Goal: Task Accomplishment & Management: Manage account settings

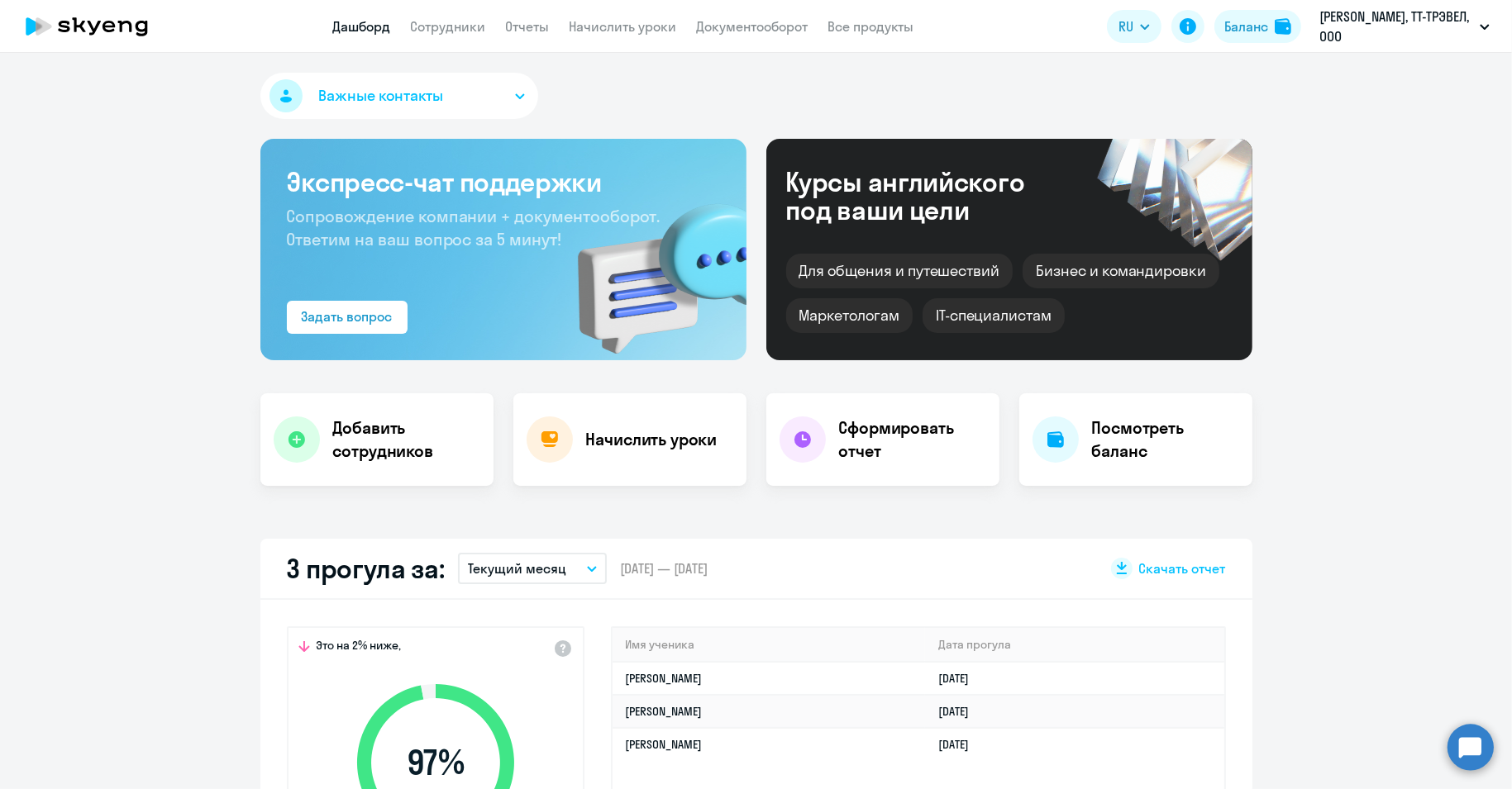
select select "30"
click at [457, 19] on link "Сотрудники" at bounding box center [448, 27] width 75 height 17
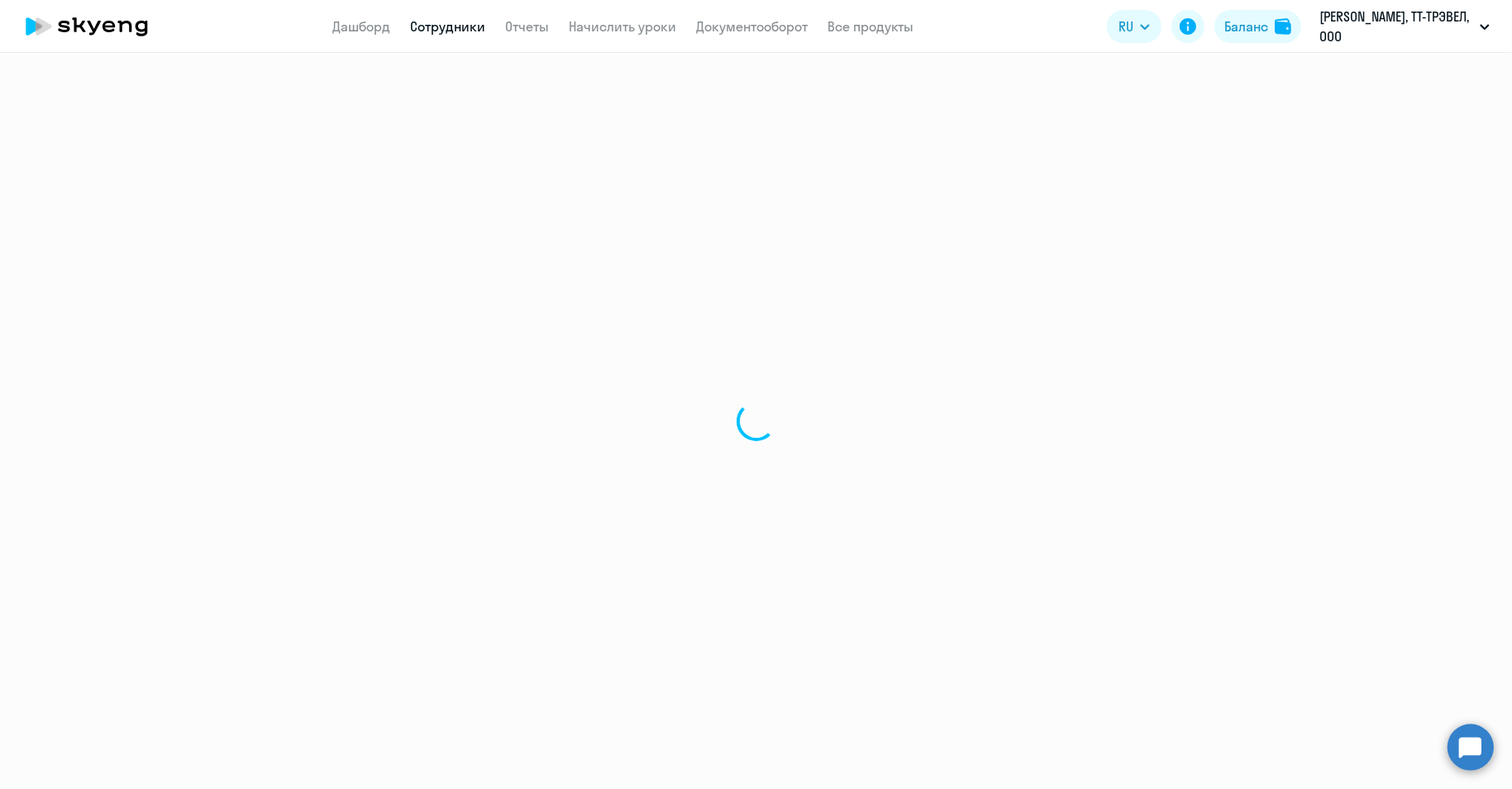
select select "30"
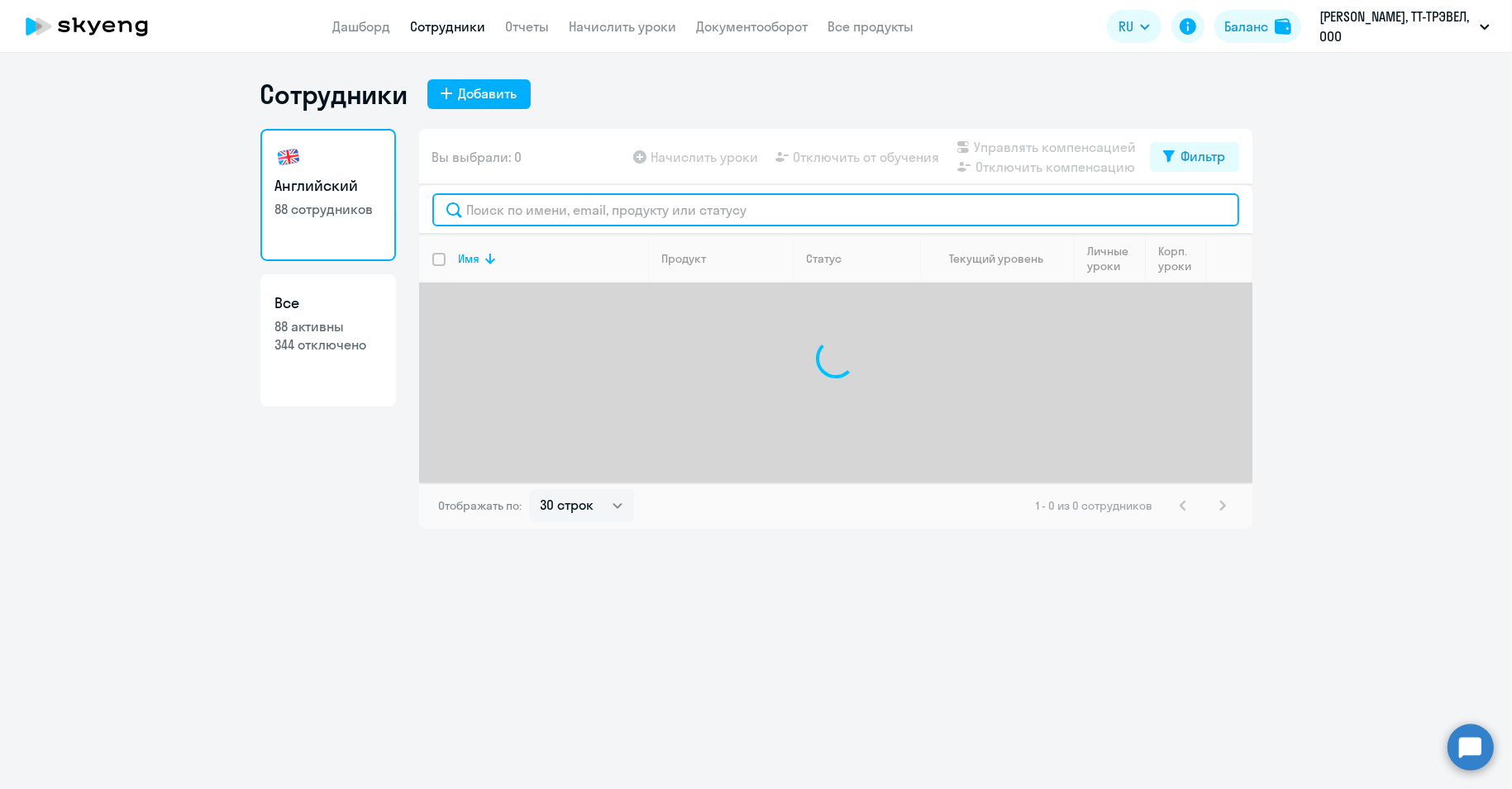
click at [657, 206] on input "text" at bounding box center [836, 210] width 807 height 33
paste input "Малова"
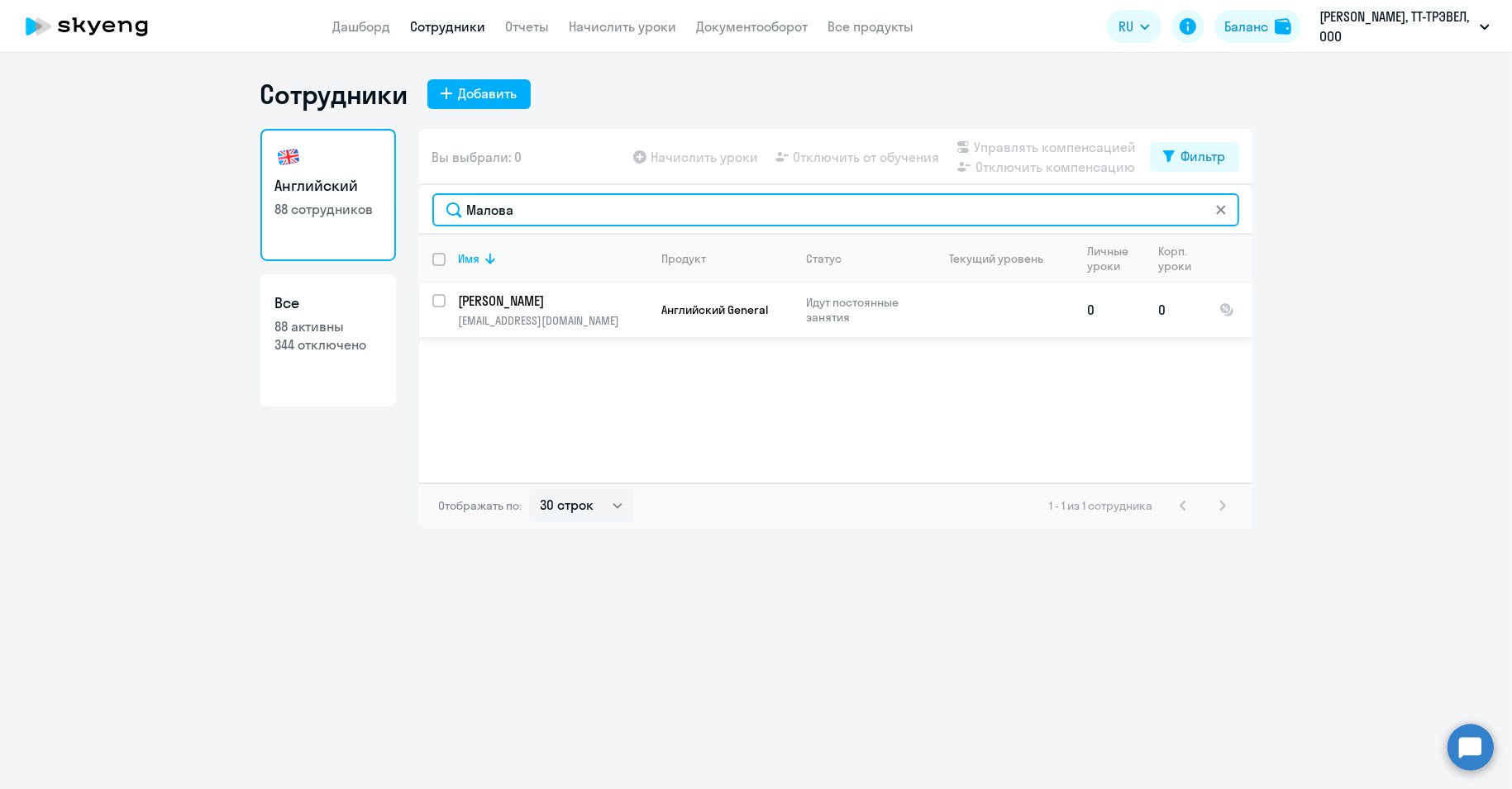
type input "Малова"
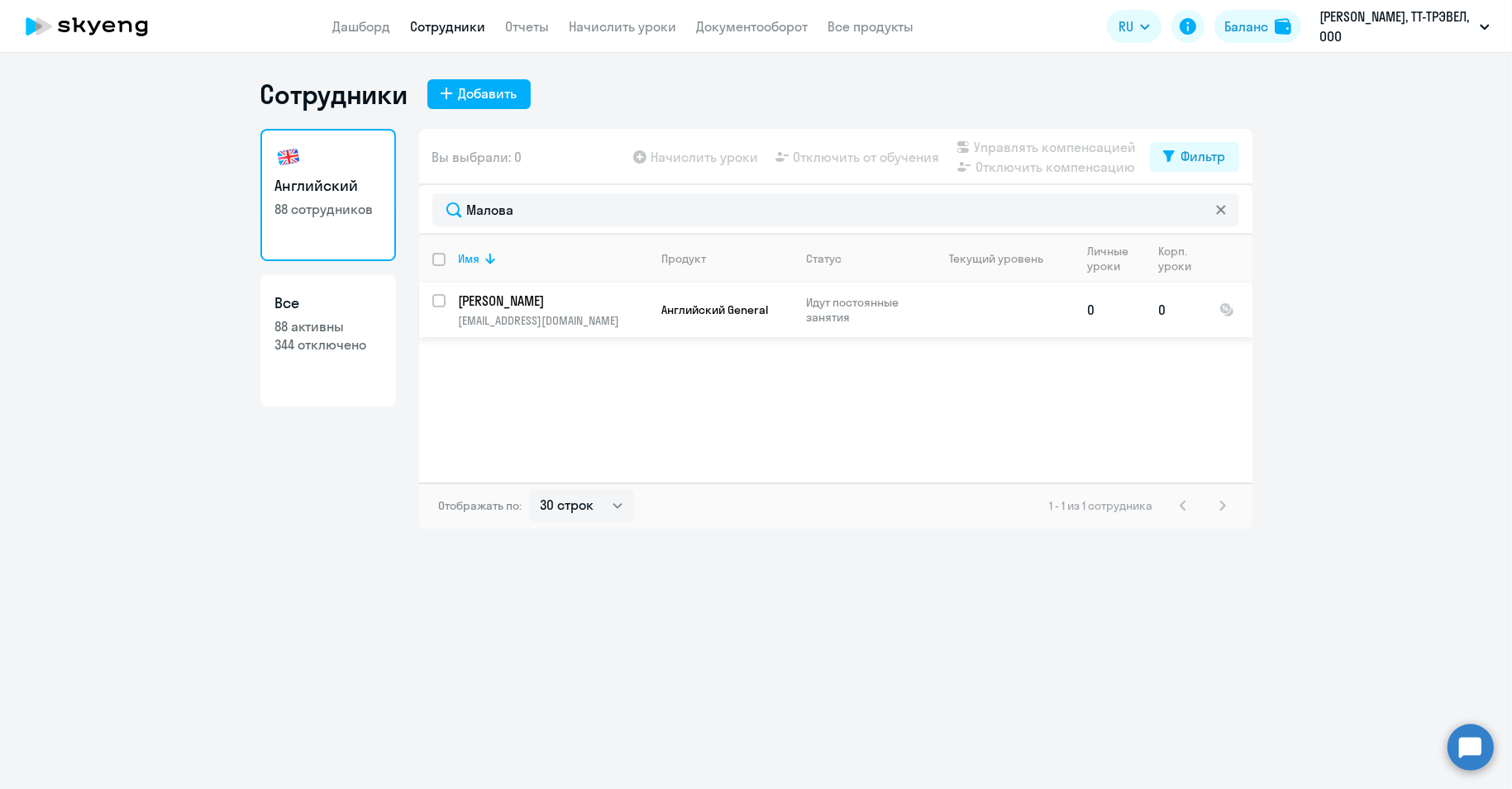
click at [440, 306] on input "select row 37243320" at bounding box center [448, 310] width 33 height 33
checkbox input "true"
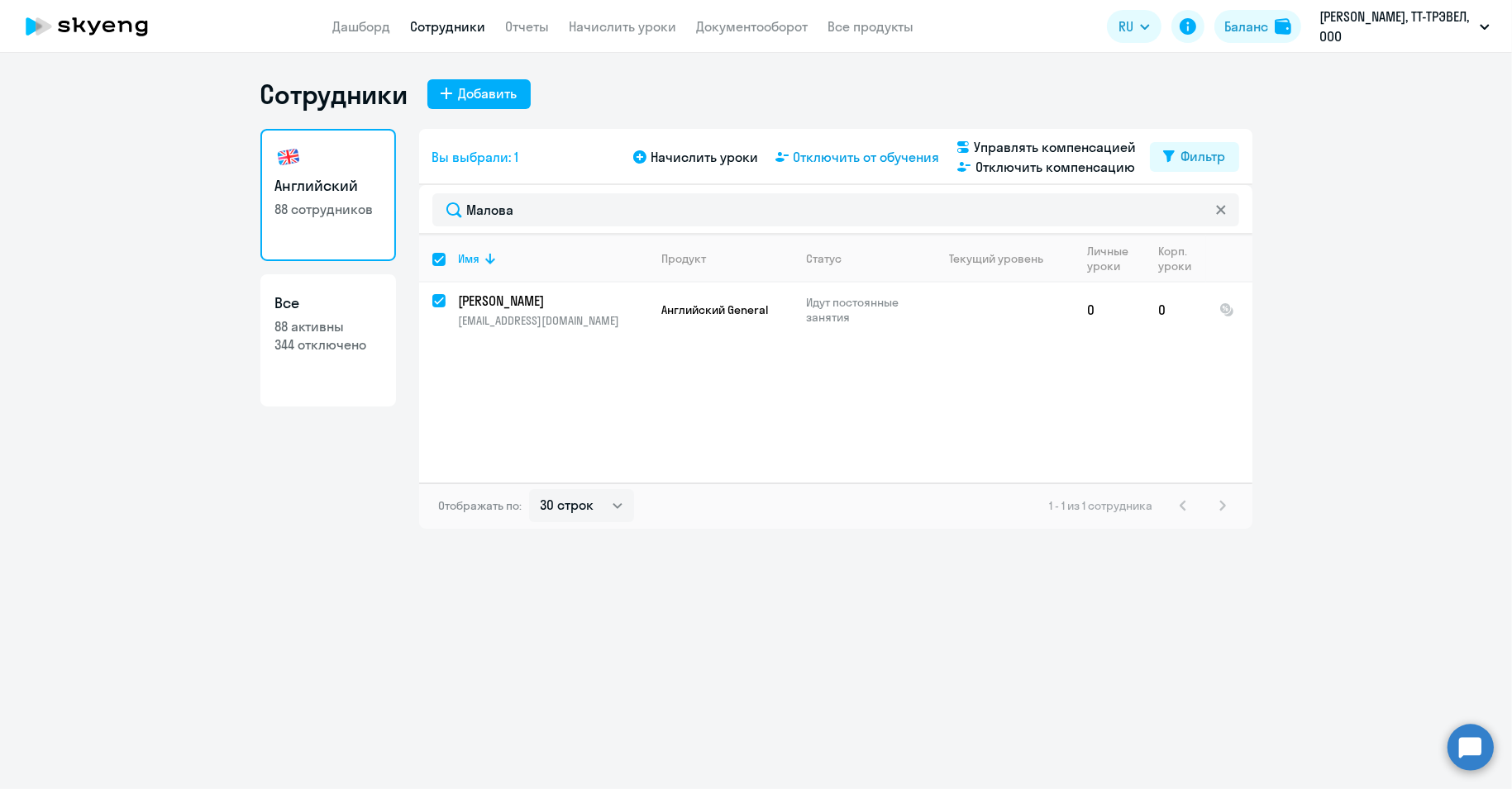
click at [885, 150] on span "Отключить от обучения" at bounding box center [867, 157] width 147 height 20
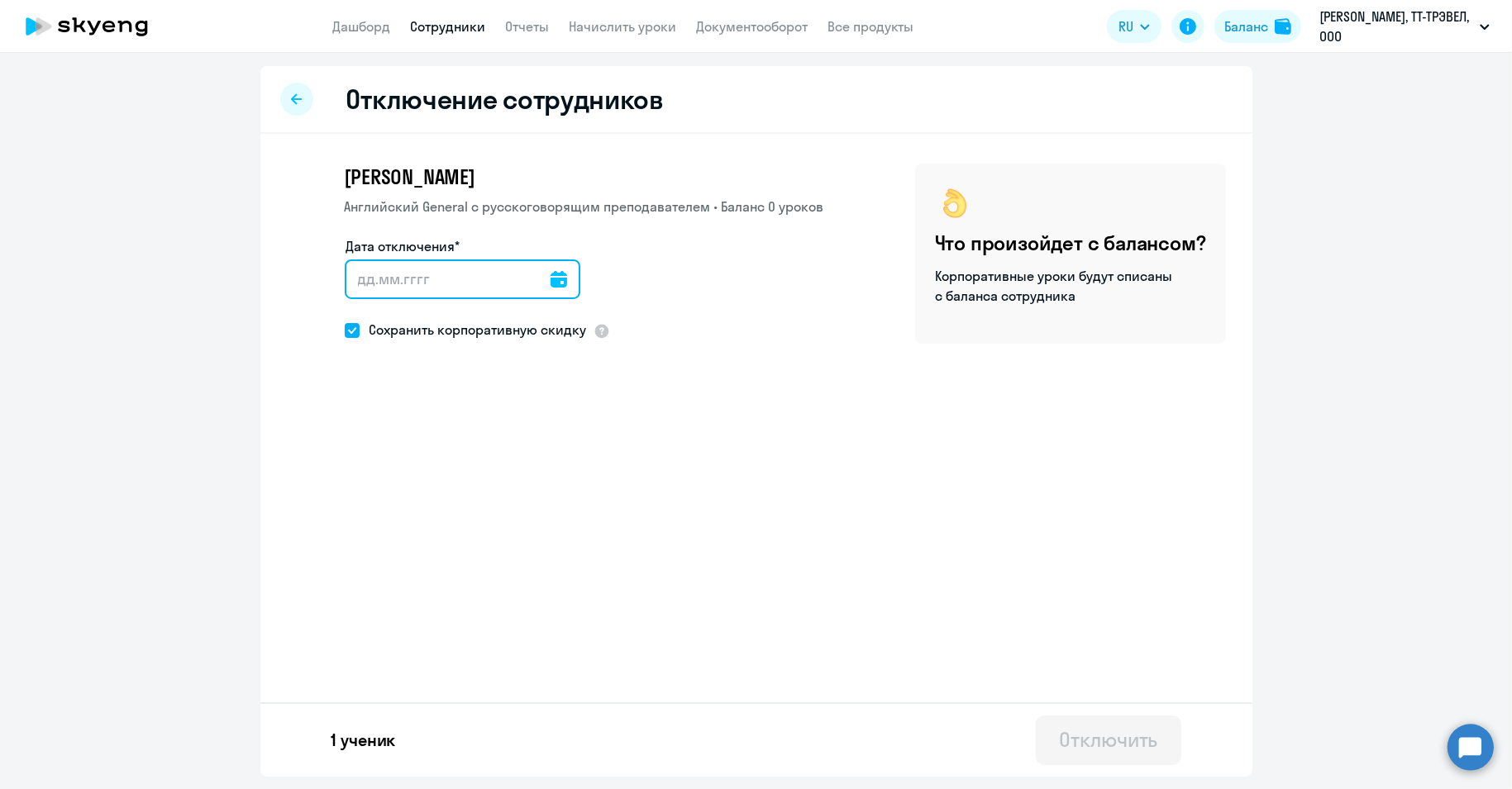
click at [507, 279] on input "Дата отключения*" at bounding box center [462, 279] width 236 height 40
click at [541, 281] on input "Дата отключения*" at bounding box center [462, 279] width 236 height 40
click at [556, 278] on icon at bounding box center [558, 280] width 17 height 17
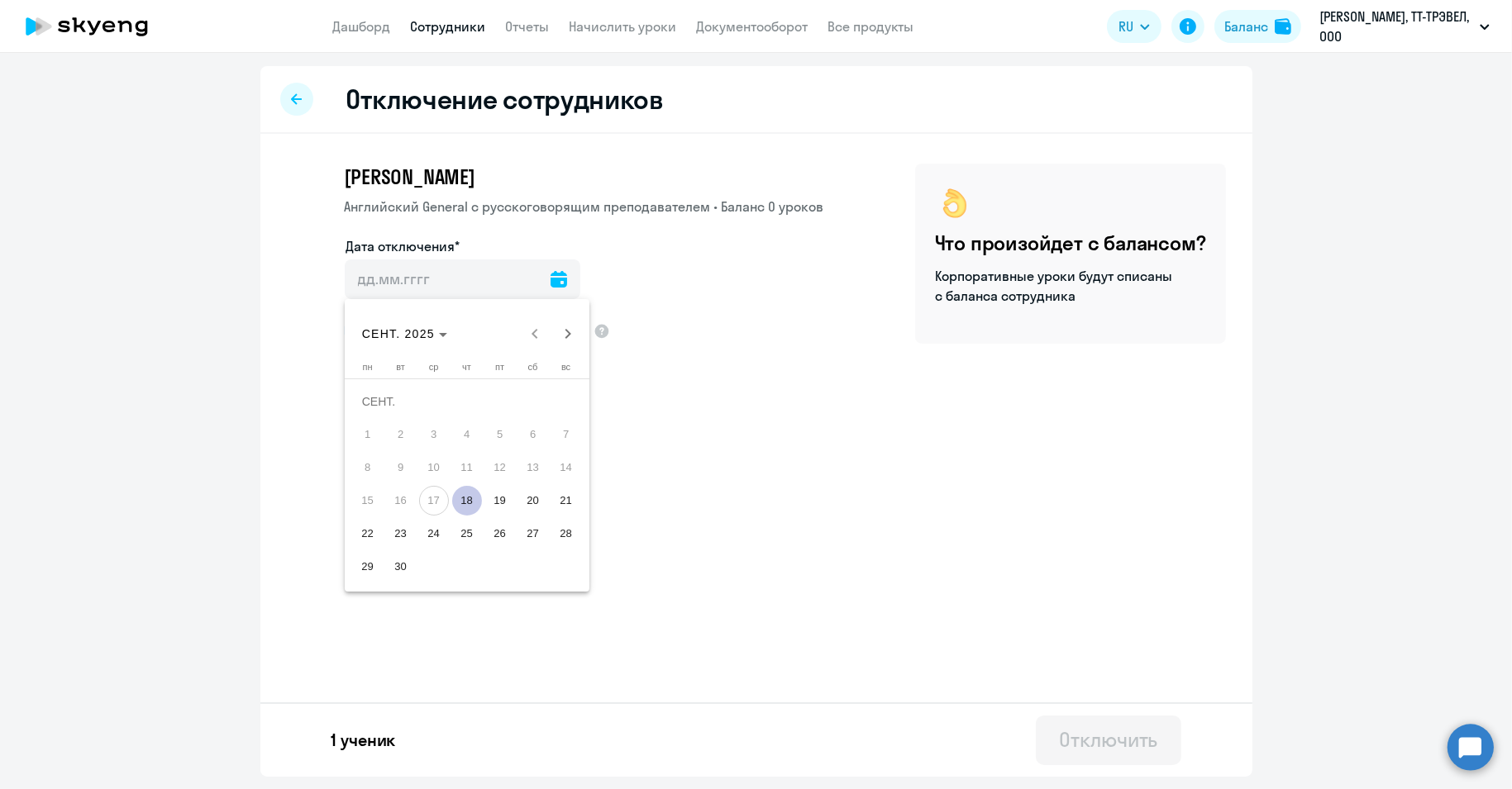
click at [473, 500] on span "18" at bounding box center [467, 500] width 29 height 29
type input "[DATE]"
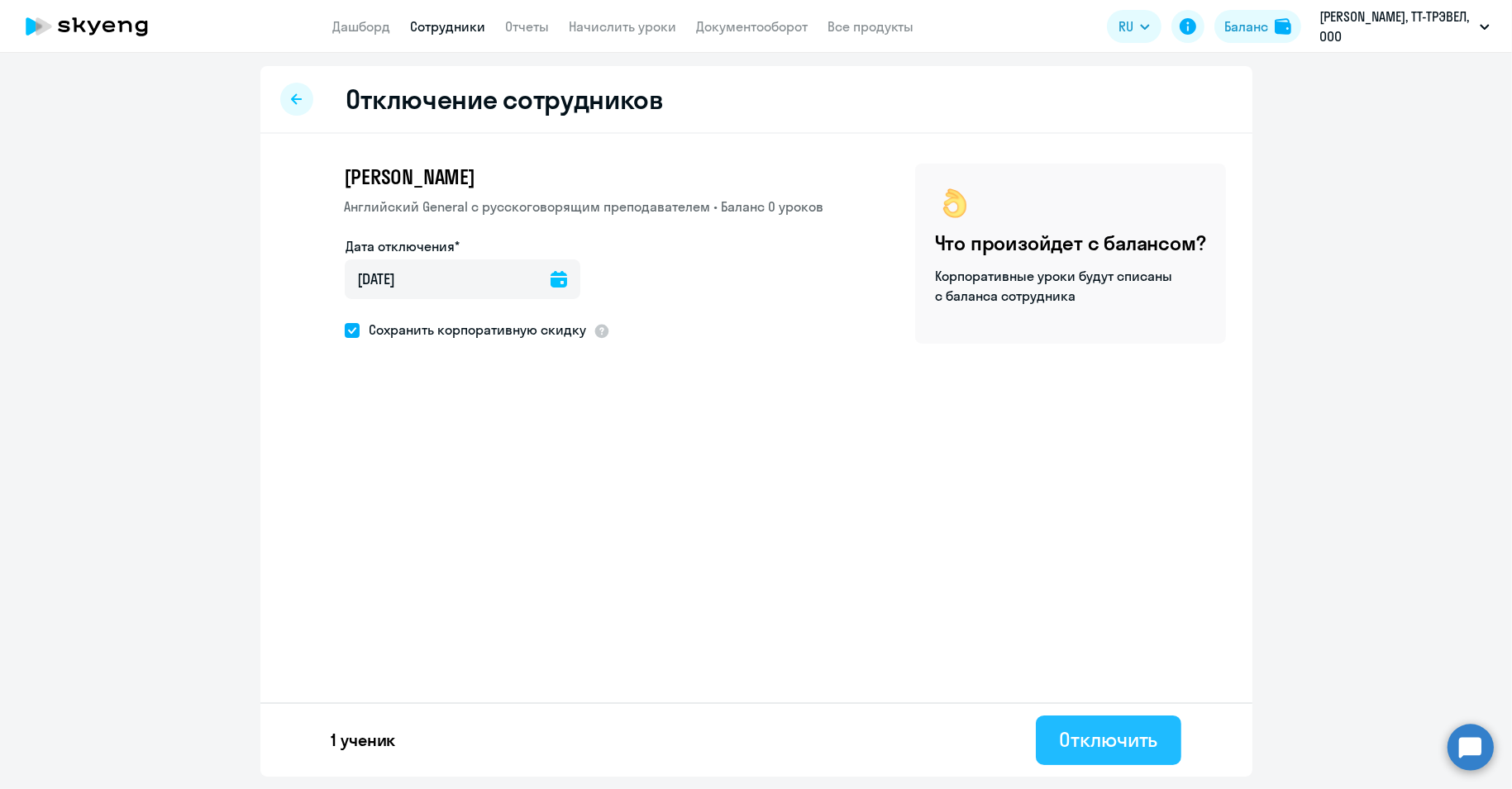
click at [1099, 744] on div "Отключить" at bounding box center [1108, 738] width 99 height 26
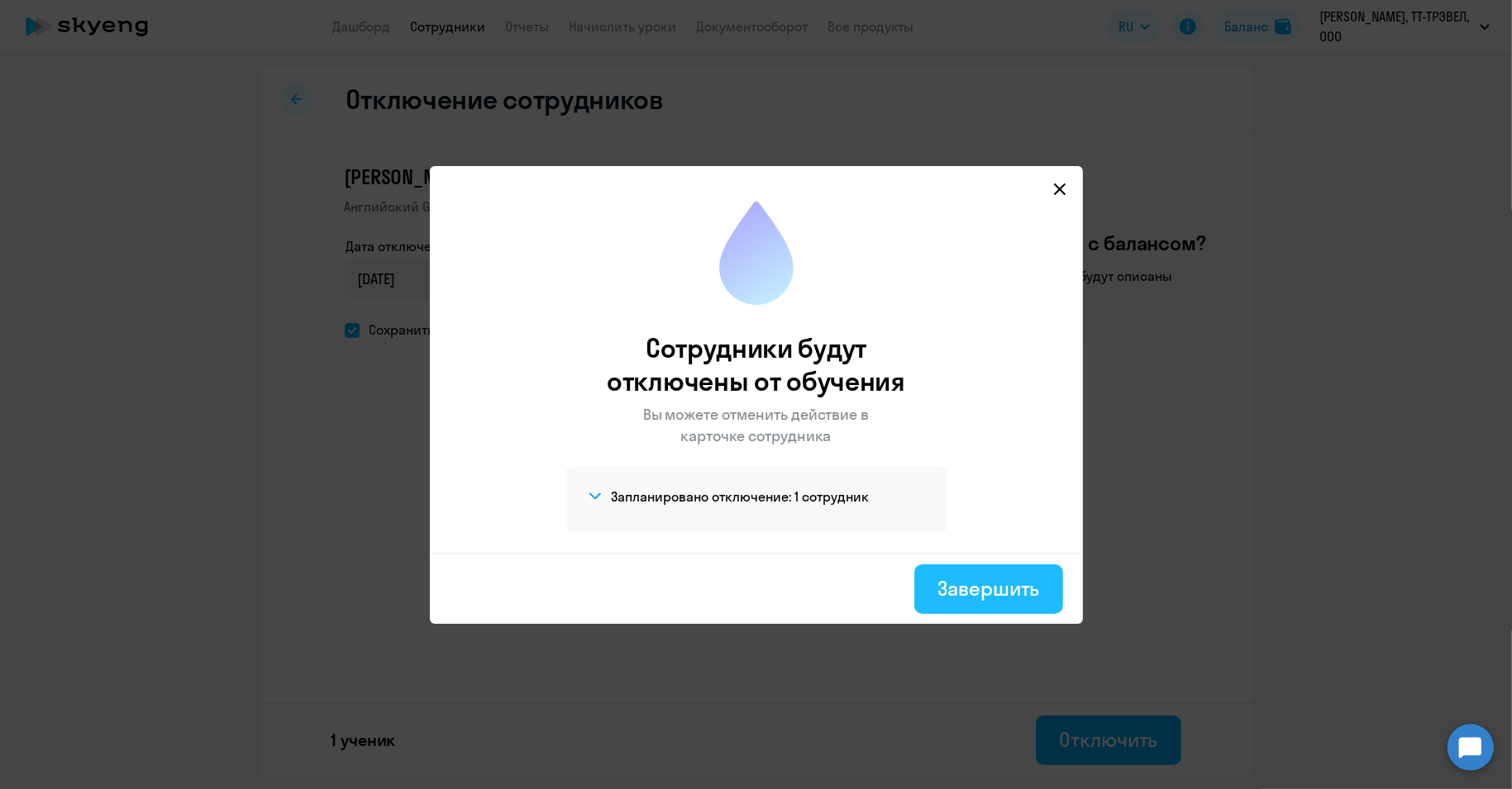
click at [1008, 592] on div "Завершить" at bounding box center [988, 588] width 102 height 26
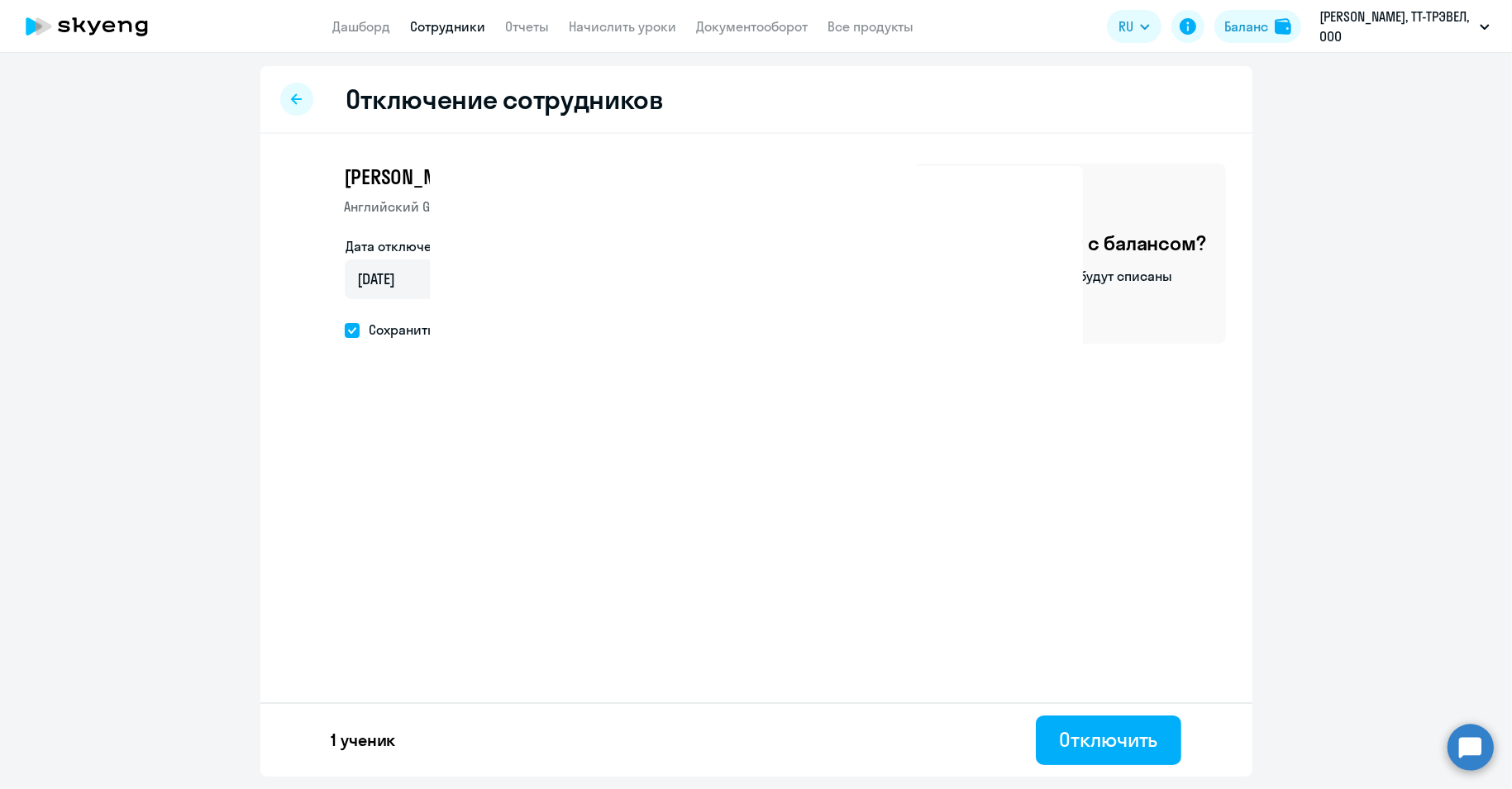
select select "30"
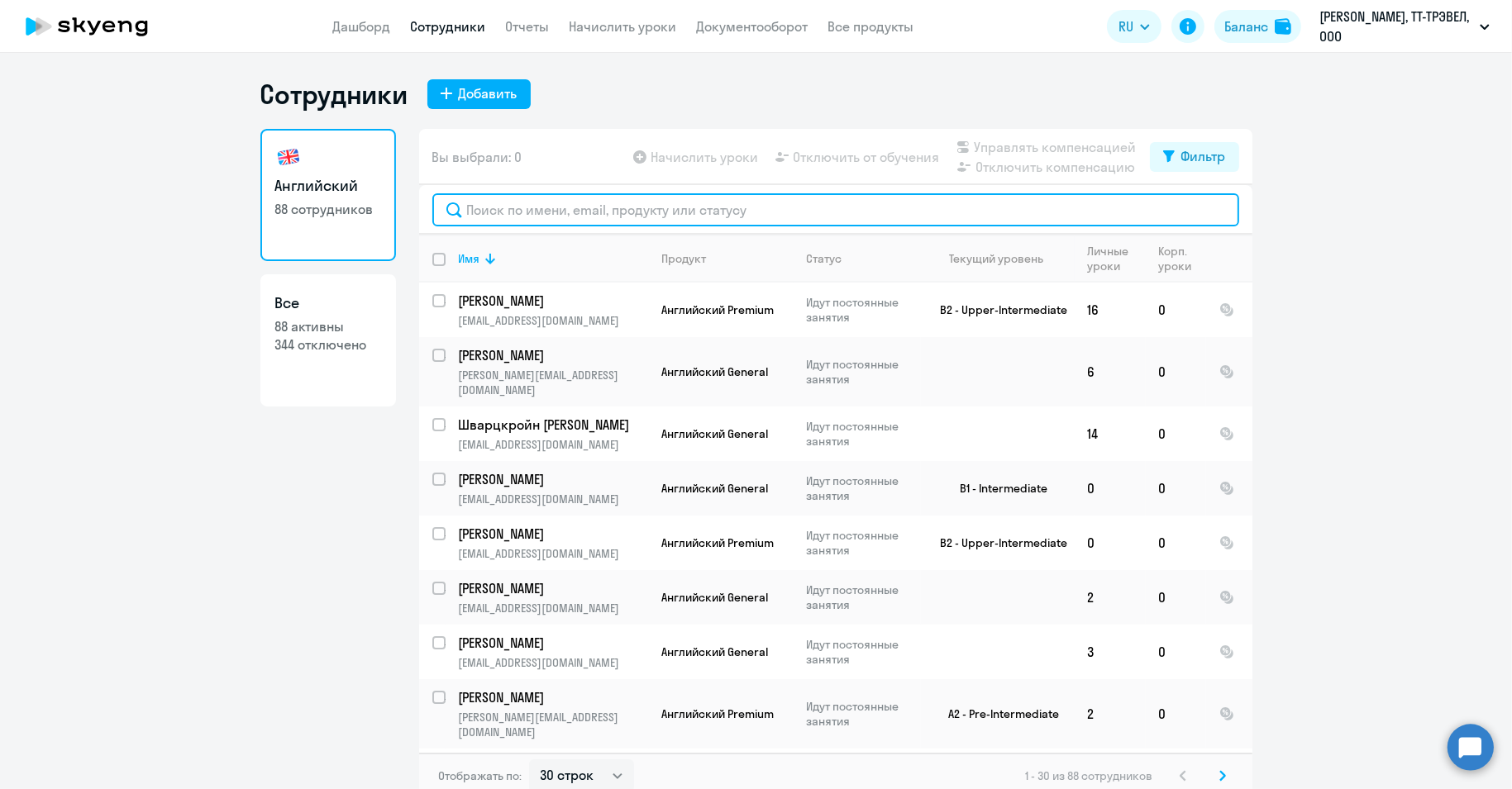
click at [521, 215] on input "text" at bounding box center [836, 210] width 807 height 33
paste input "Салихов"
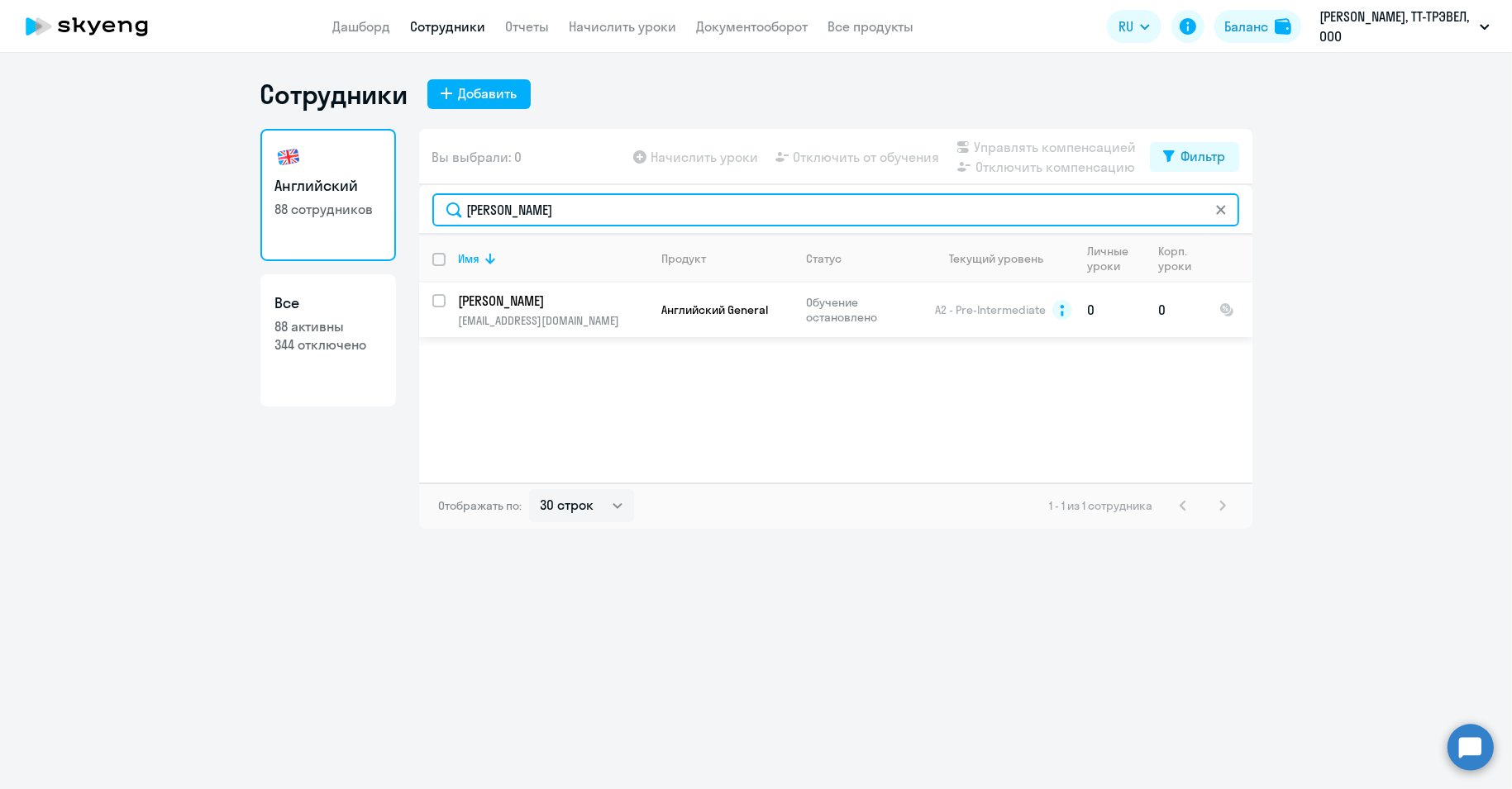
type input "Салихов"
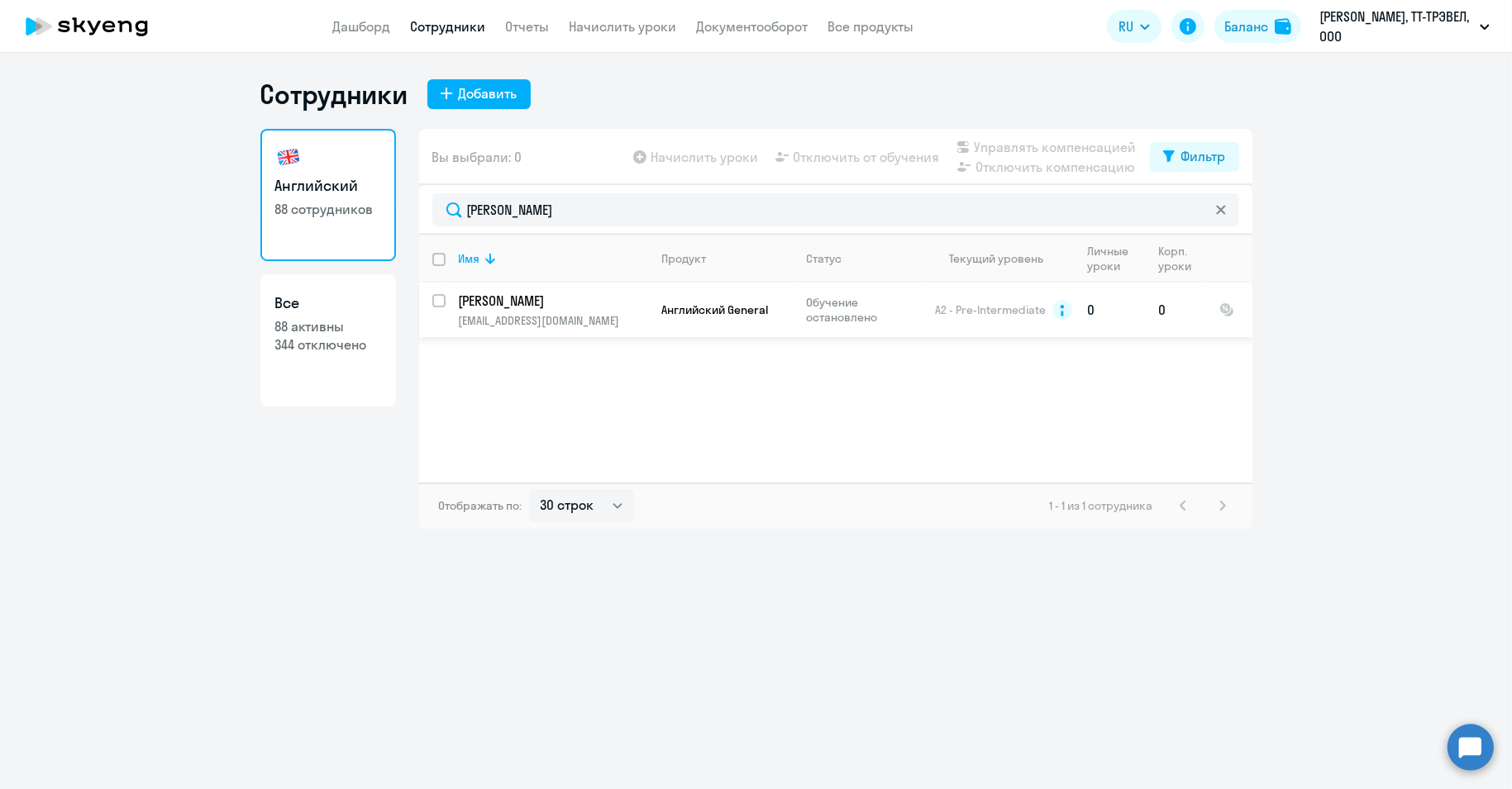
click at [438, 300] on input "select row 5009070" at bounding box center [448, 310] width 33 height 33
checkbox input "true"
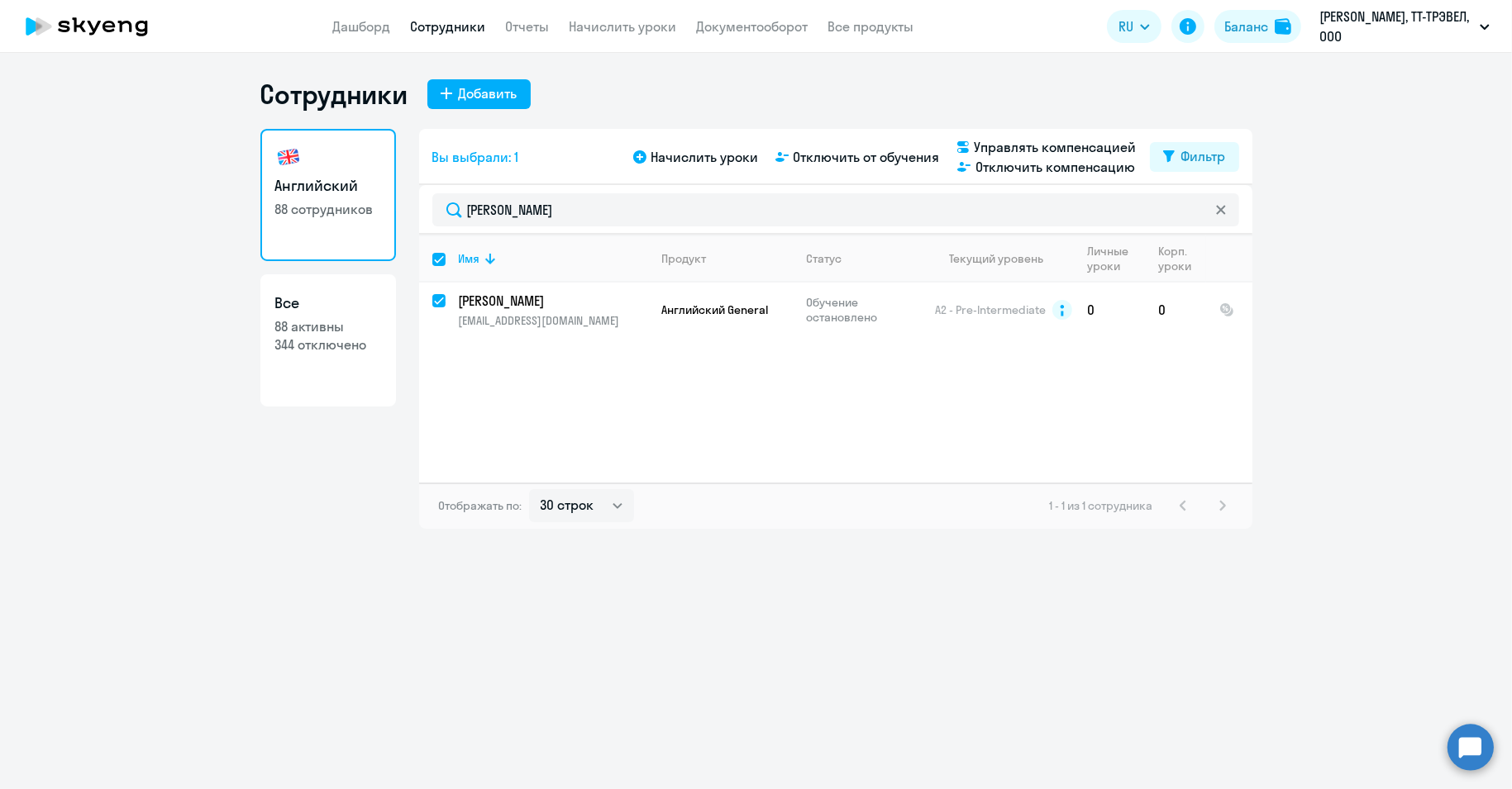
click at [819, 167] on div "Начислить уроки Отключить от обучения Управлять компенсацией Отключить компенса…" at bounding box center [890, 157] width 520 height 40
click at [833, 156] on span "Отключить от обучения" at bounding box center [867, 157] width 147 height 20
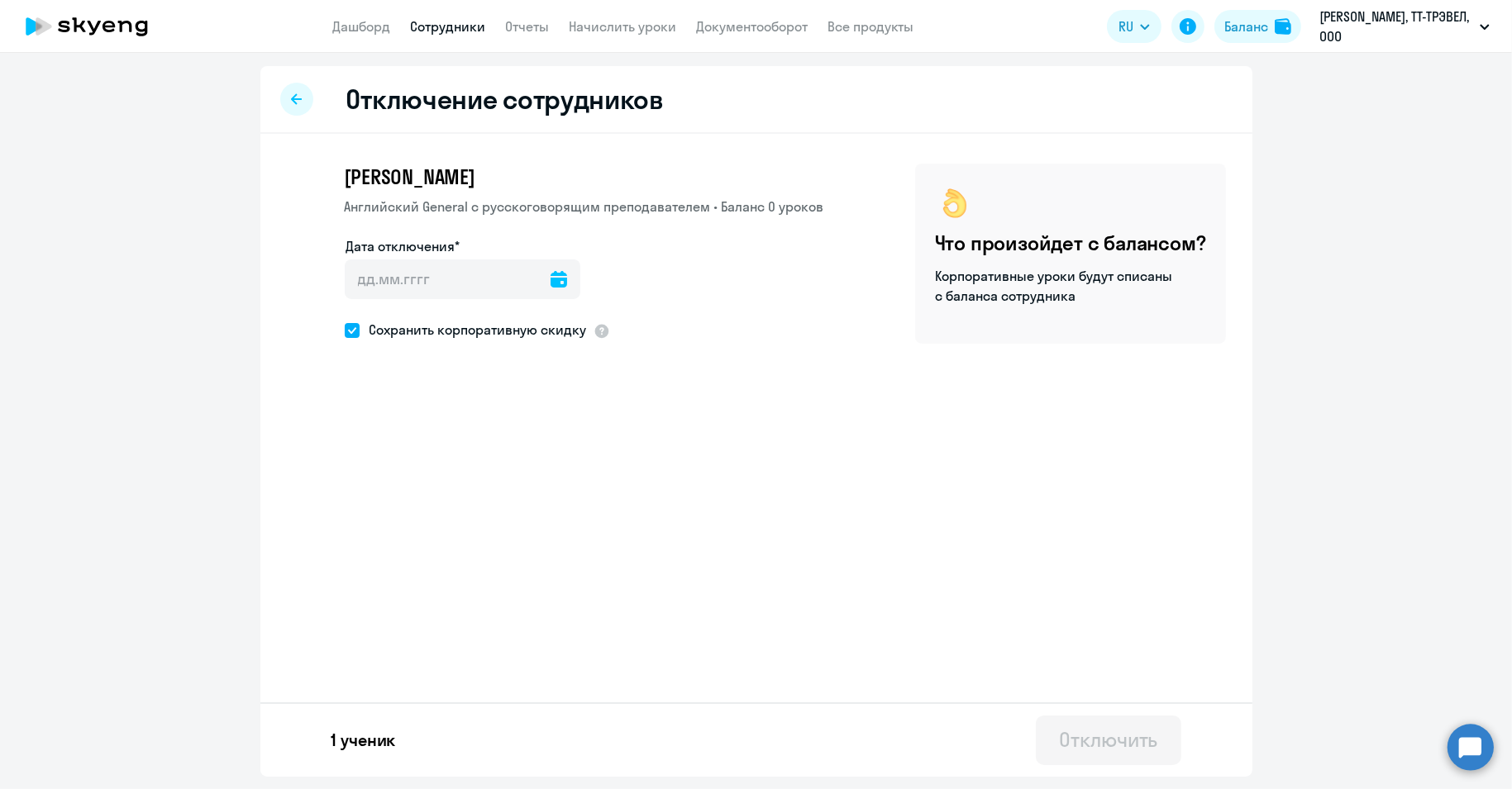
click at [580, 270] on div "Дата отключения*" at bounding box center [584, 278] width 479 height 83
click at [557, 280] on icon at bounding box center [558, 280] width 17 height 17
click at [473, 501] on span "18" at bounding box center [467, 500] width 29 height 29
type input "[DATE]"
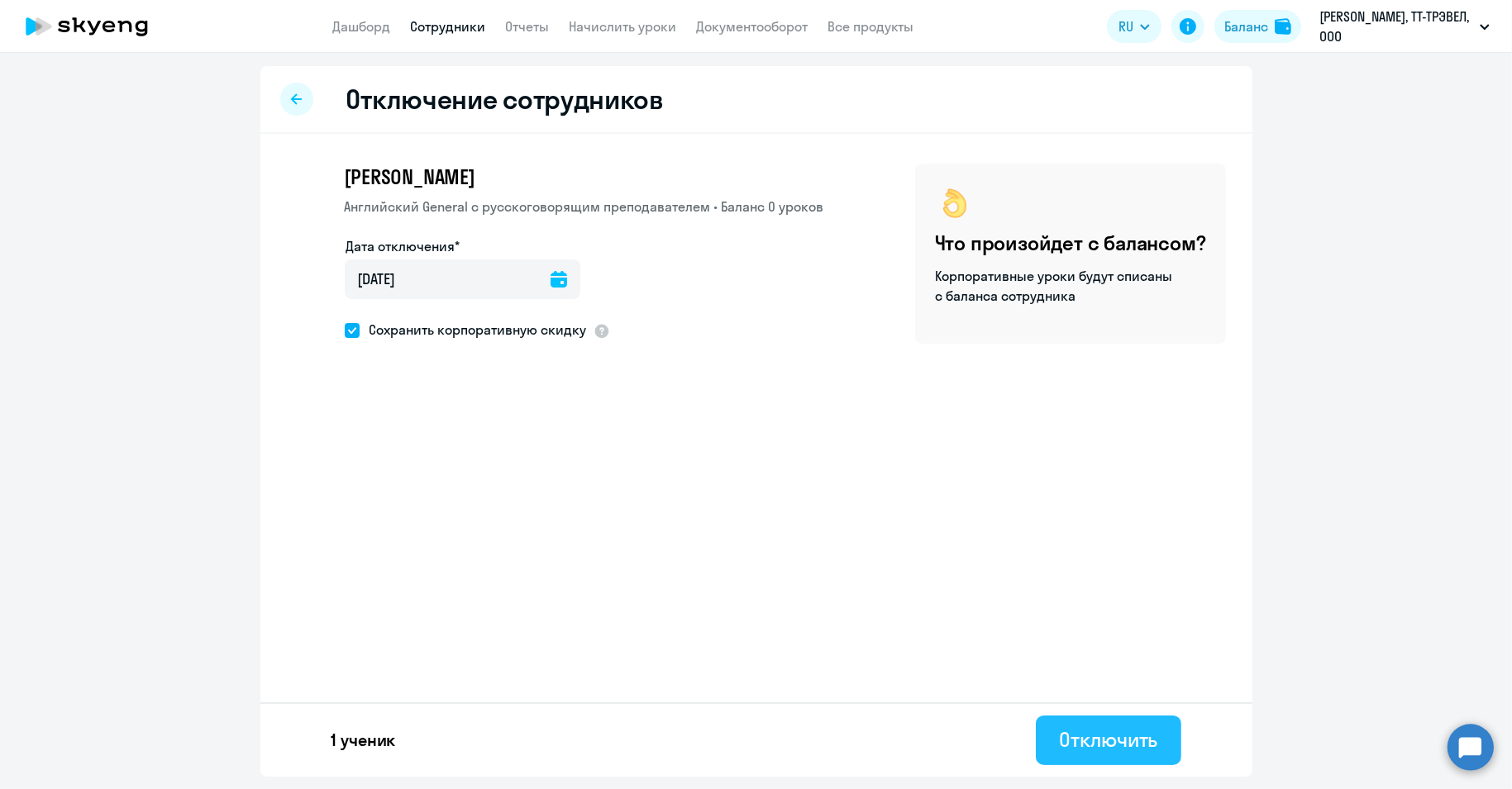
click at [1077, 746] on div "Отключить" at bounding box center [1108, 738] width 99 height 26
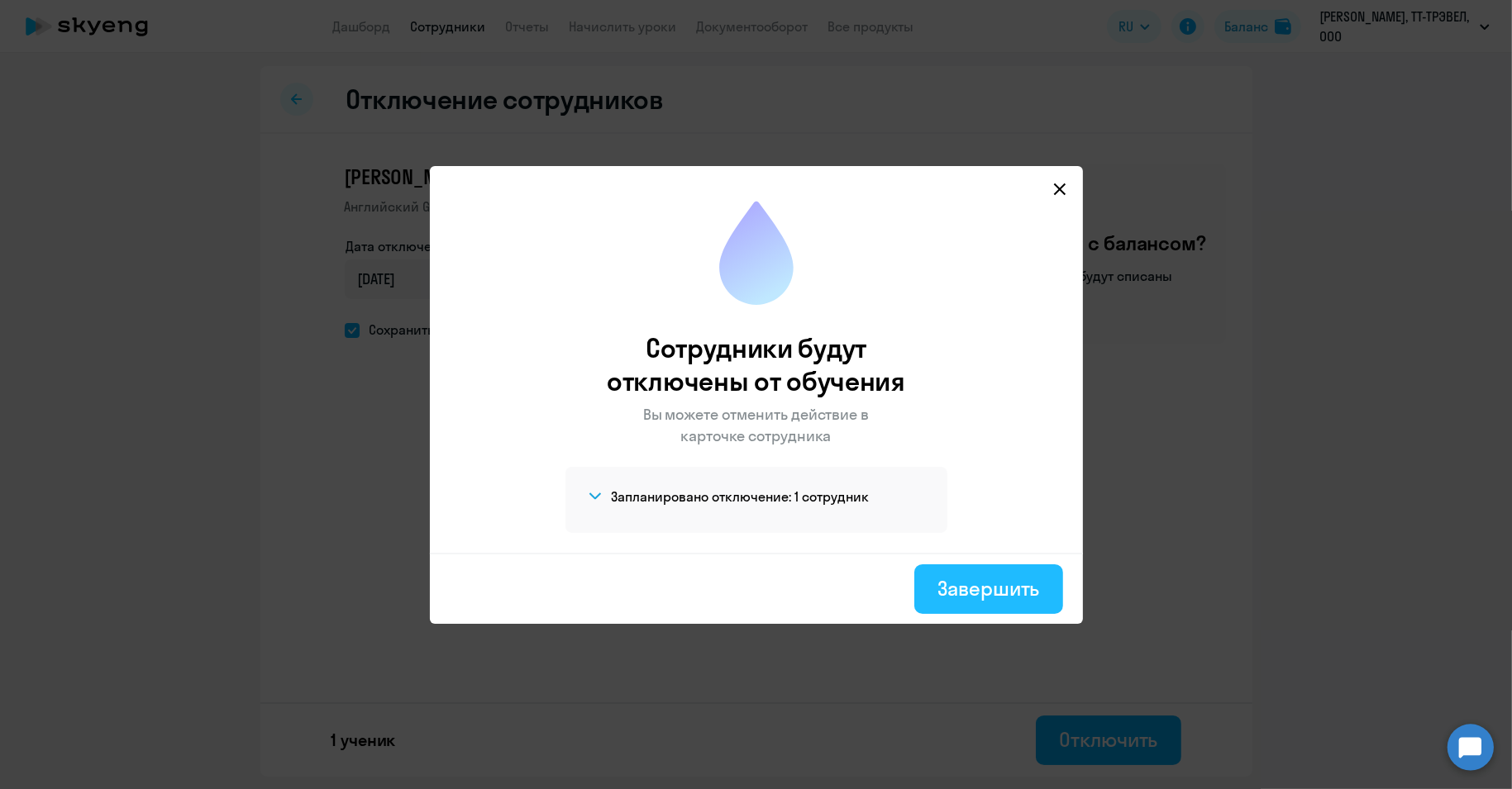
click at [1028, 583] on div "Завершить" at bounding box center [988, 588] width 102 height 26
select select "30"
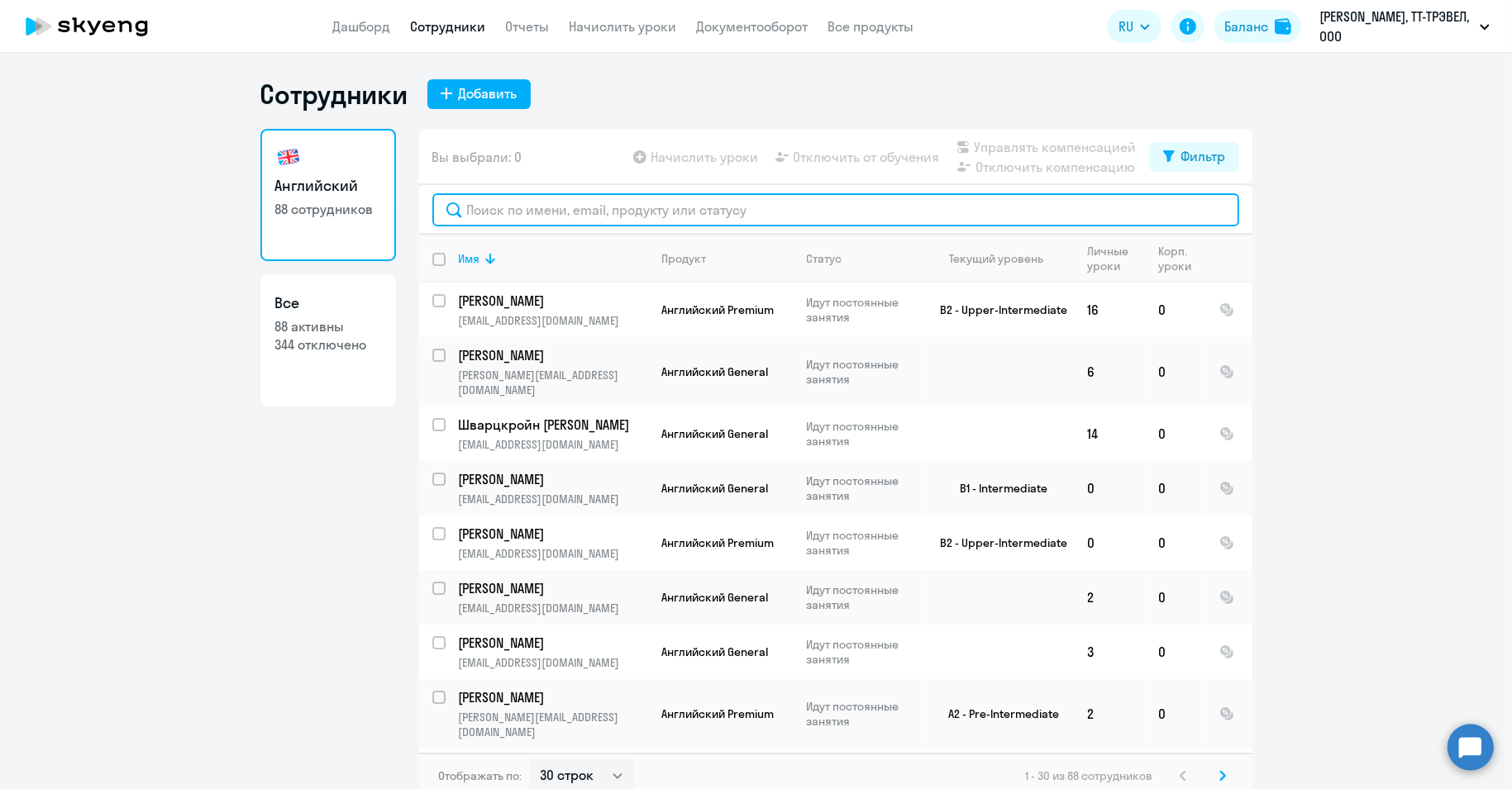
click at [525, 211] on input "text" at bounding box center [836, 210] width 807 height 33
paste input "Михайлов"
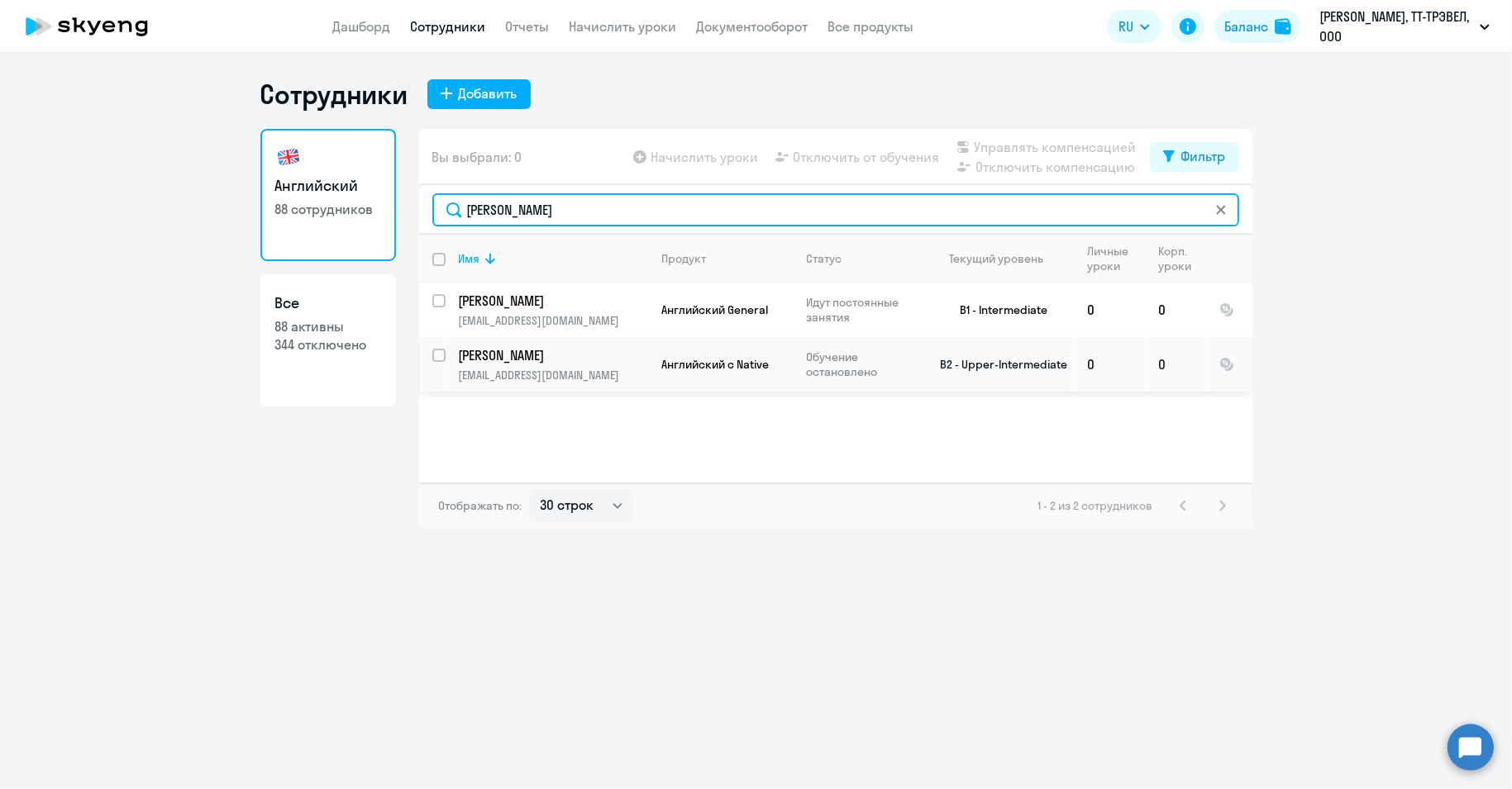
type input "Михайлов"
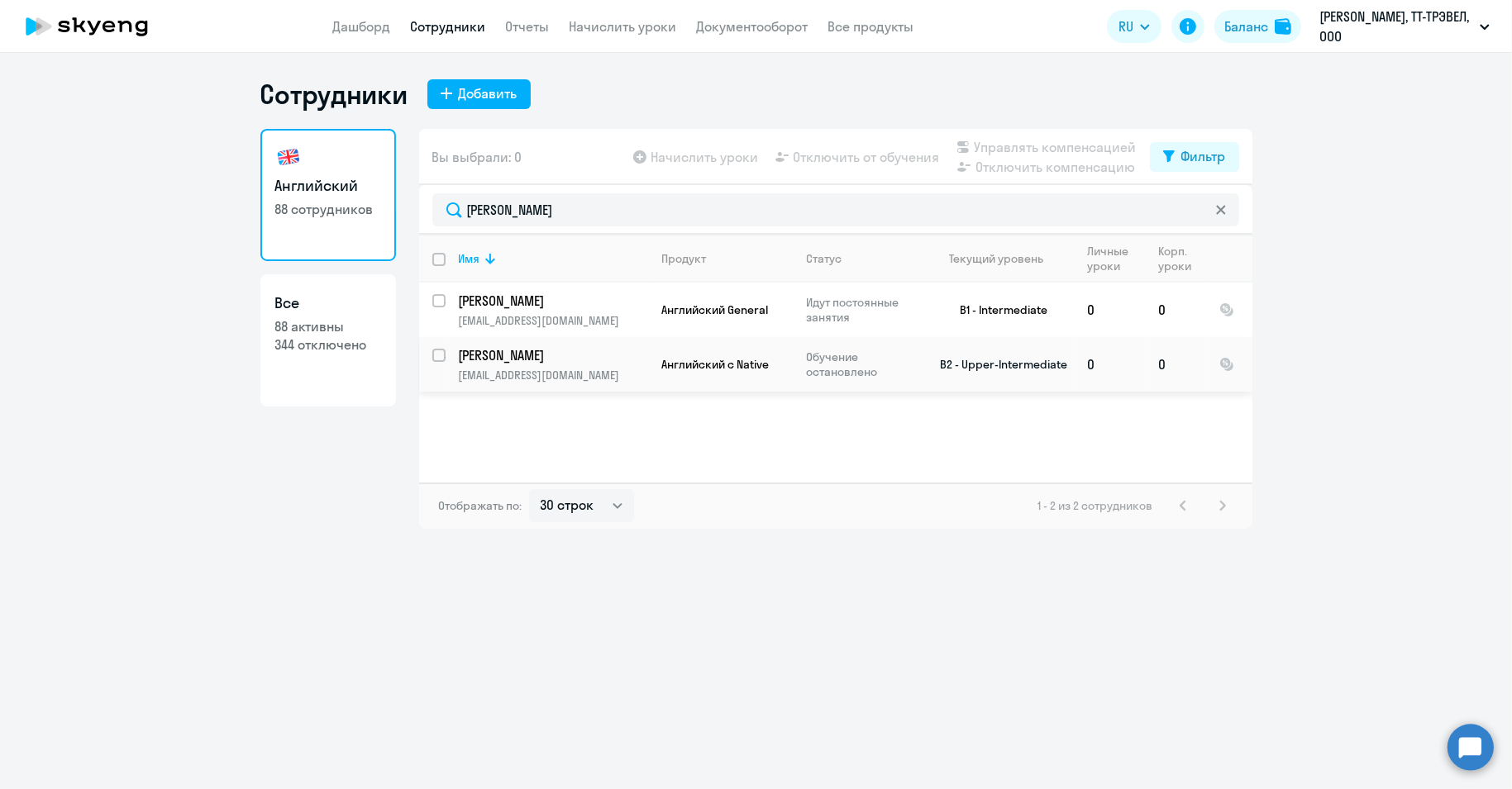
click at [438, 350] on input "select row 15013821" at bounding box center [448, 365] width 33 height 33
checkbox input "true"
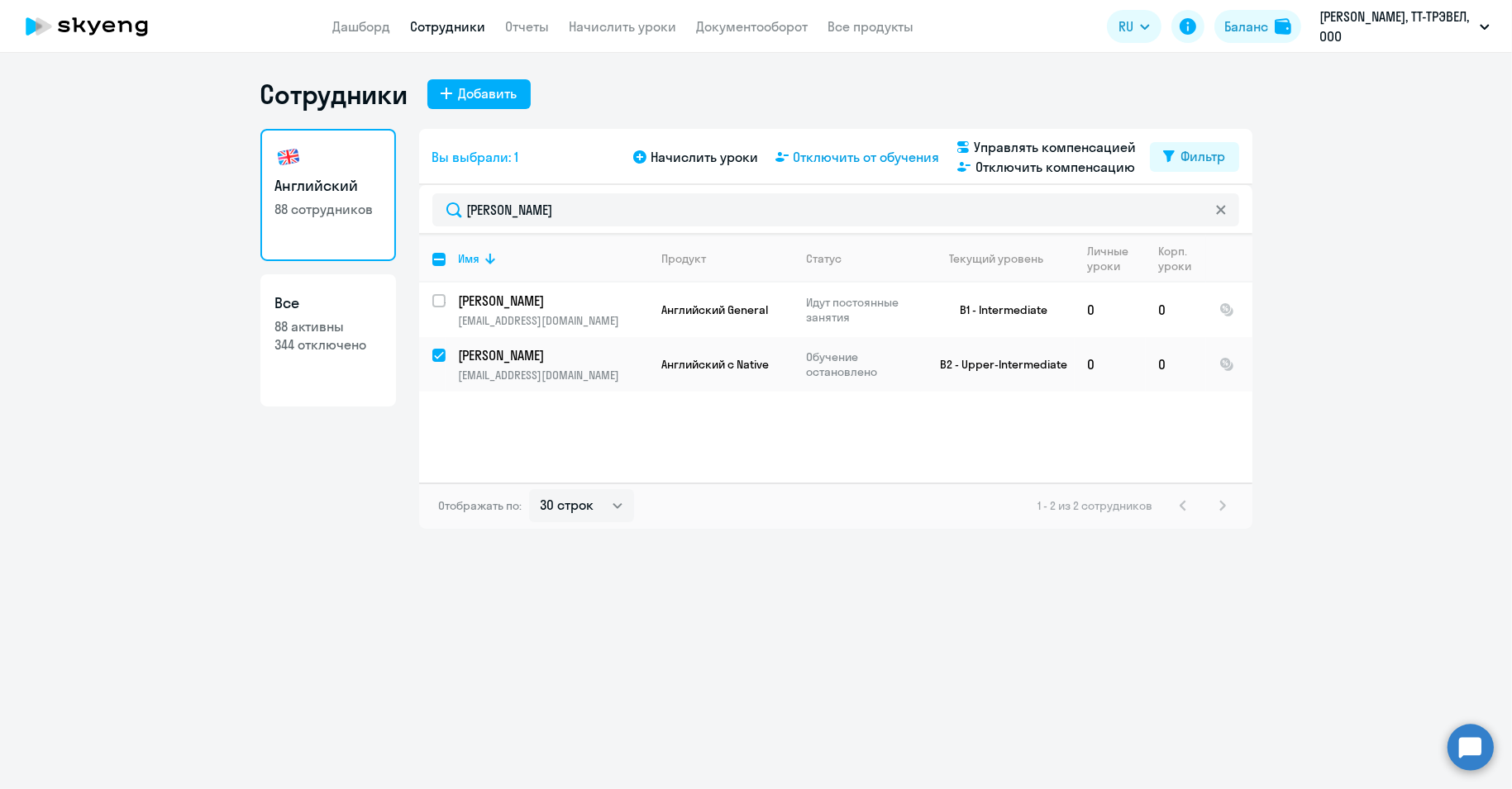
click at [877, 154] on span "Отключить от обучения" at bounding box center [867, 157] width 147 height 20
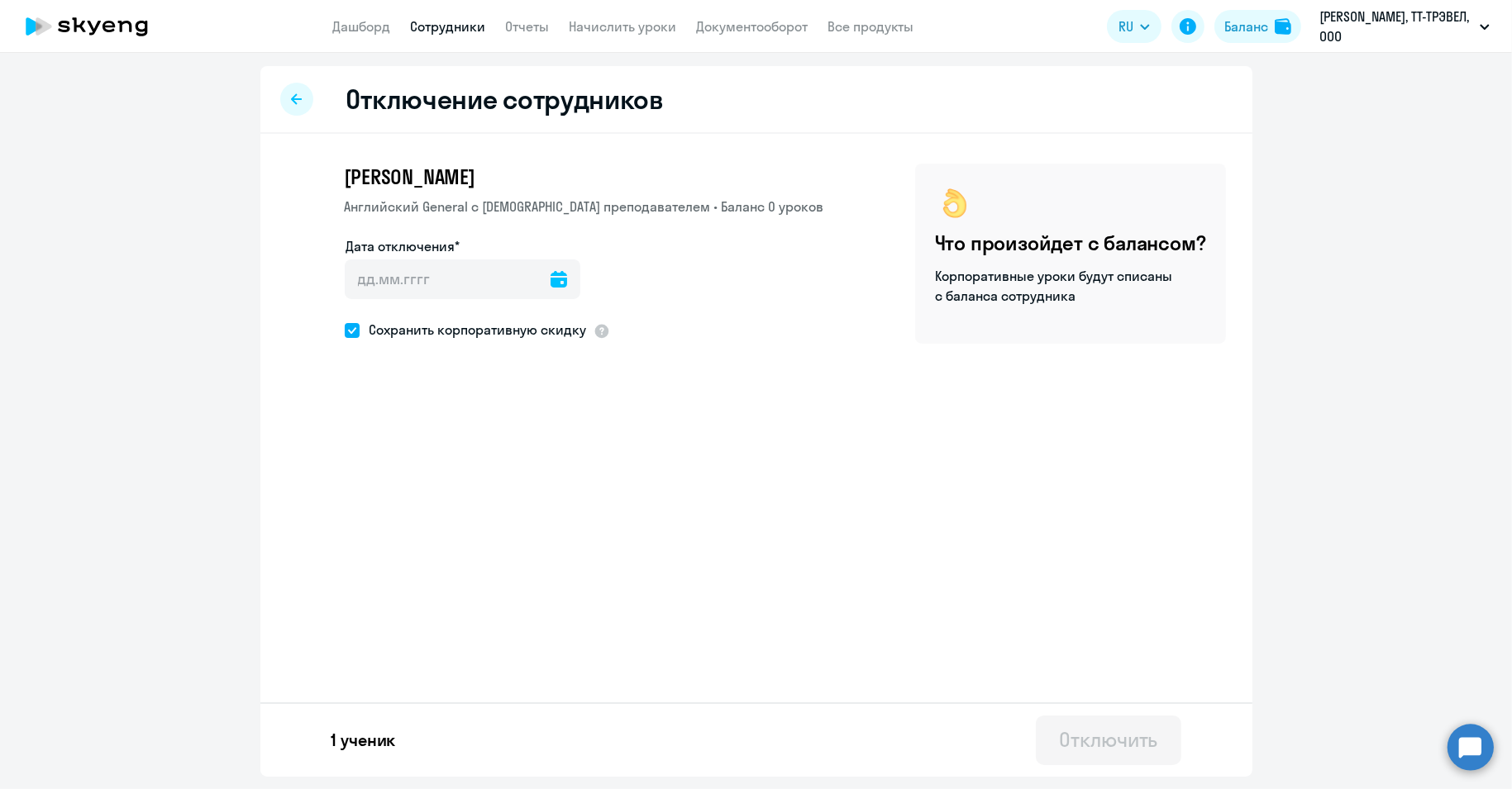
click at [550, 278] on icon at bounding box center [558, 280] width 17 height 17
click at [472, 514] on span "18" at bounding box center [467, 500] width 29 height 29
type input "[DATE]"
click at [1095, 738] on div "Отключить" at bounding box center [1108, 738] width 99 height 26
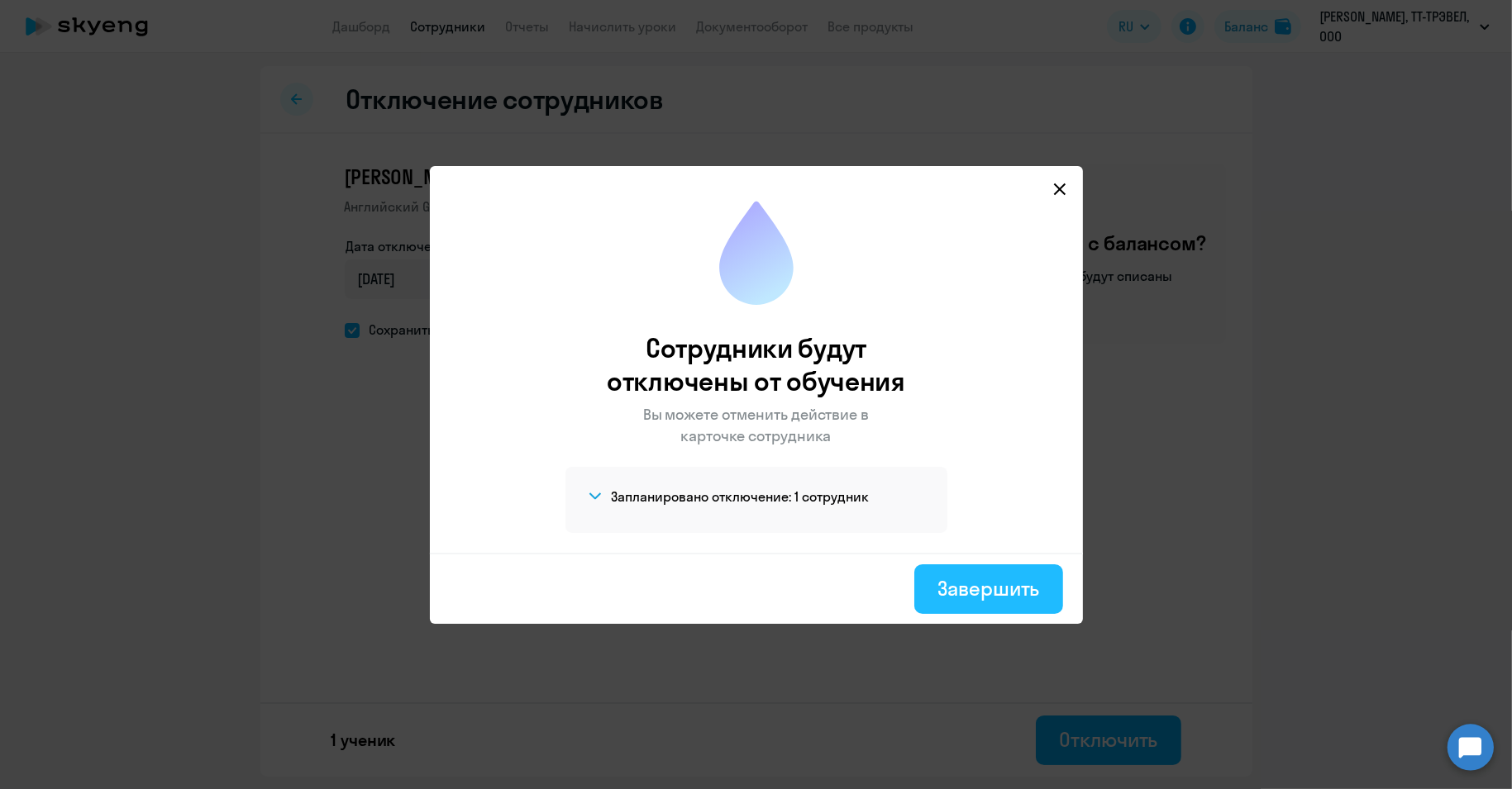
click at [954, 573] on button "Завершить" at bounding box center [988, 589] width 148 height 50
select select "30"
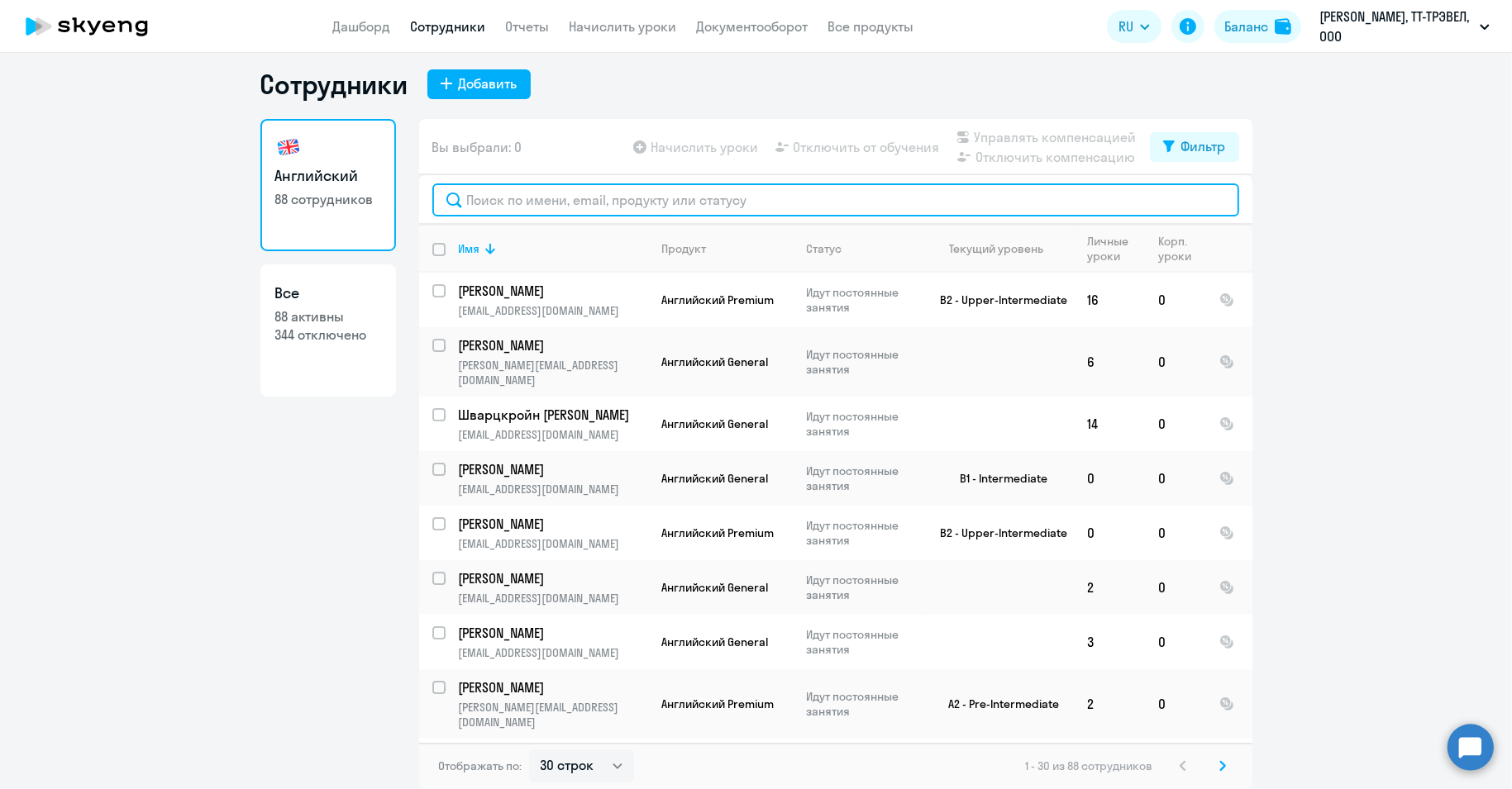
click at [523, 197] on input "text" at bounding box center [836, 200] width 807 height 33
paste input "Танков"
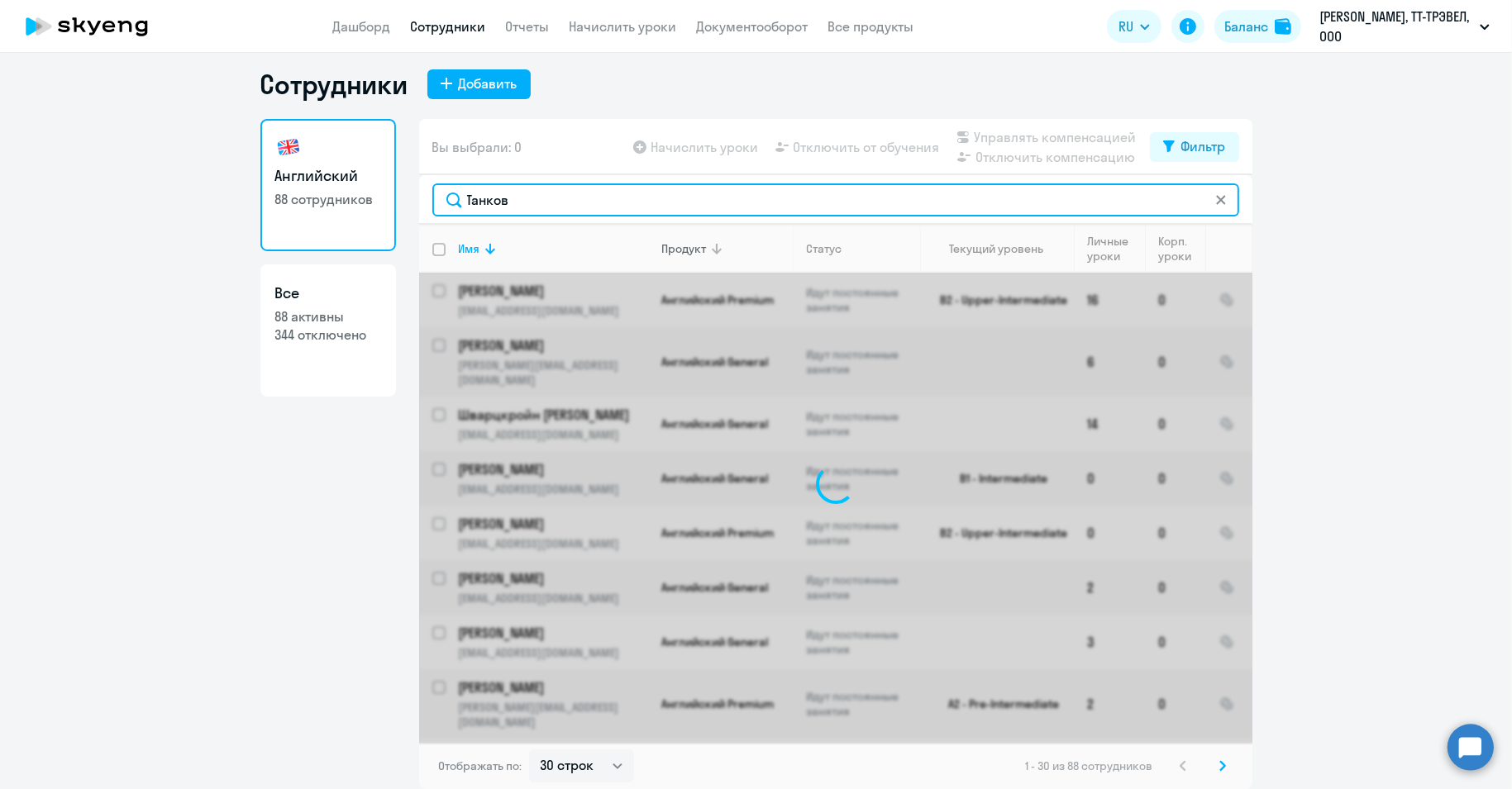
type input "Танков"
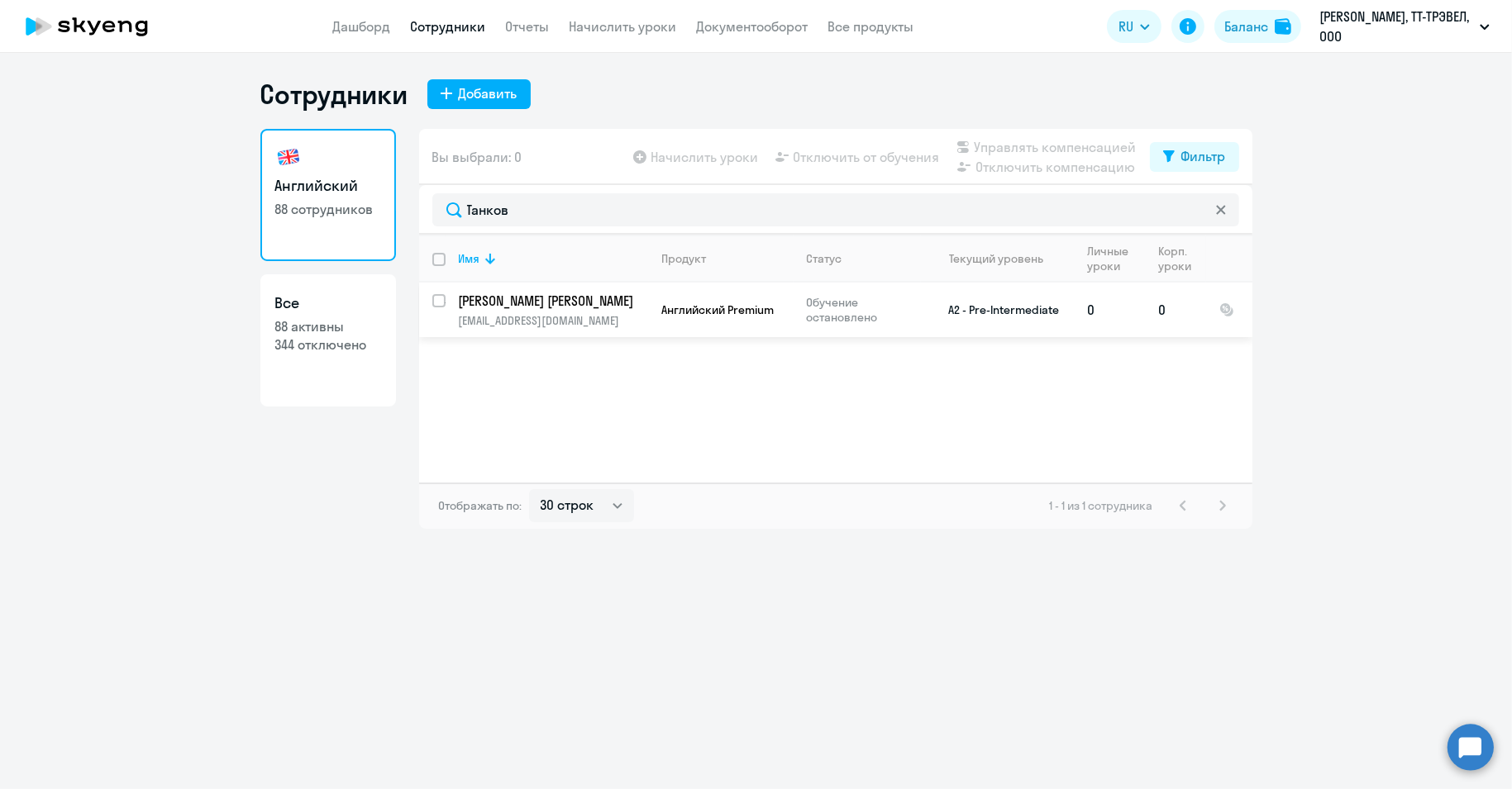
click at [441, 305] on input "select row 12983400" at bounding box center [448, 310] width 33 height 33
checkbox input "true"
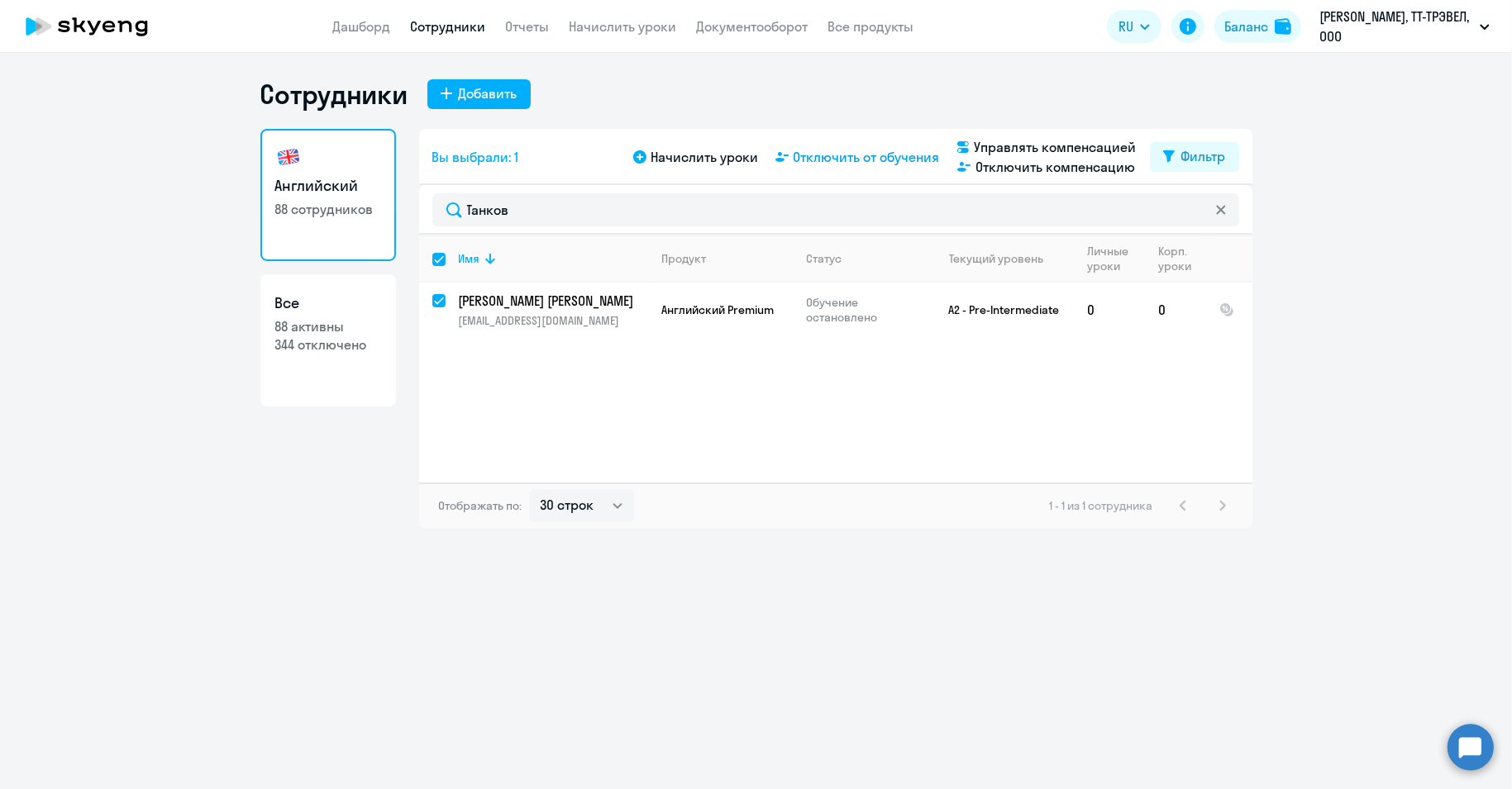
click at [884, 163] on span "Отключить от обучения" at bounding box center [867, 157] width 147 height 20
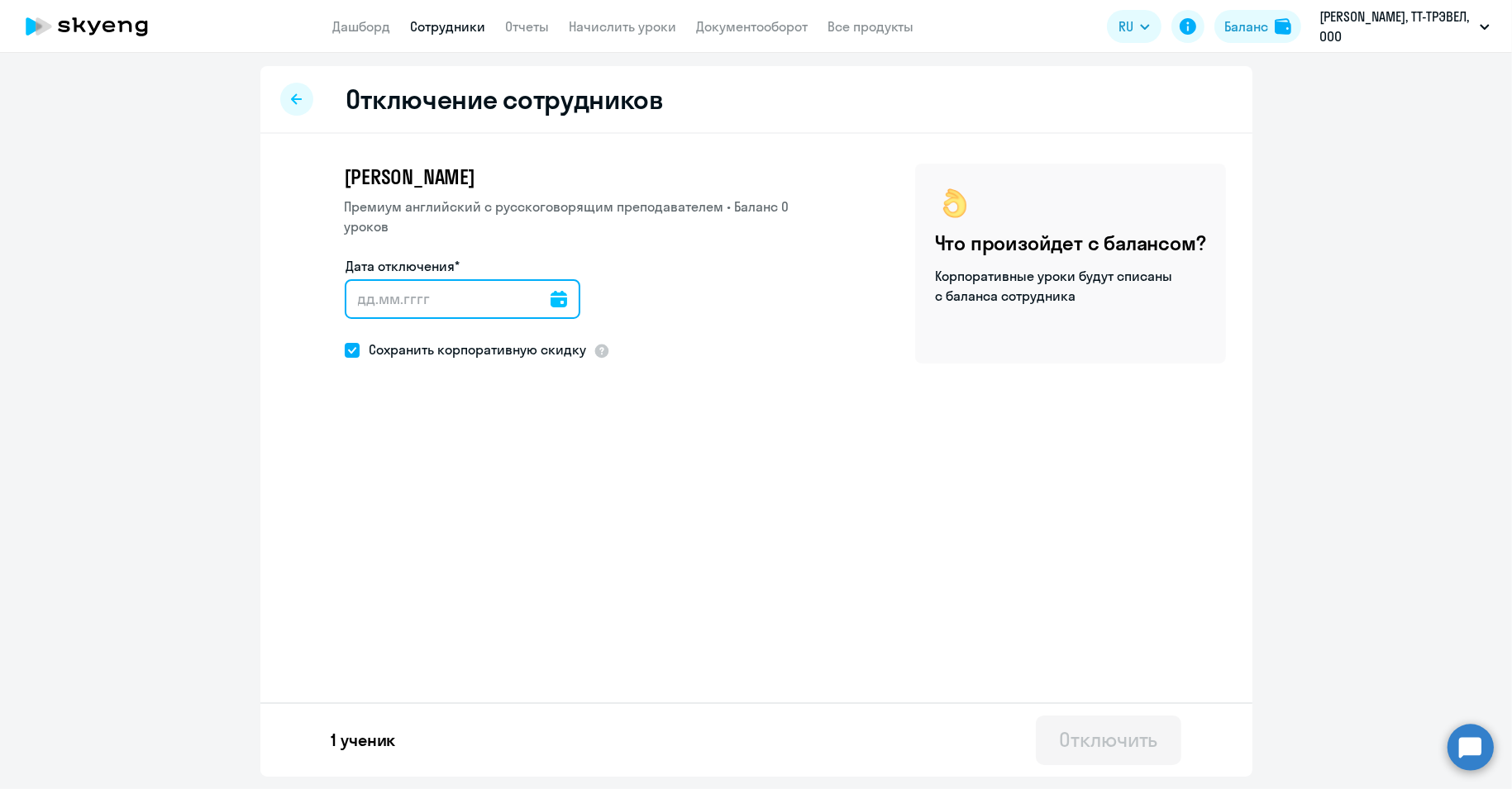
click at [539, 296] on input "Дата отключения*" at bounding box center [462, 299] width 236 height 40
click at [560, 296] on input "Дата отключения*" at bounding box center [462, 299] width 236 height 40
click at [551, 301] on icon at bounding box center [558, 299] width 17 height 17
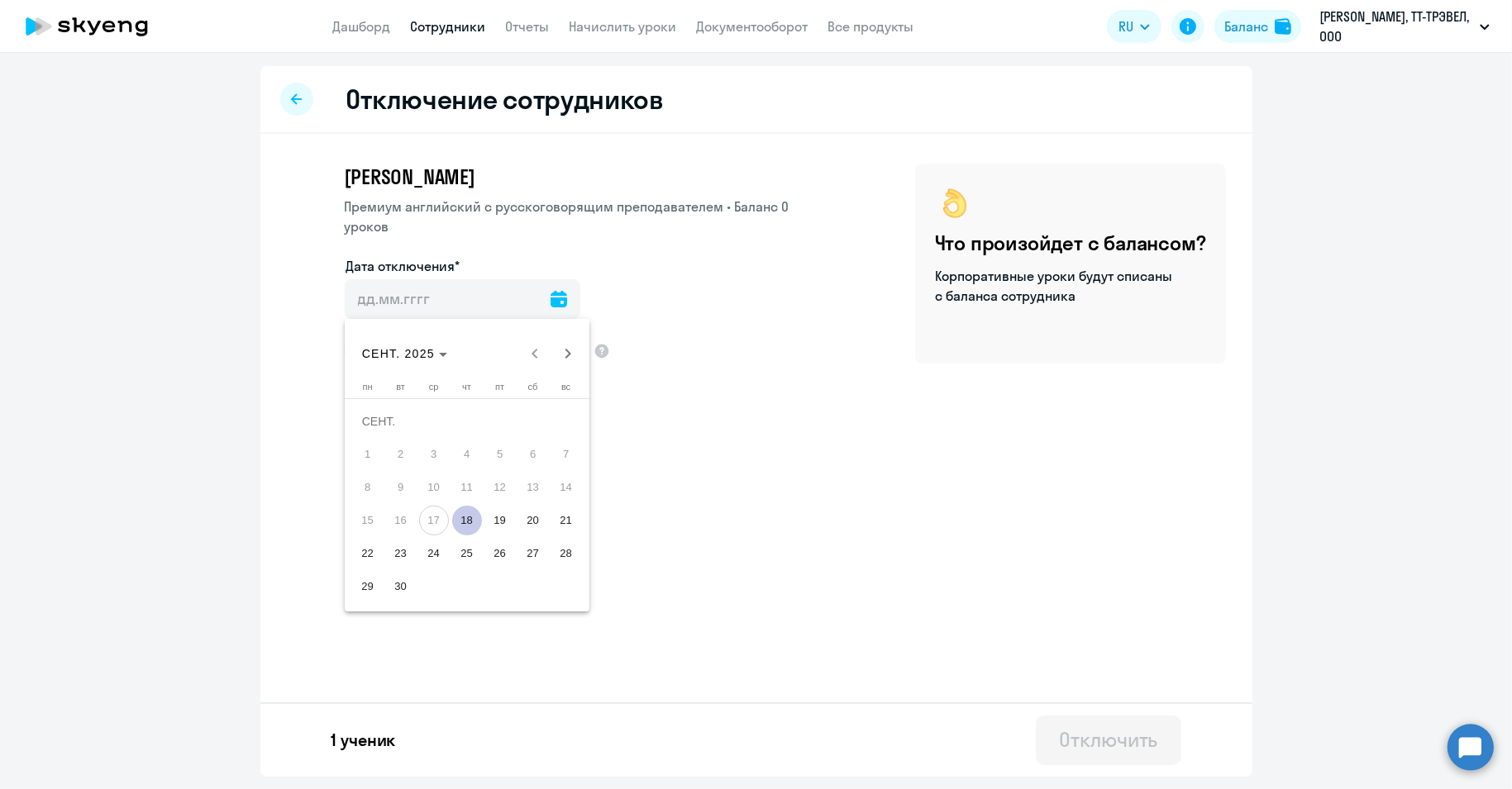
click at [469, 523] on span "18" at bounding box center [467, 520] width 29 height 29
type input "[DATE]"
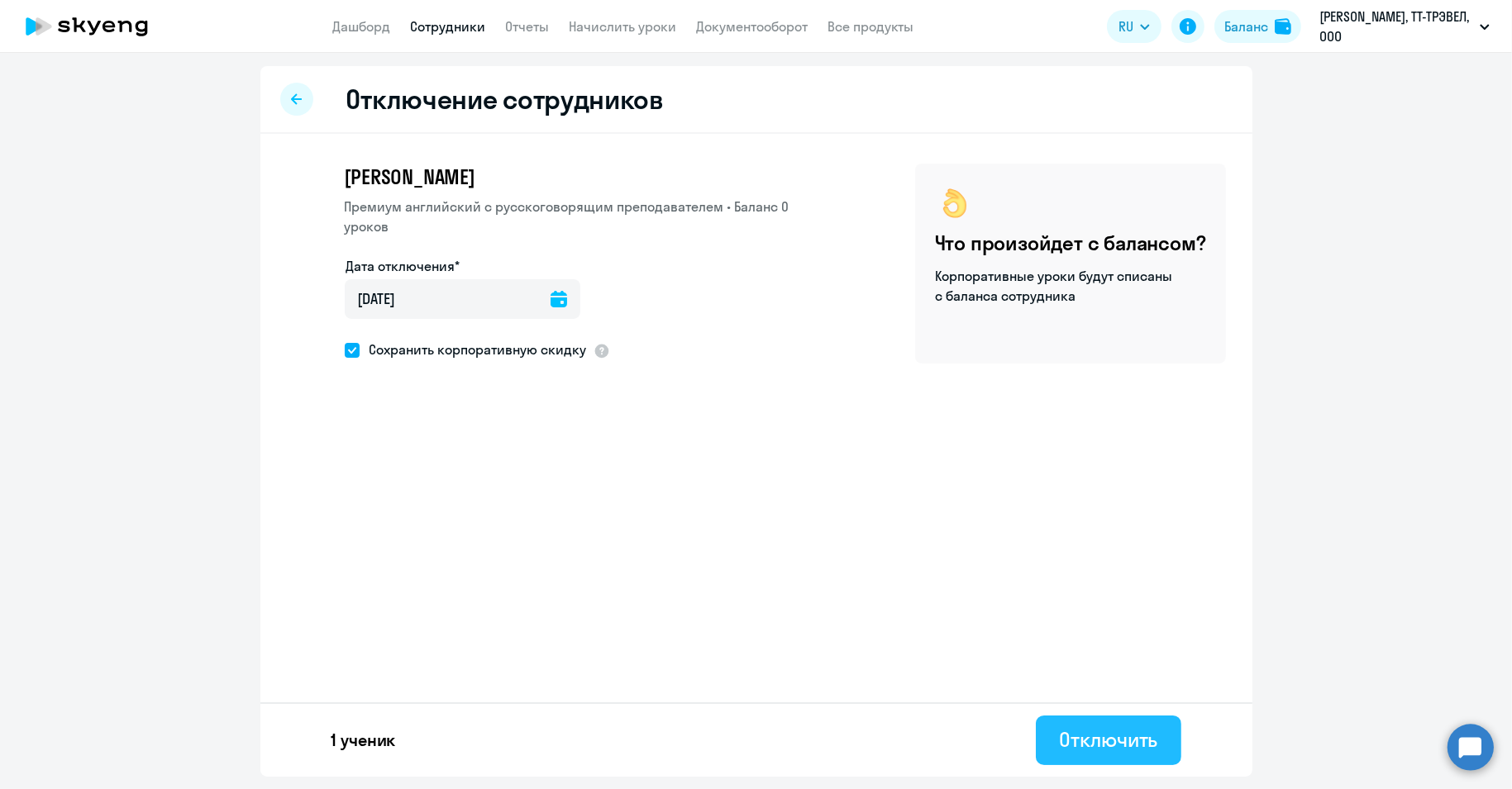
click at [1101, 740] on div "Отключить" at bounding box center [1108, 738] width 99 height 26
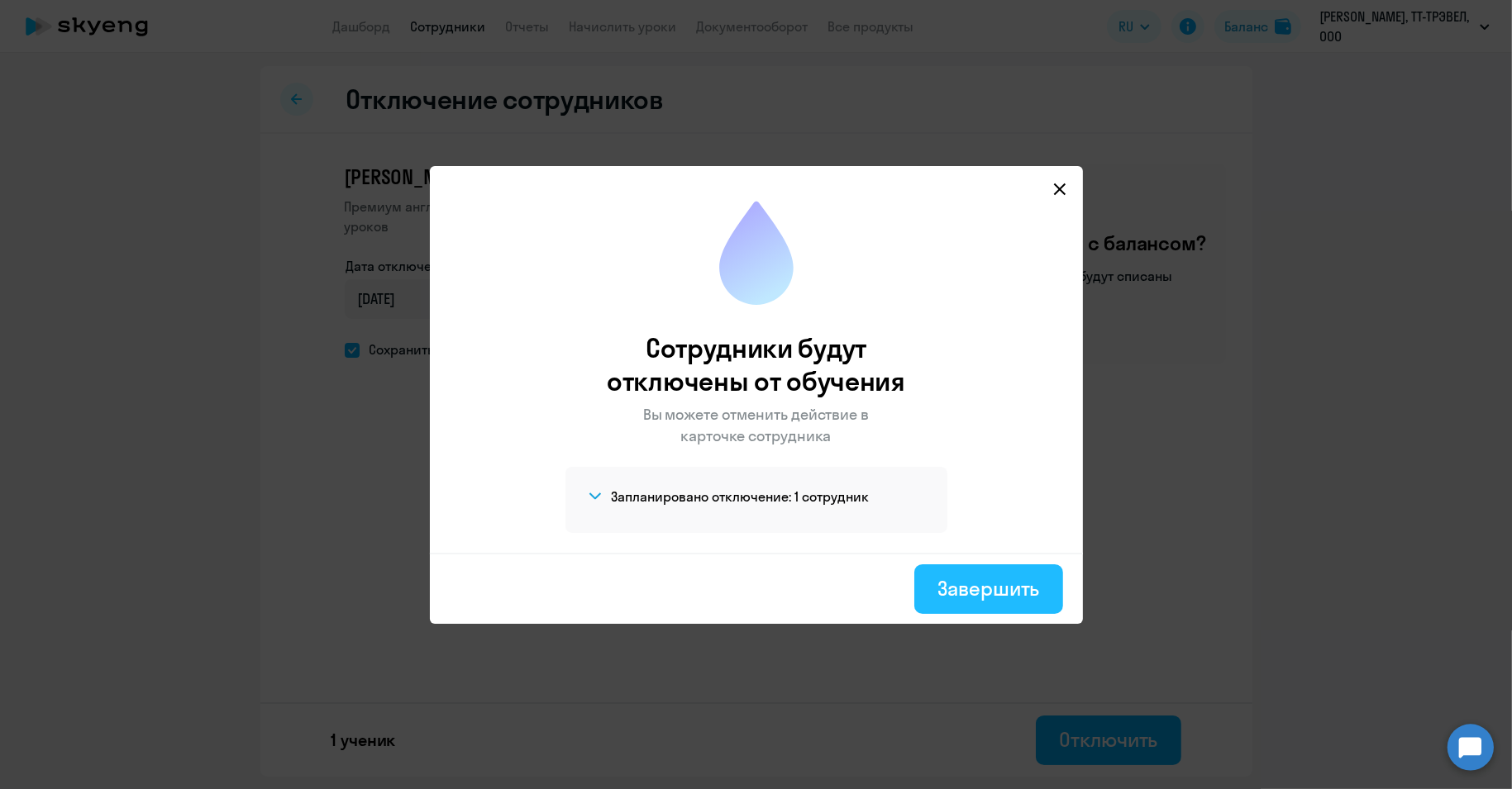
click at [985, 586] on div "Завершить" at bounding box center [988, 588] width 102 height 26
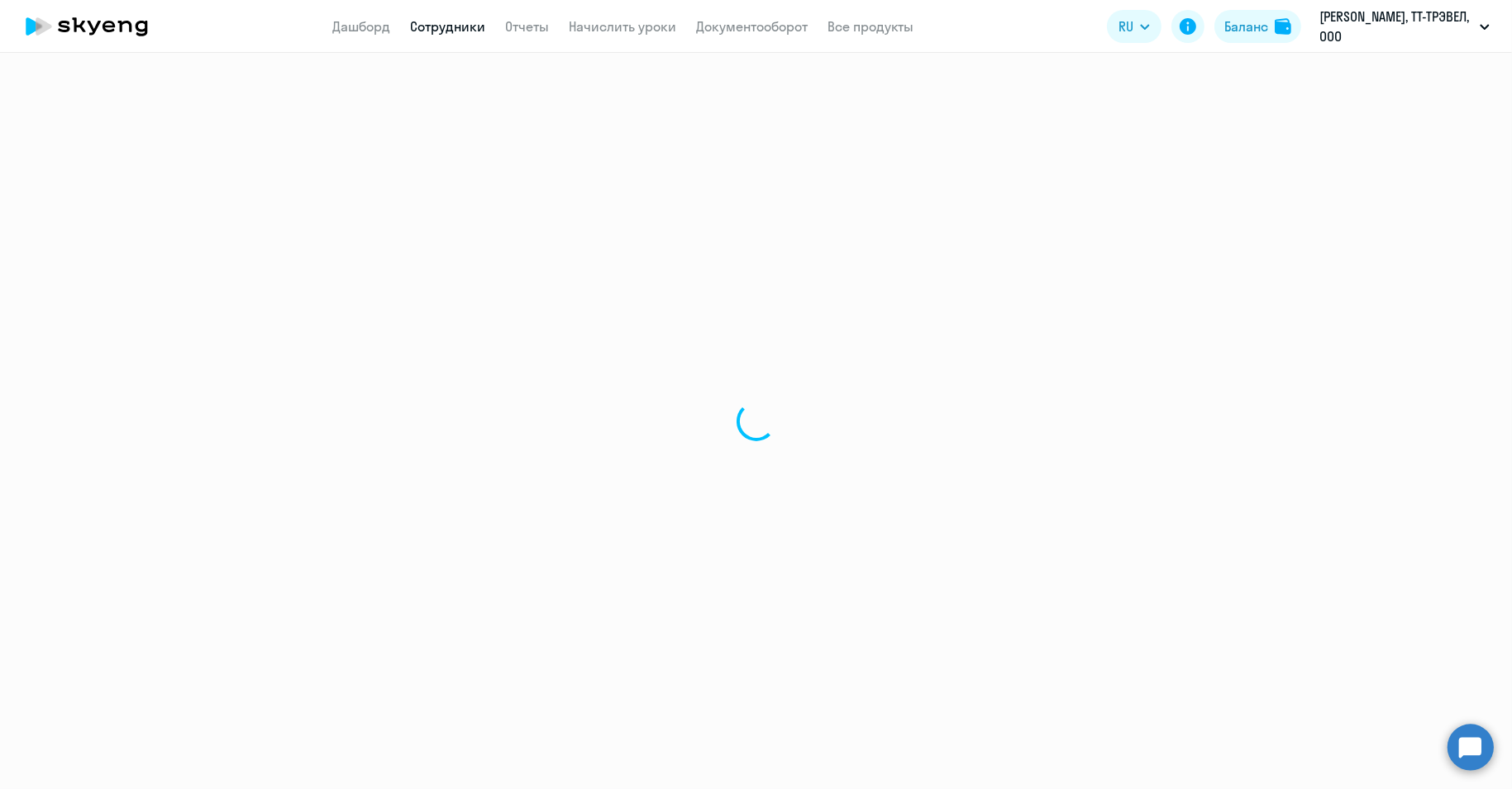
select select "30"
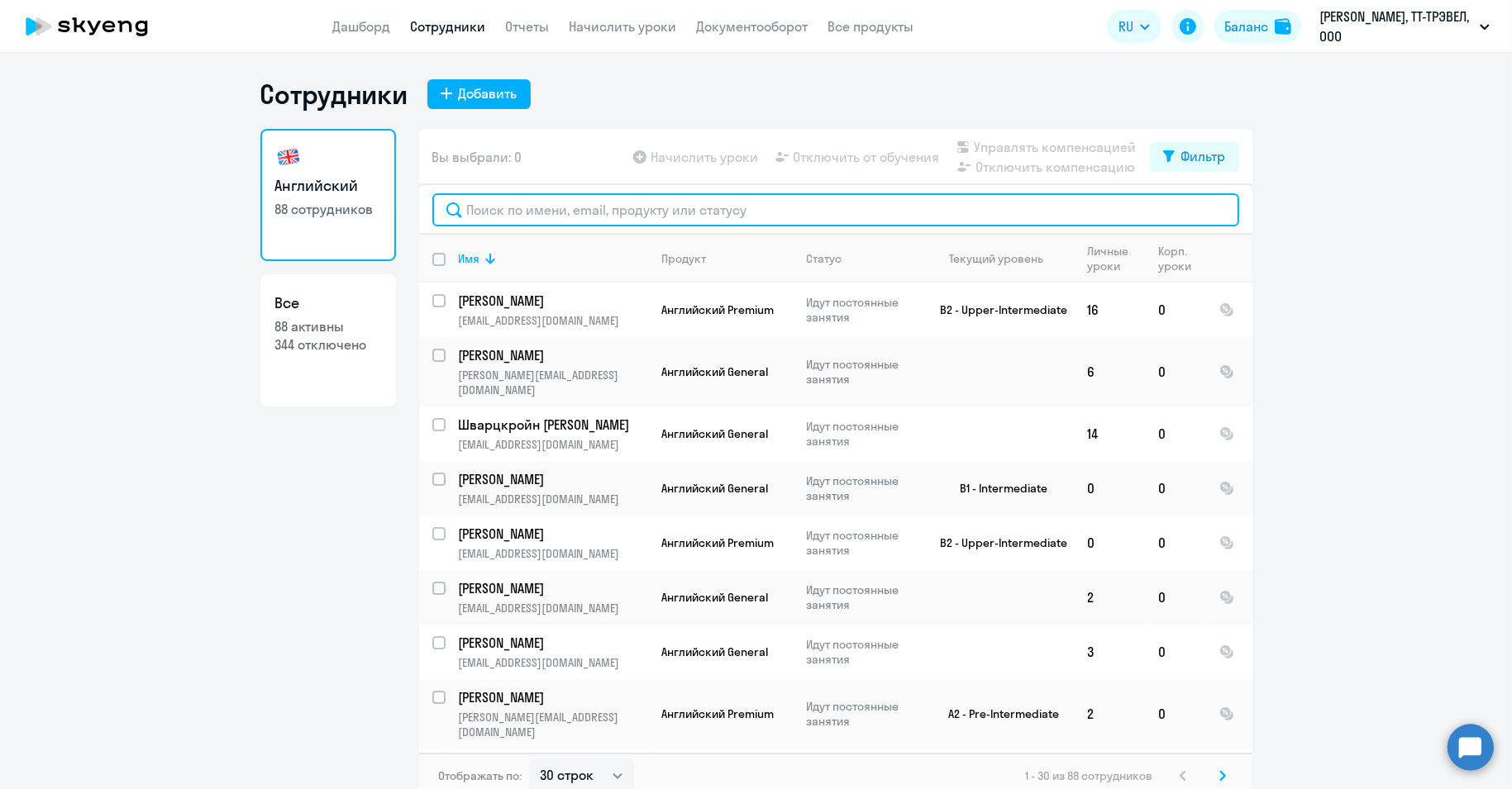
click at [611, 208] on input "text" at bounding box center [836, 210] width 807 height 33
paste input "Танков"
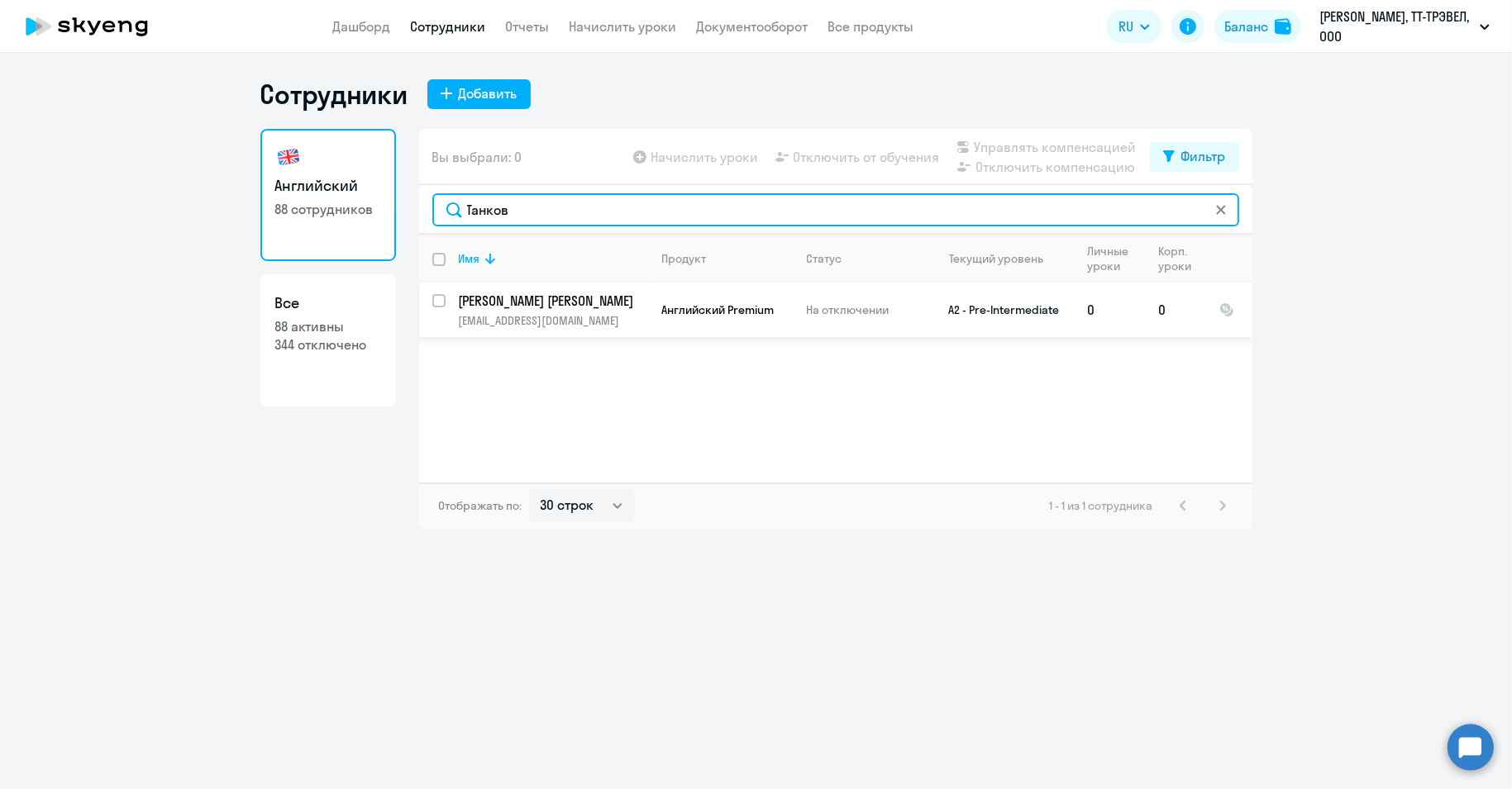
type input "Танков"
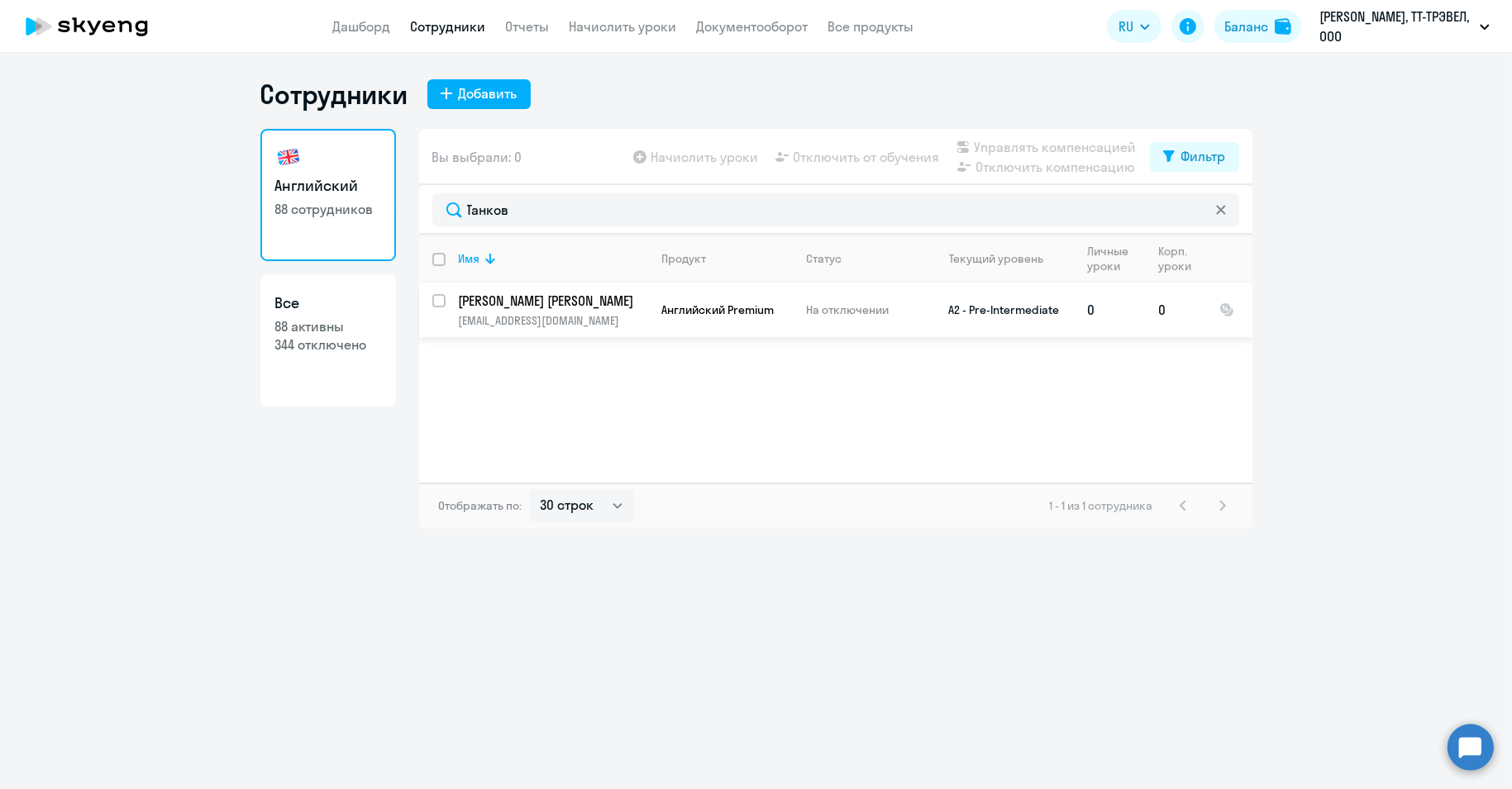
click at [742, 311] on span "Английский Premium" at bounding box center [718, 310] width 112 height 15
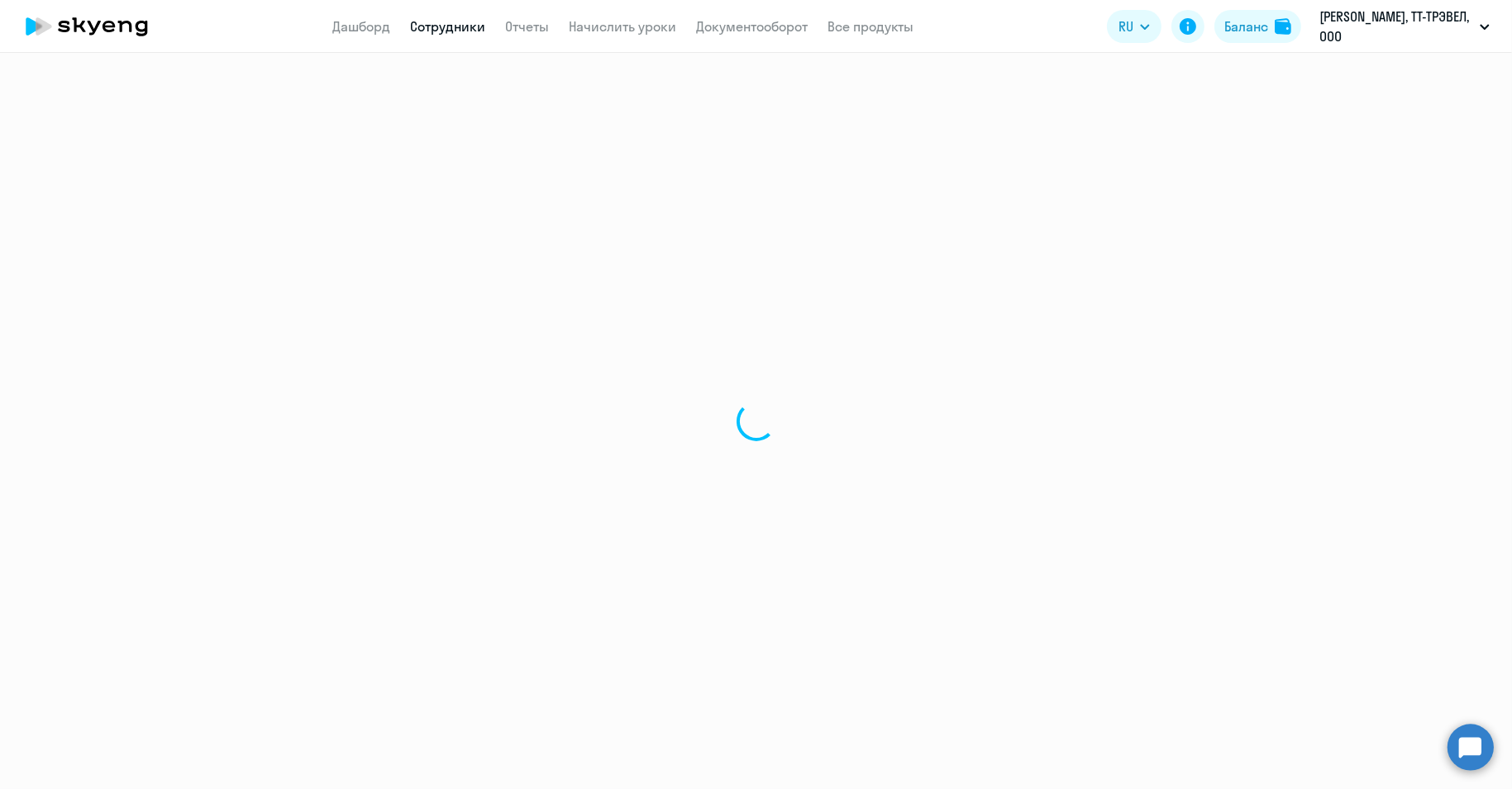
select select "english"
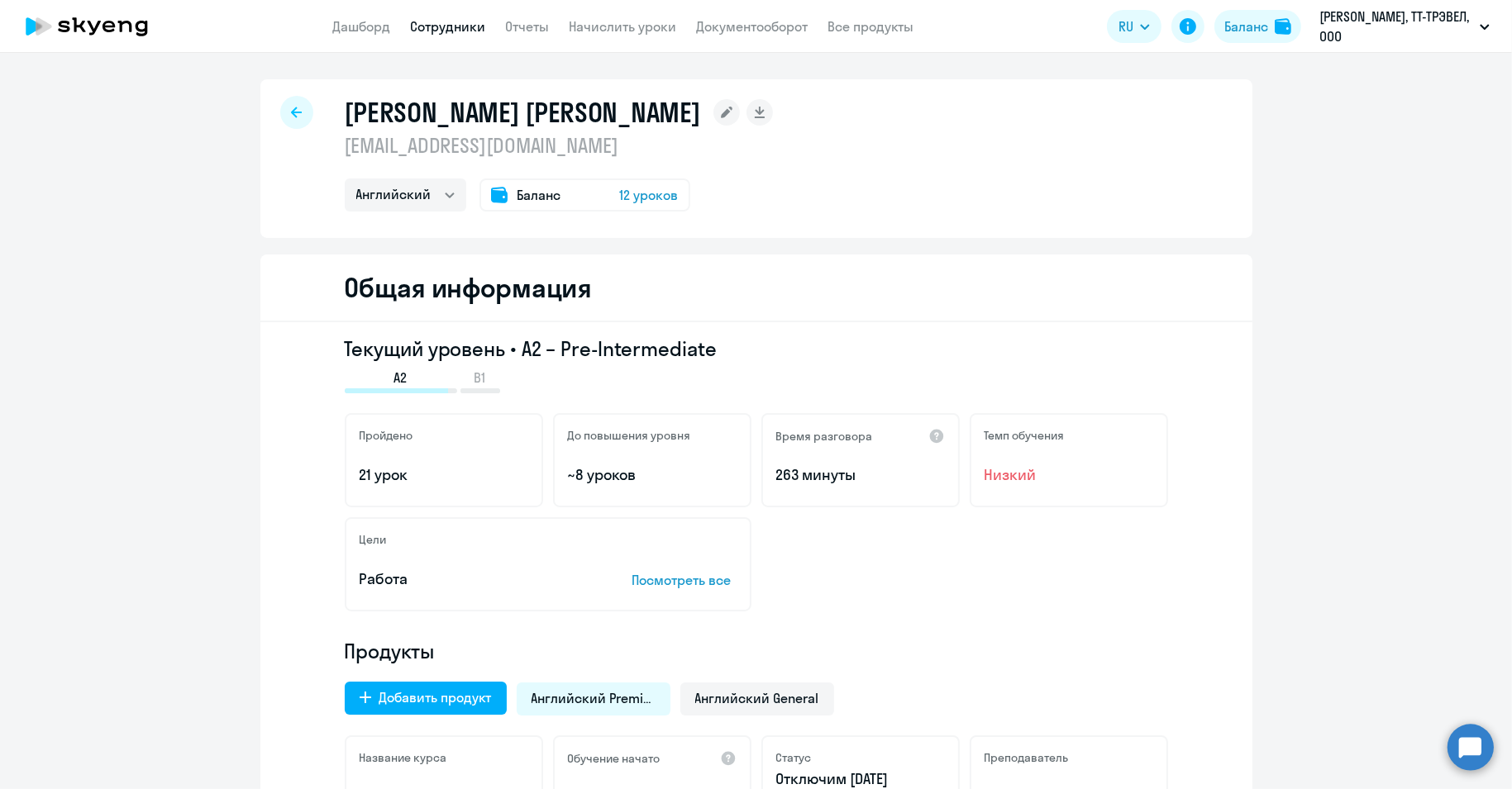
click at [297, 113] on div at bounding box center [297, 112] width 33 height 33
select select "30"
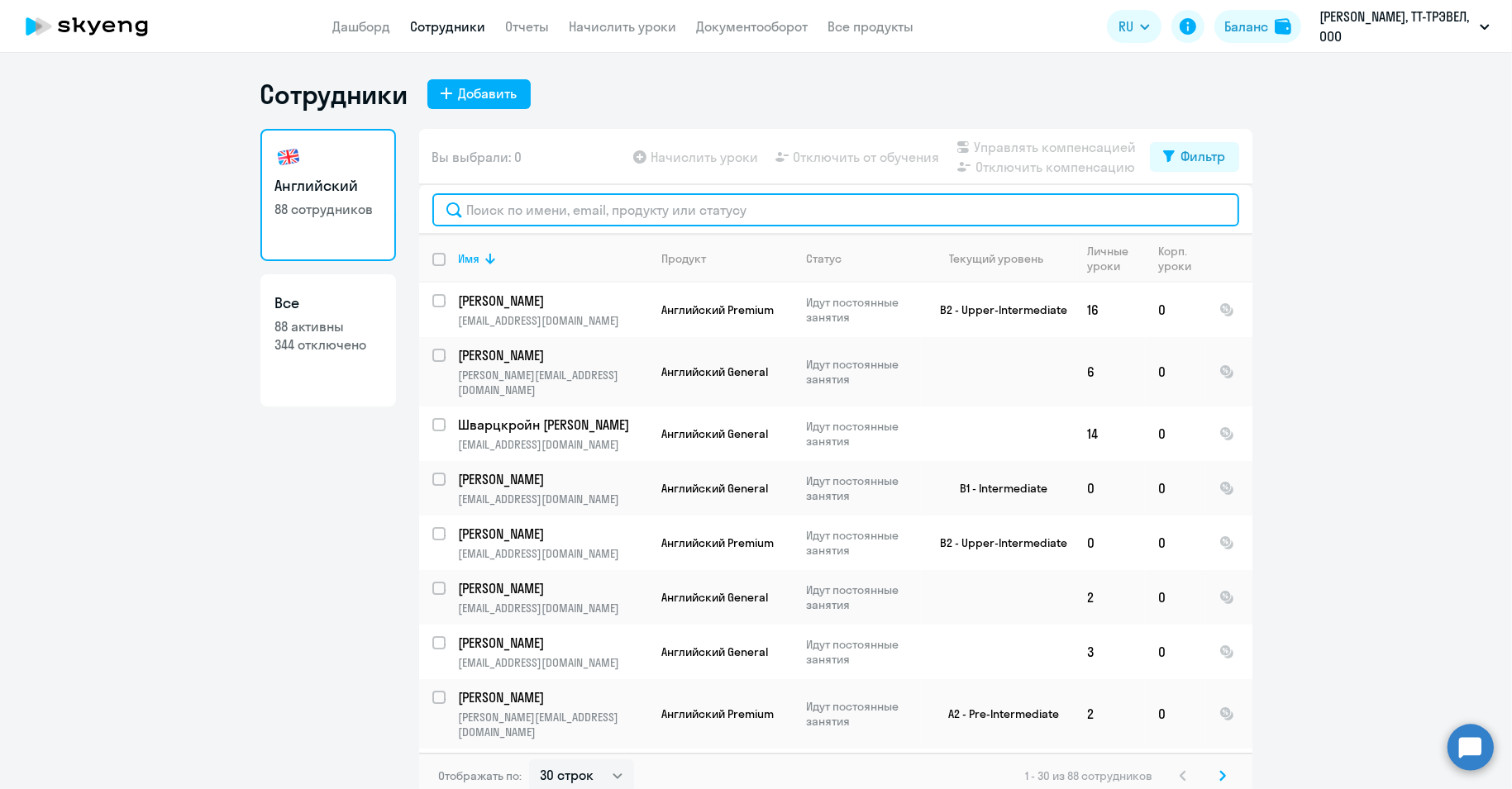
click at [548, 216] on input "text" at bounding box center [836, 210] width 807 height 33
paste input "Отключен (не было личной оплаты)"
type input "Отключен (не было личной оплаты)"
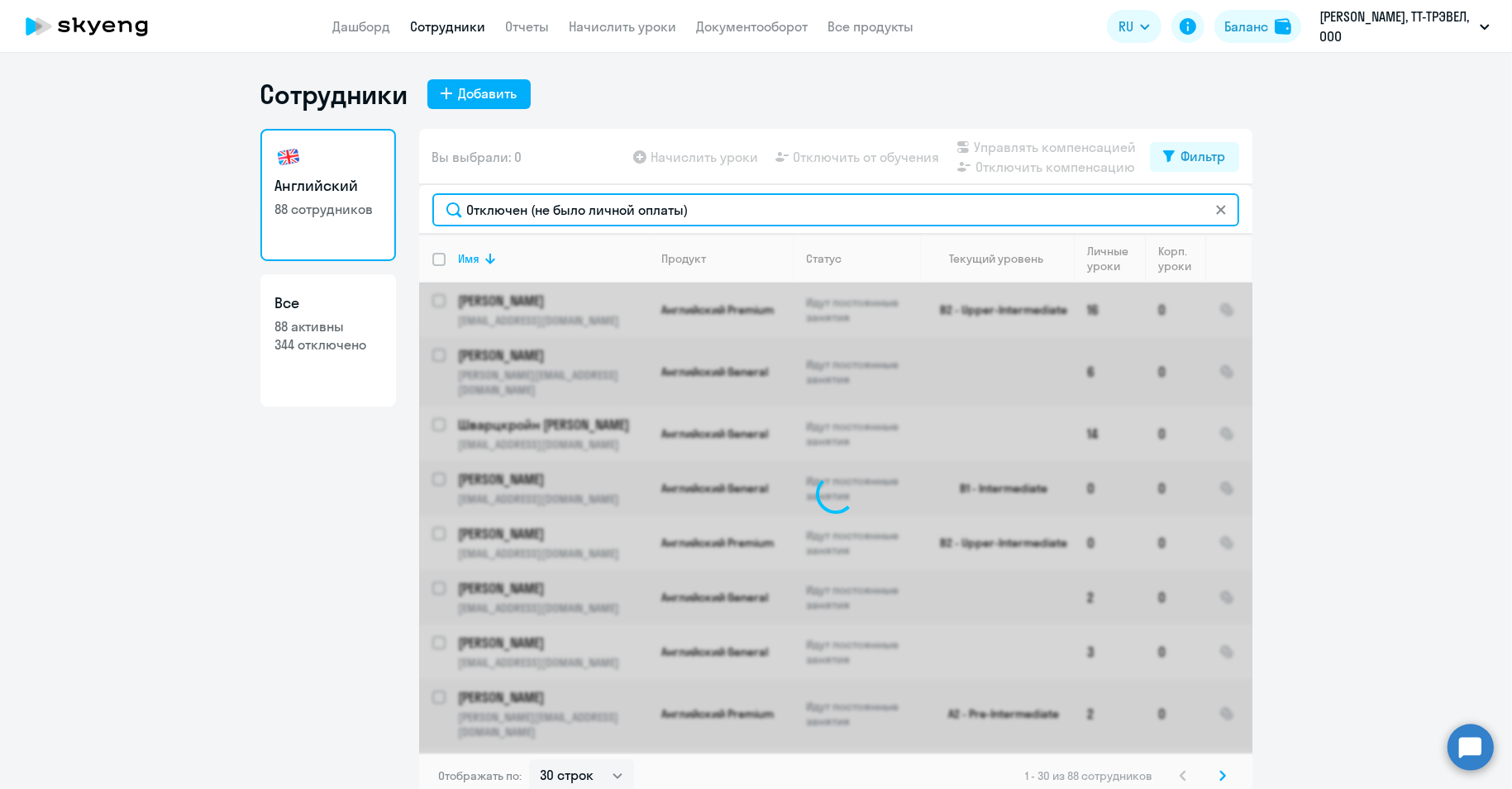
drag, startPoint x: 717, startPoint y: 206, endPoint x: 408, endPoint y: 213, distance: 309.1
click at [408, 213] on div "Английский 88 сотрудников Все 88 активны 344 отключено Вы выбрали: 0 Начислить …" at bounding box center [756, 464] width 991 height 670
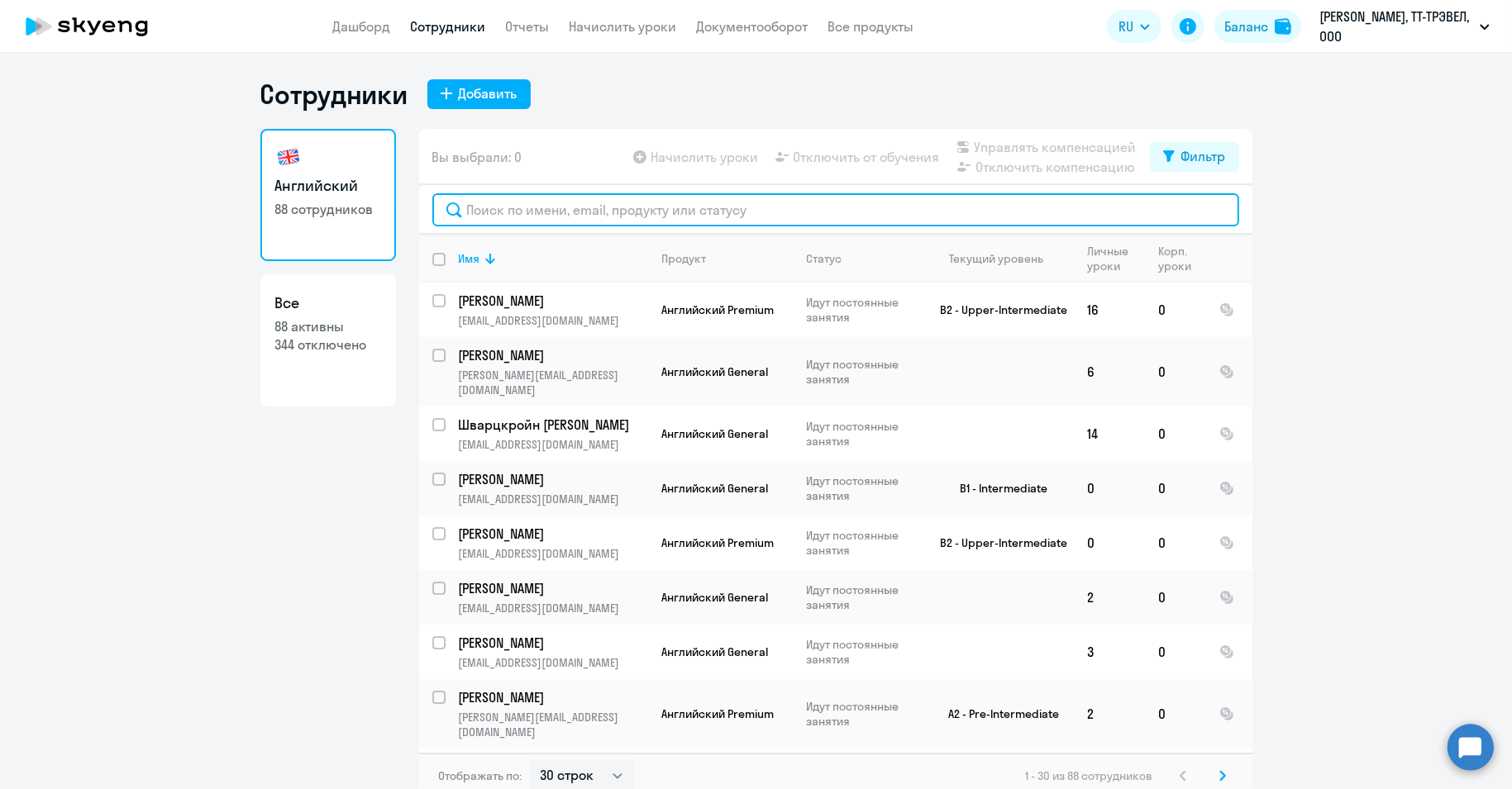
paste input "Танков"
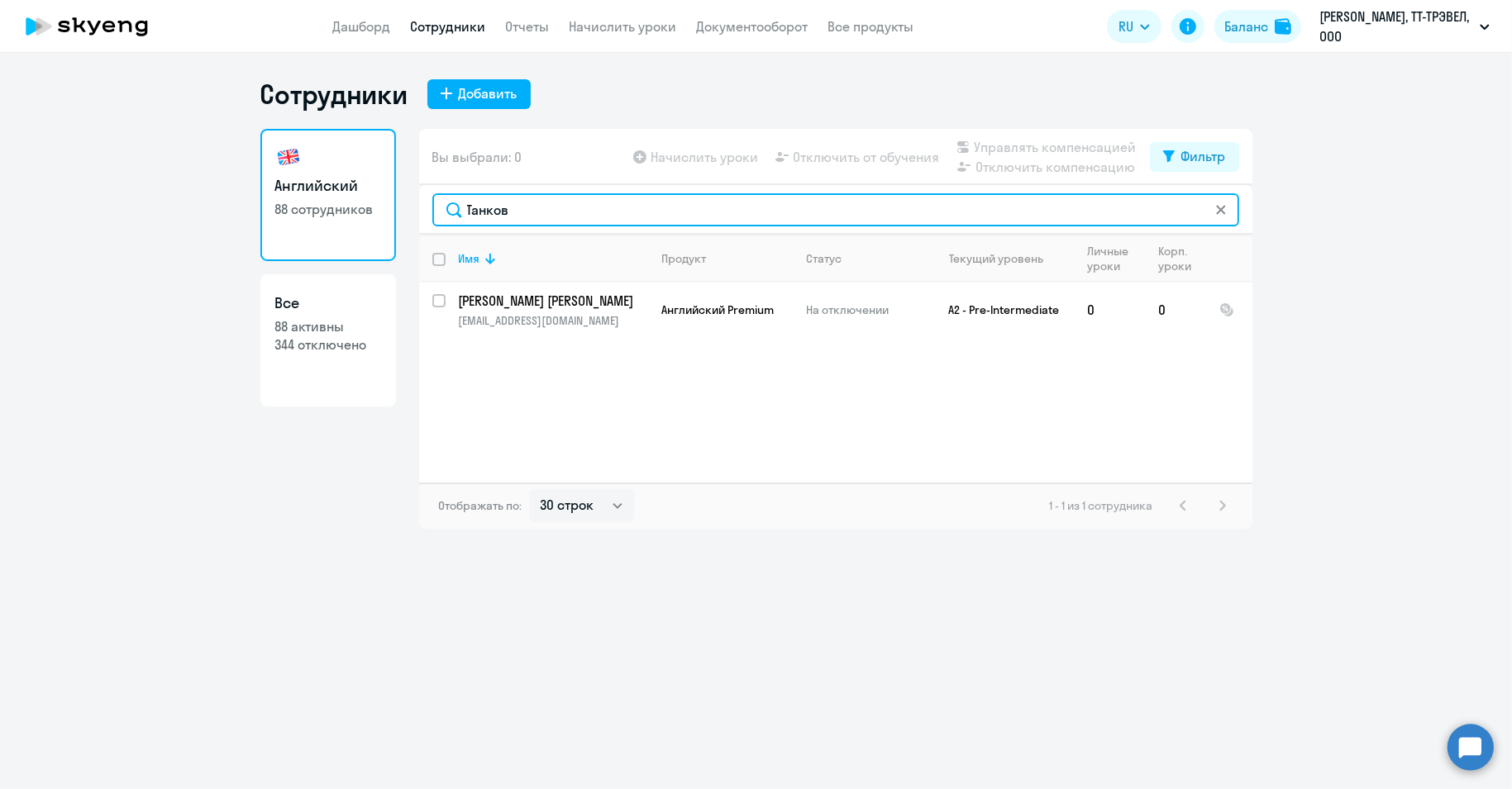
click at [485, 210] on input "Танков" at bounding box center [836, 210] width 807 height 33
paste input "анко"
type input "Тканко"
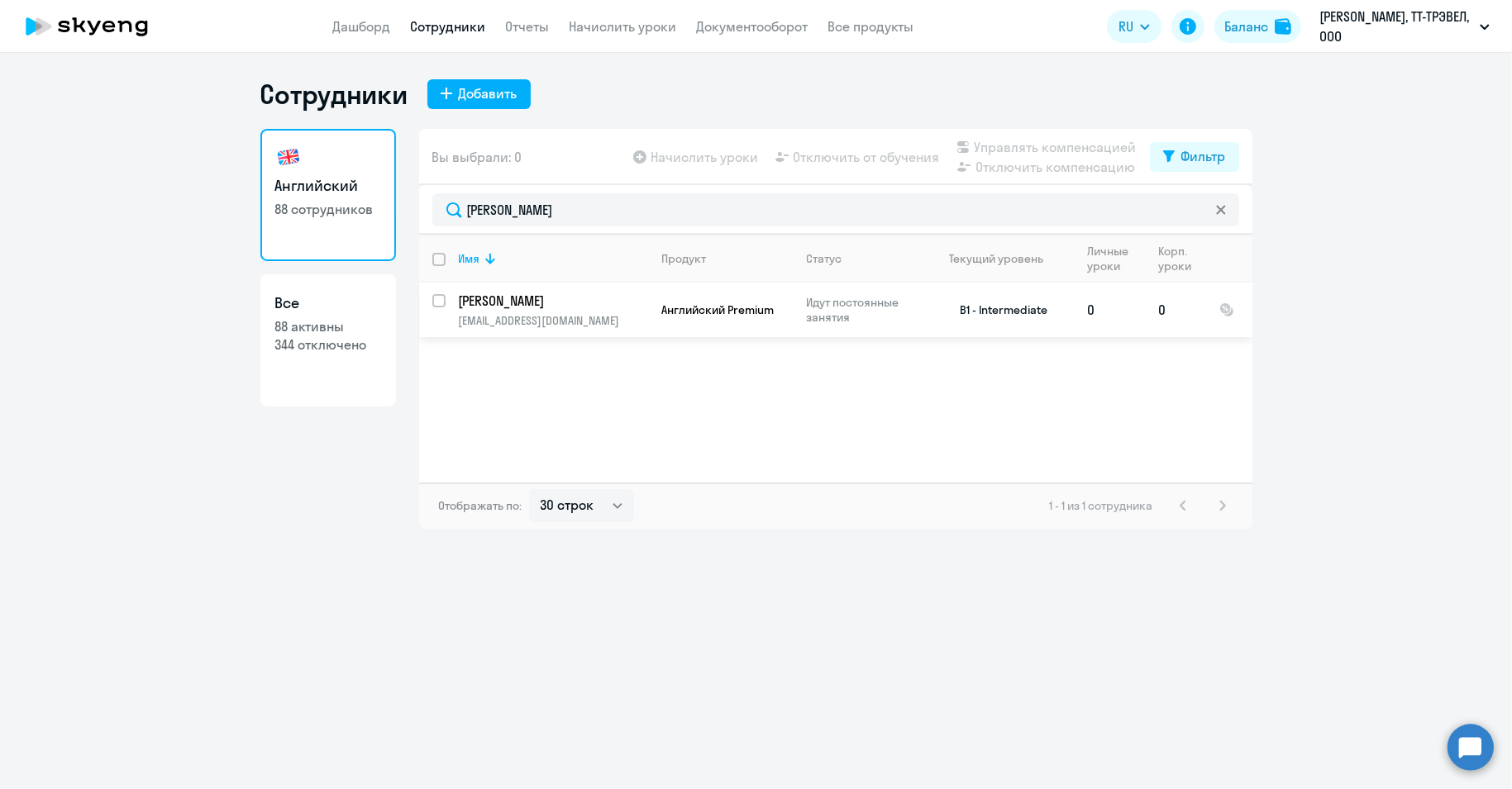
click at [436, 300] on input "select row 15308656" at bounding box center [448, 310] width 33 height 33
checkbox input "true"
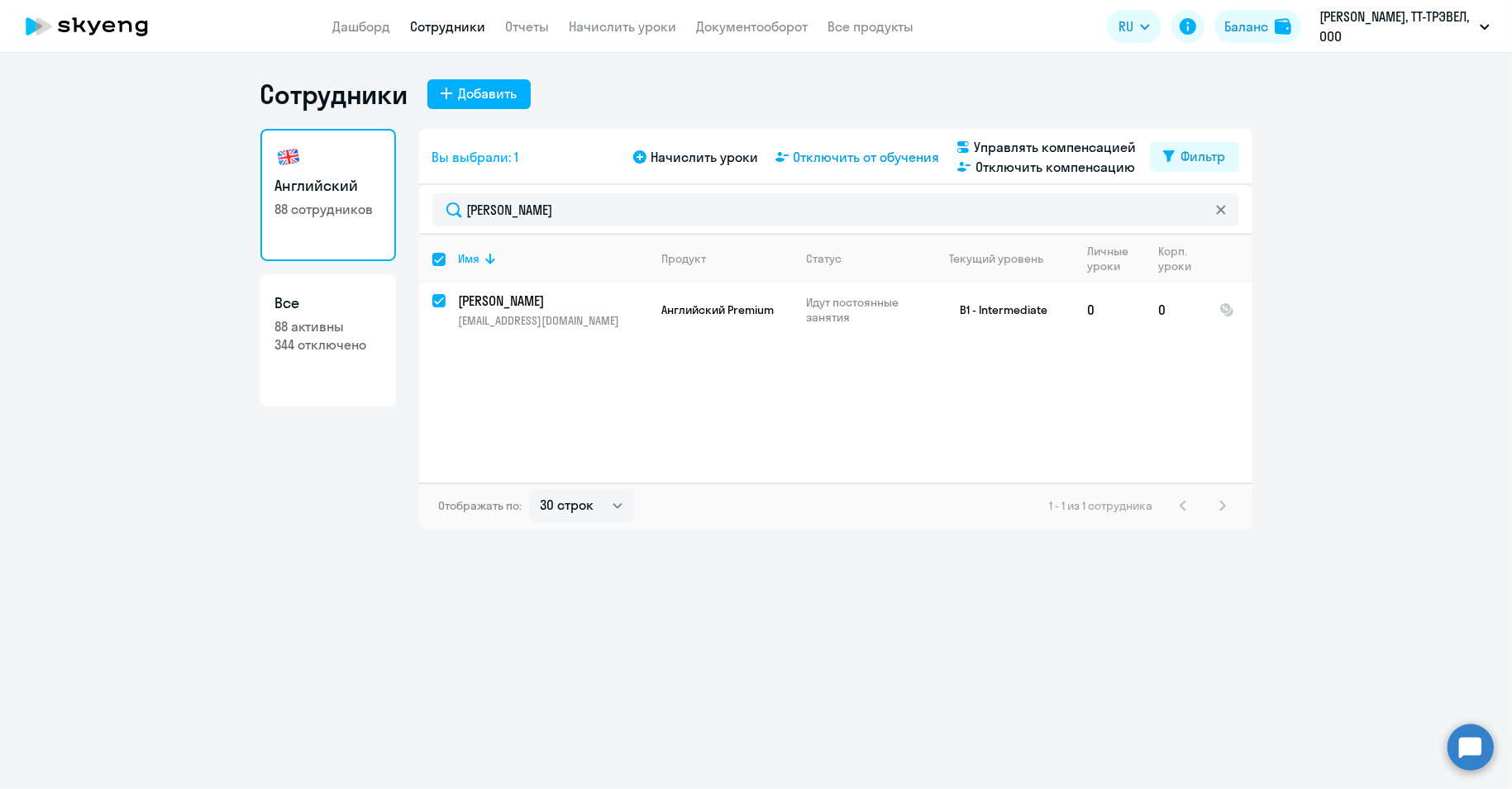
click at [852, 156] on span "Отключить от обучения" at bounding box center [867, 157] width 147 height 20
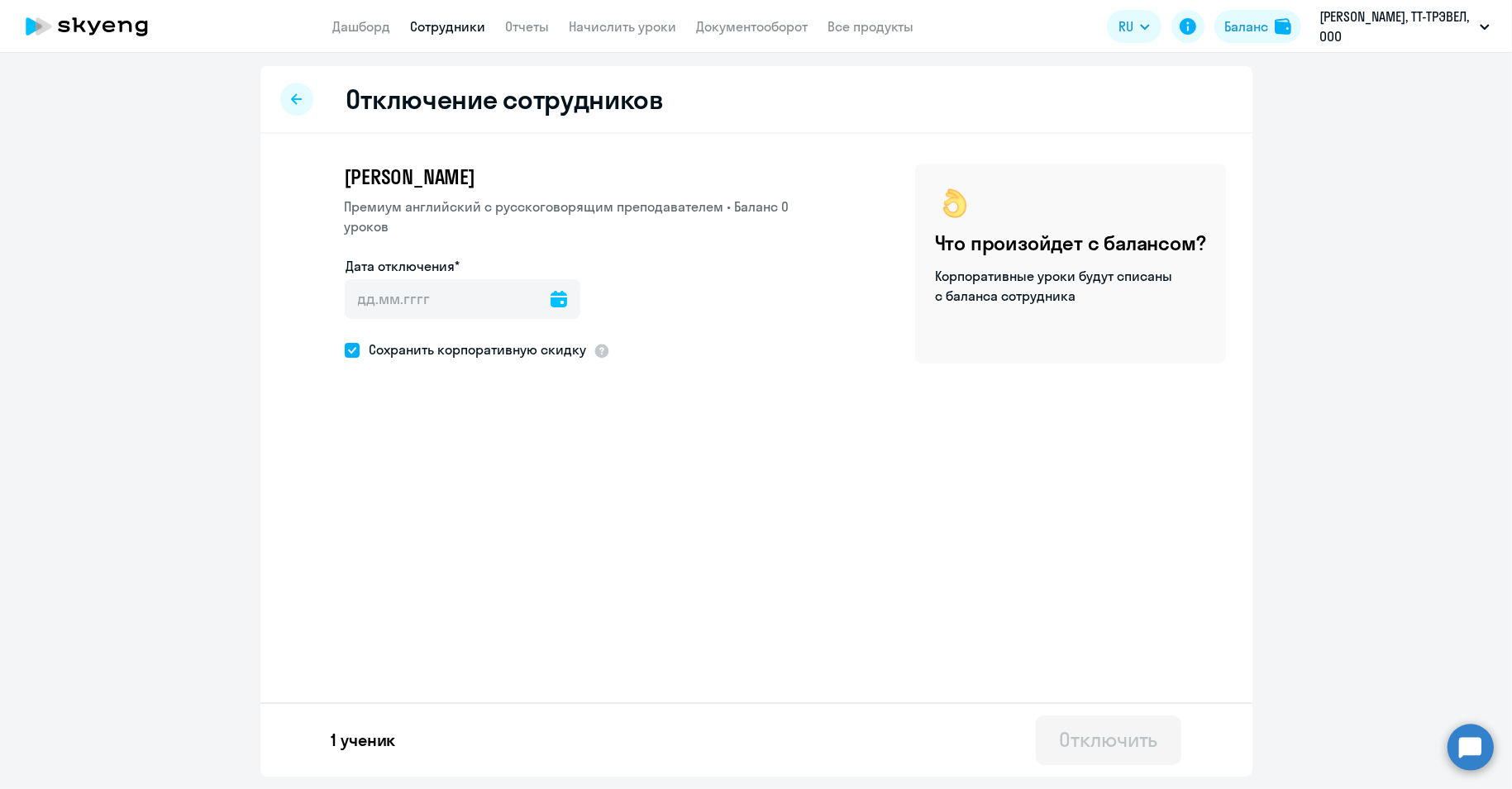
click at [550, 291] on icon at bounding box center [558, 299] width 17 height 17
click at [463, 521] on span "18" at bounding box center [467, 520] width 29 height 29
type input "[DATE]"
click at [1099, 739] on div "Отключить" at bounding box center [1108, 738] width 99 height 26
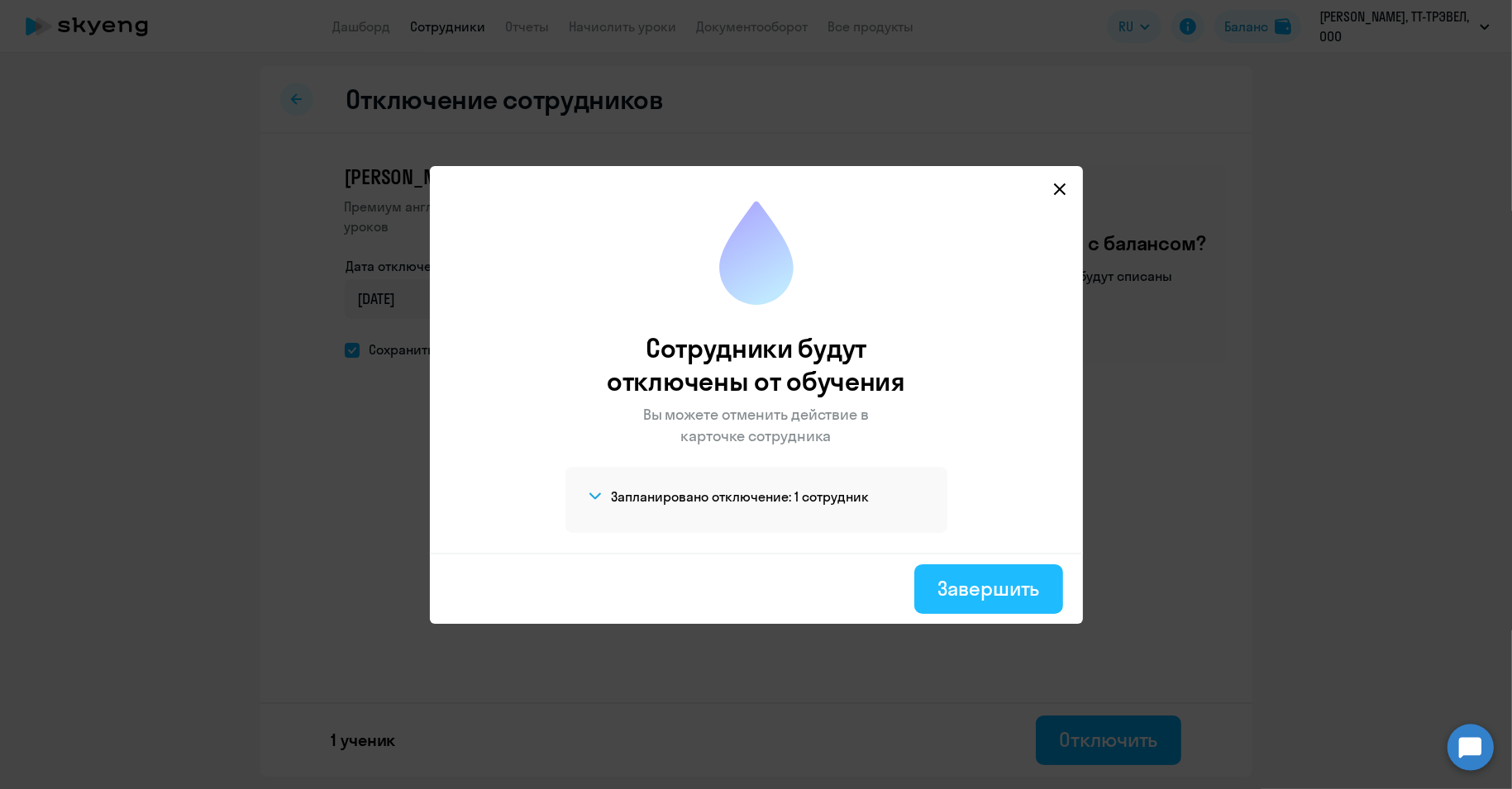
click at [986, 584] on div "Завершить" at bounding box center [988, 588] width 102 height 26
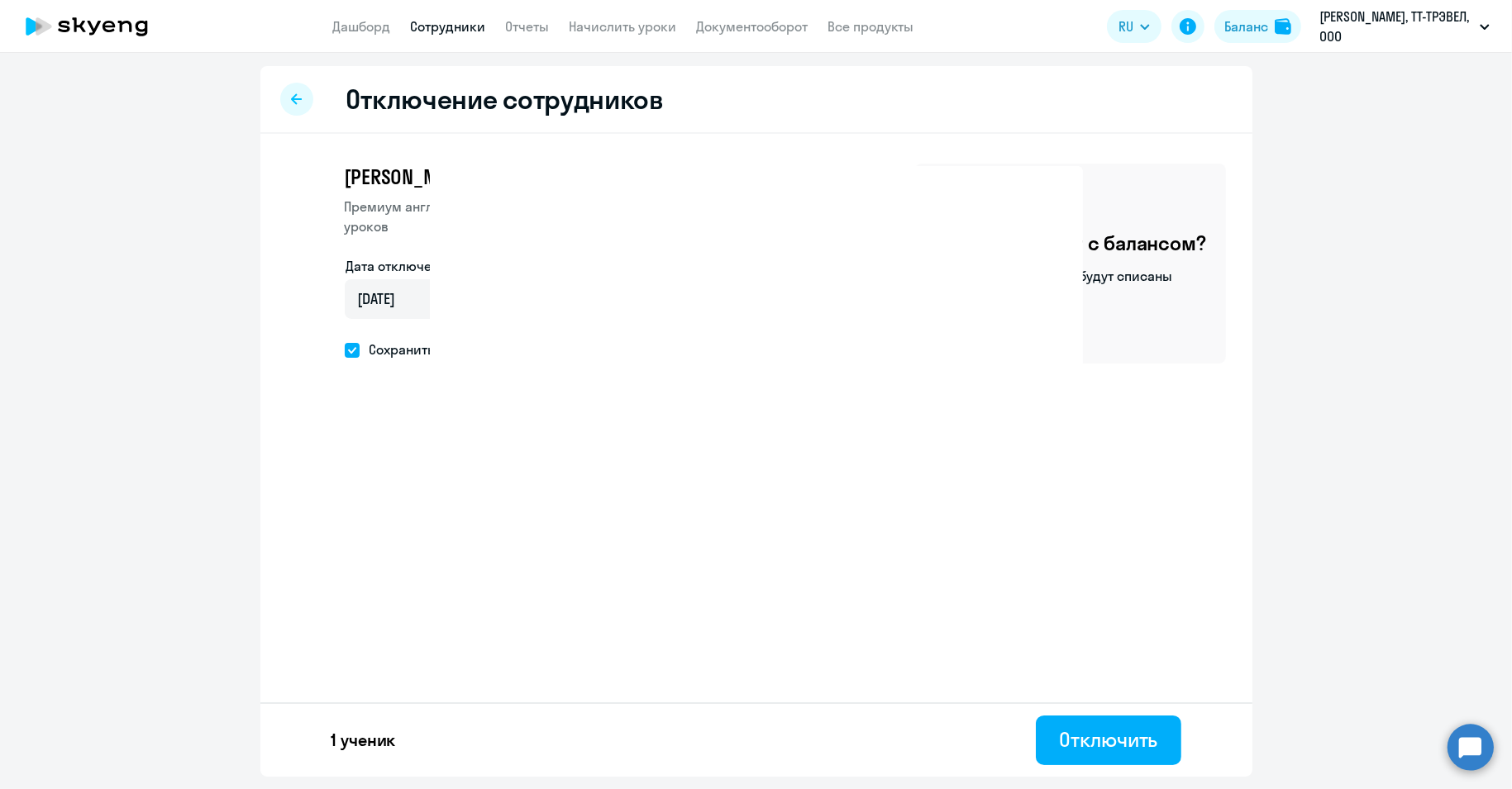
select select "30"
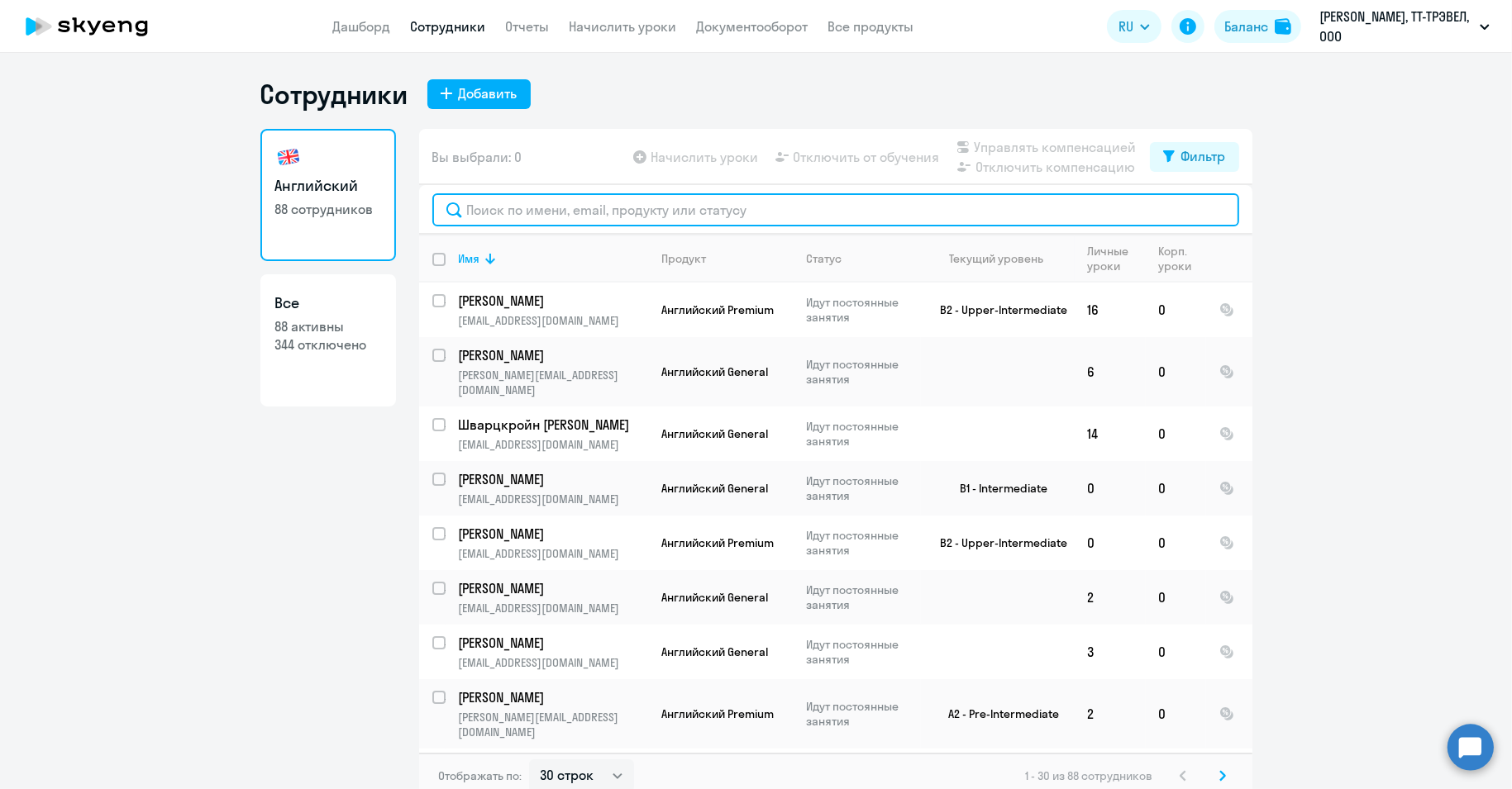
click at [590, 214] on input "text" at bounding box center [836, 210] width 807 height 33
paste input "Тканко"
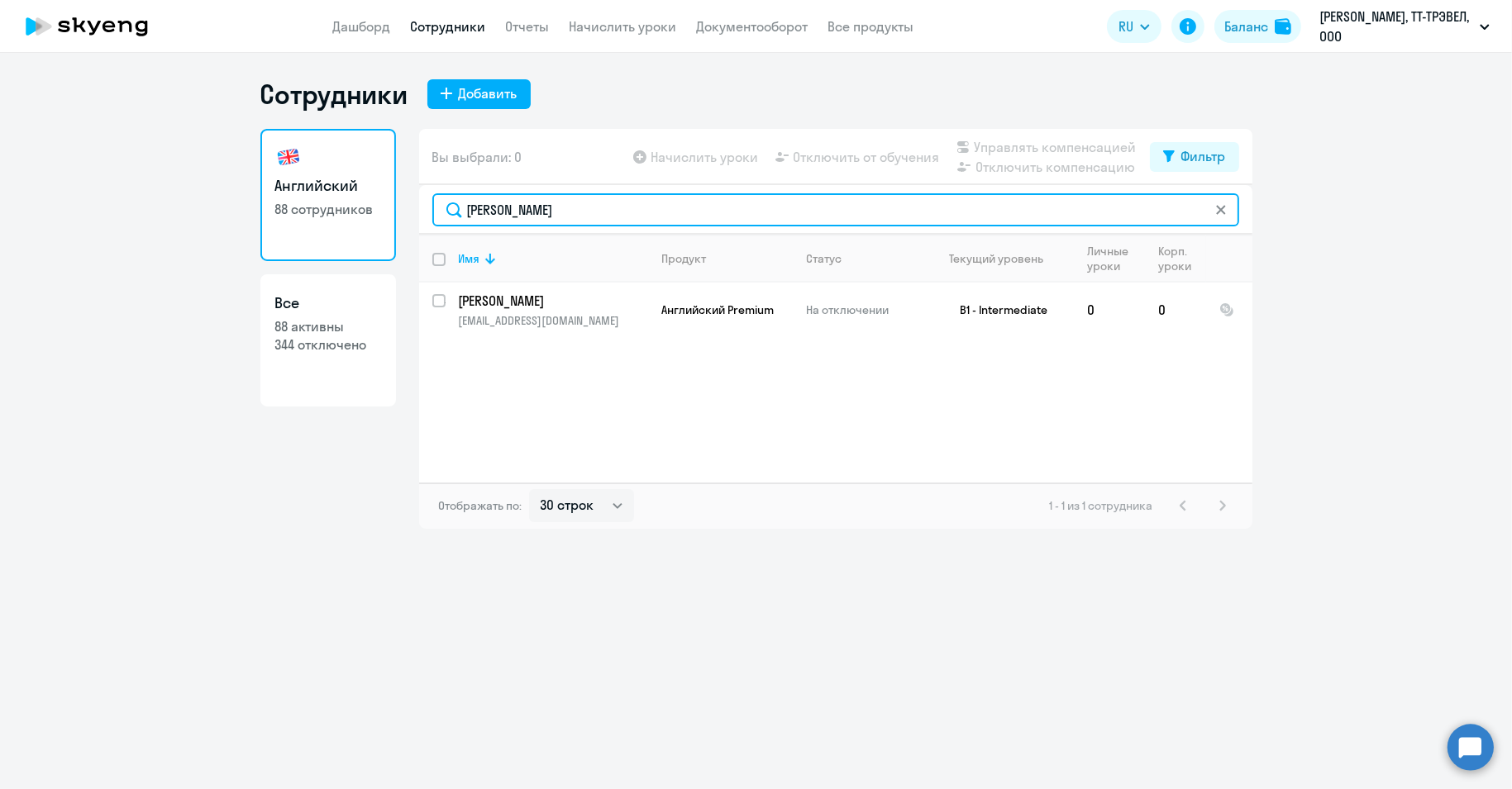
type input "Тканко"
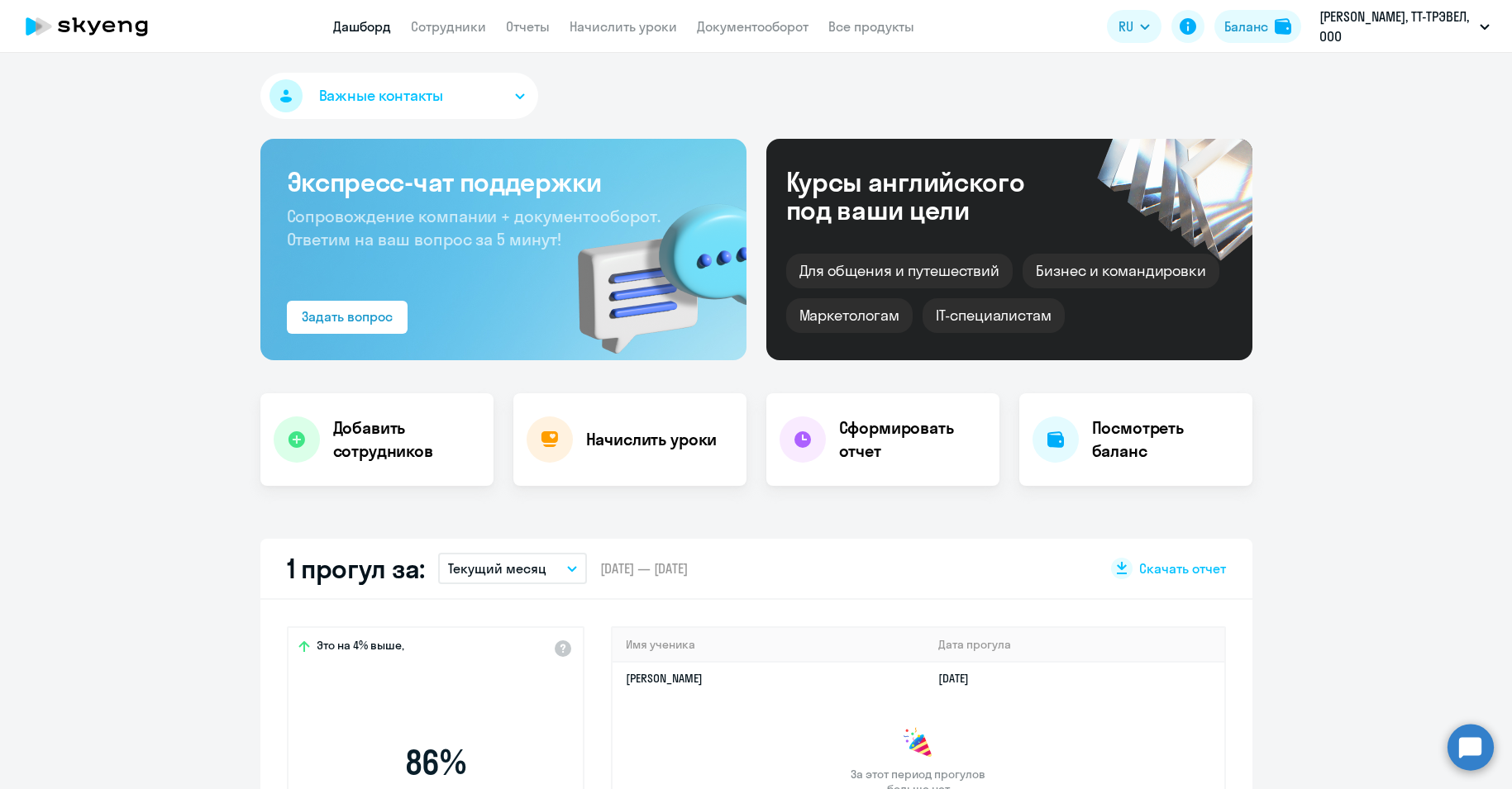
select select "30"
click at [457, 11] on app-header "Дашборд Сотрудники Отчеты Начислить уроки Документооборот Все продукты Дашборд …" at bounding box center [756, 26] width 1512 height 53
click at [462, 22] on link "Сотрудники" at bounding box center [448, 27] width 75 height 17
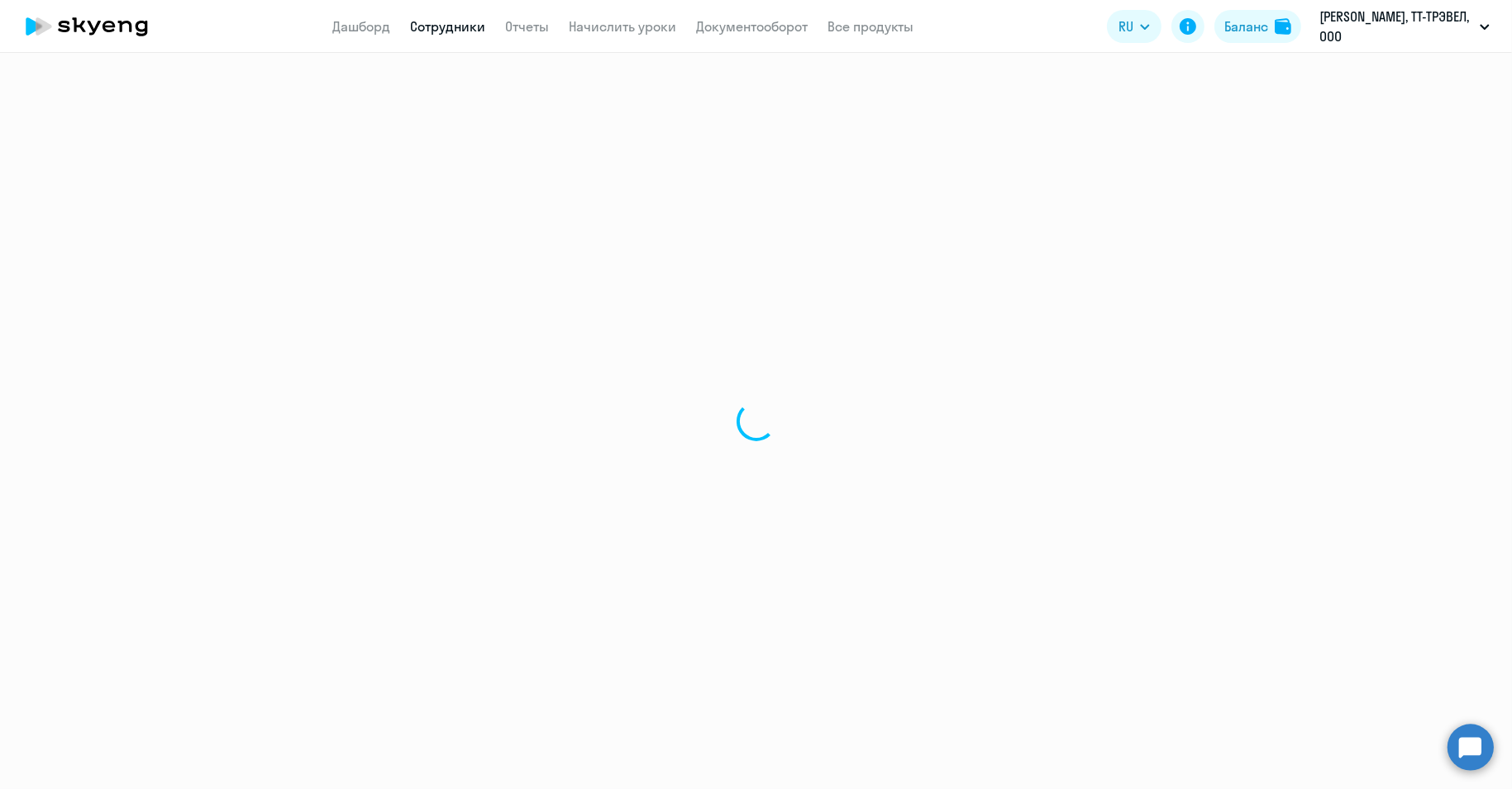
select select "30"
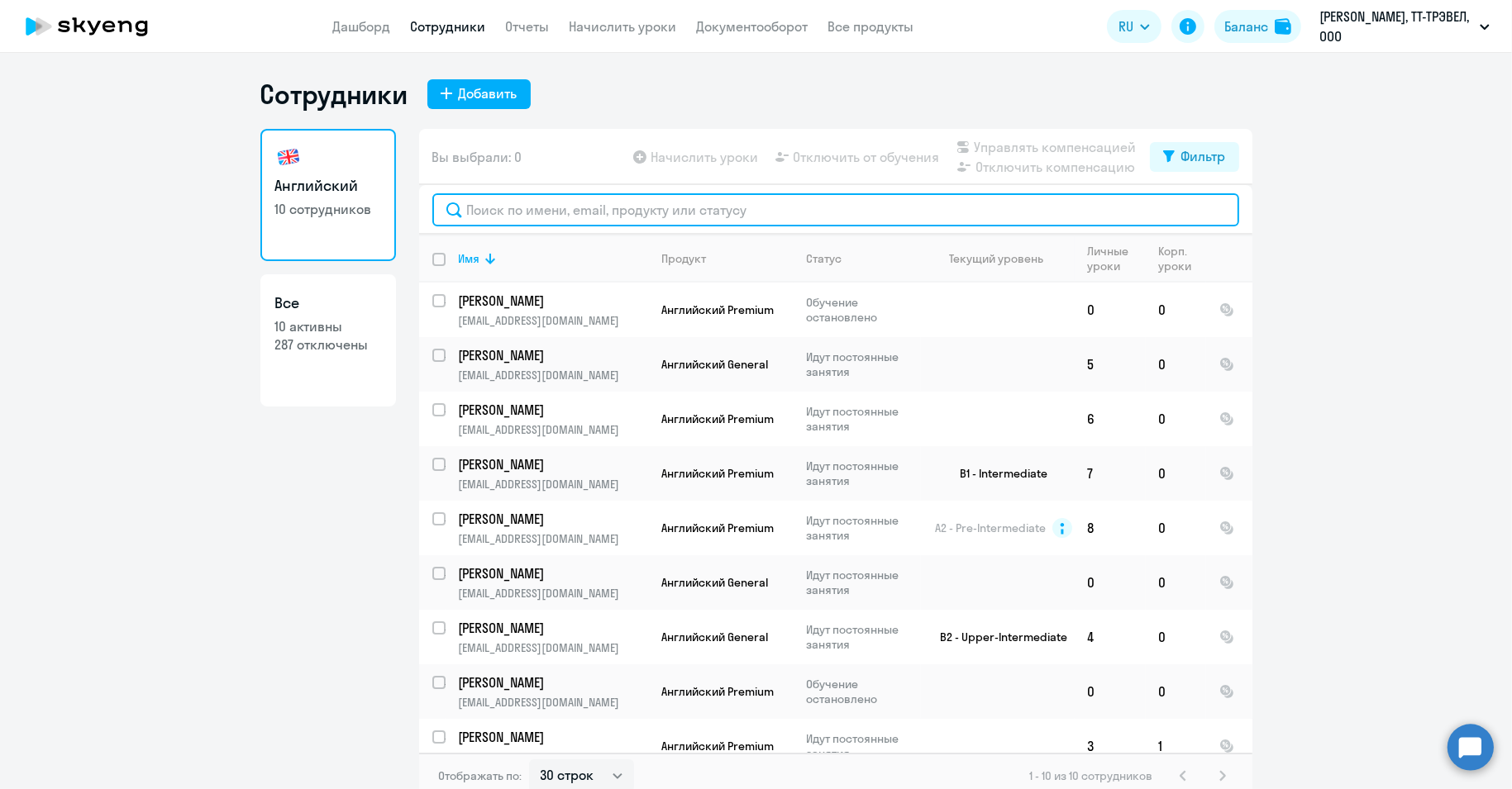
click at [538, 211] on input "text" at bounding box center [836, 210] width 807 height 33
paste input "[PERSON_NAME]"
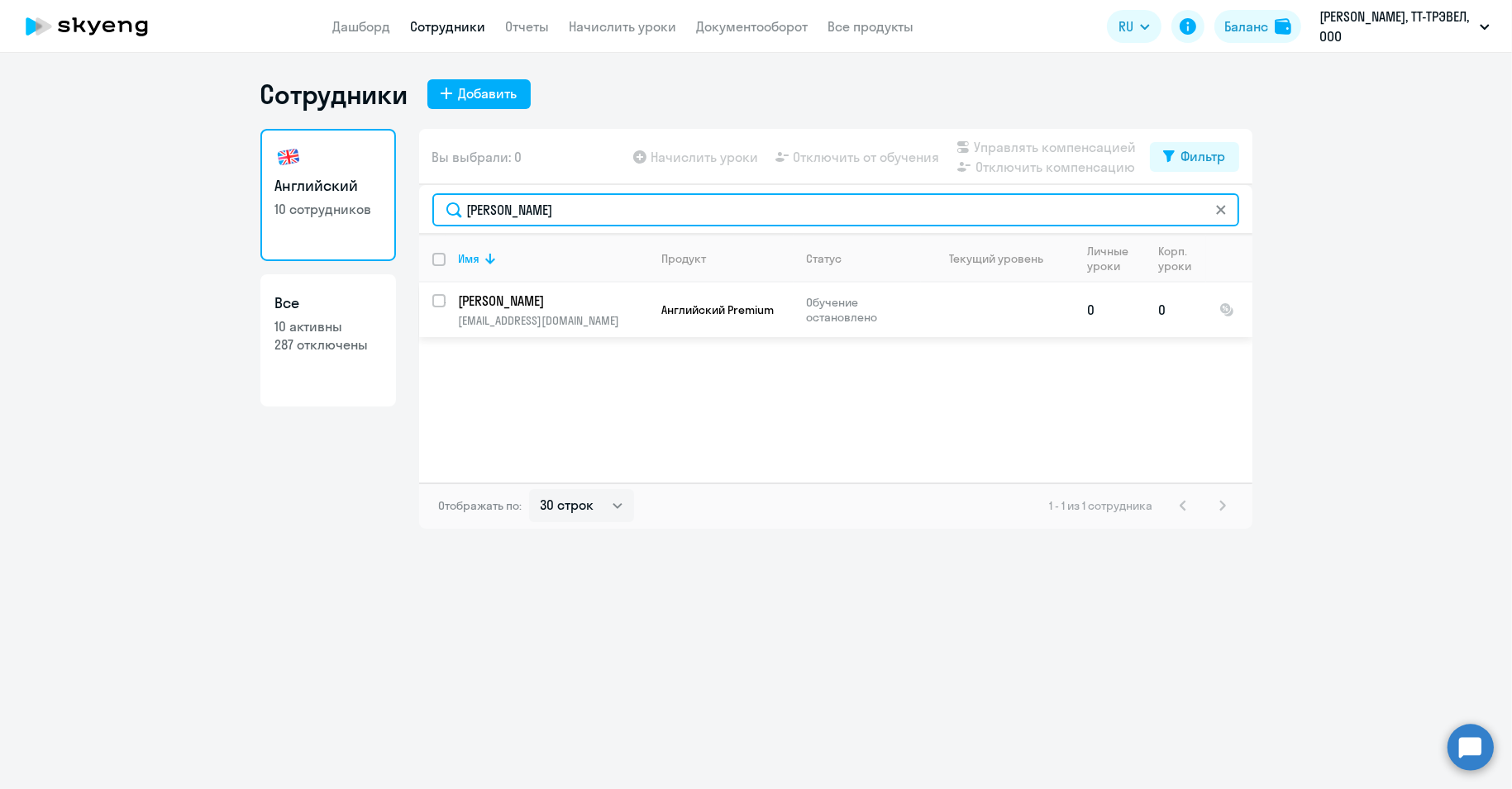
type input "[PERSON_NAME]"
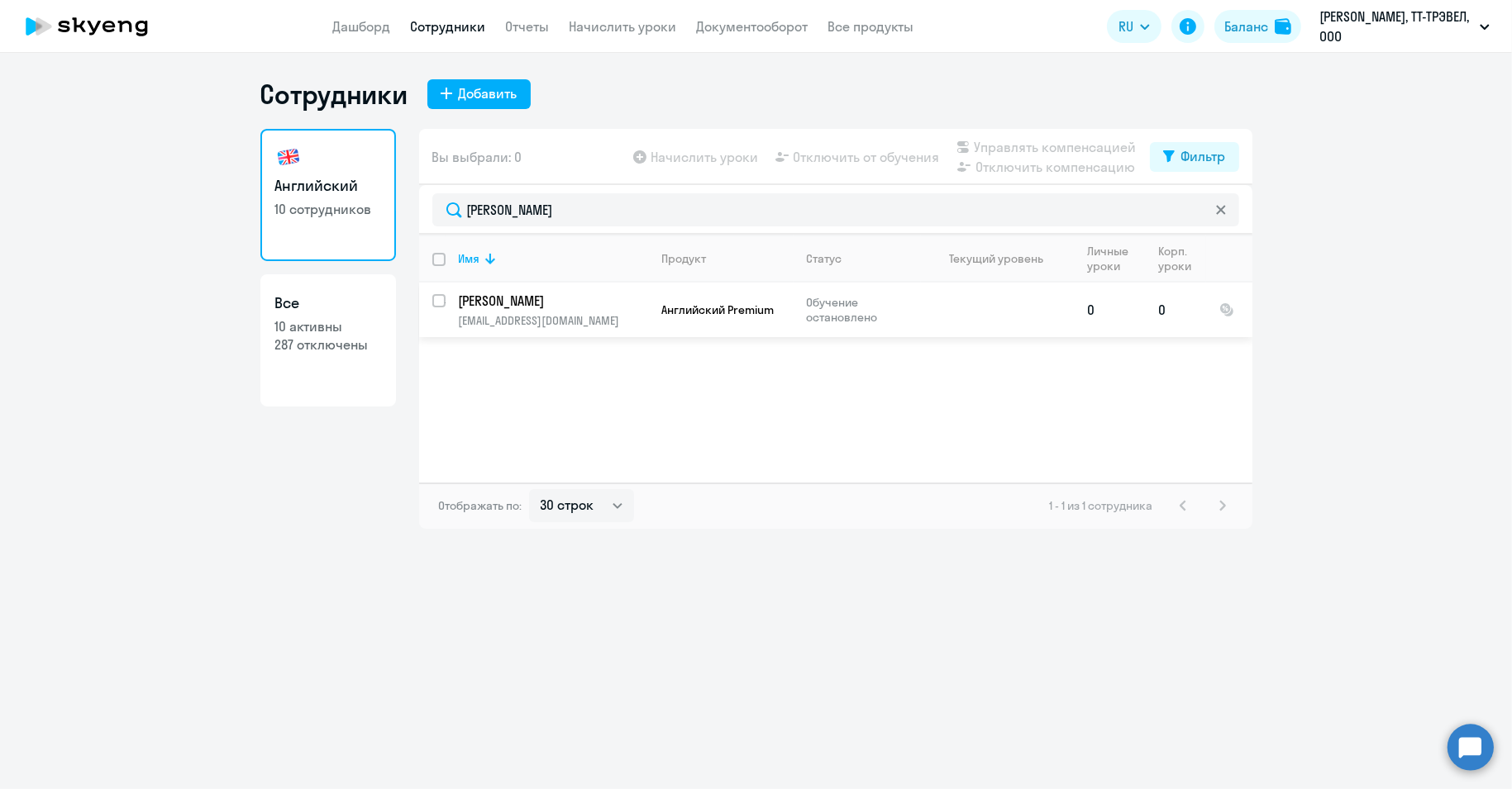
click at [441, 300] on input "select row 39196411" at bounding box center [448, 310] width 33 height 33
checkbox input "true"
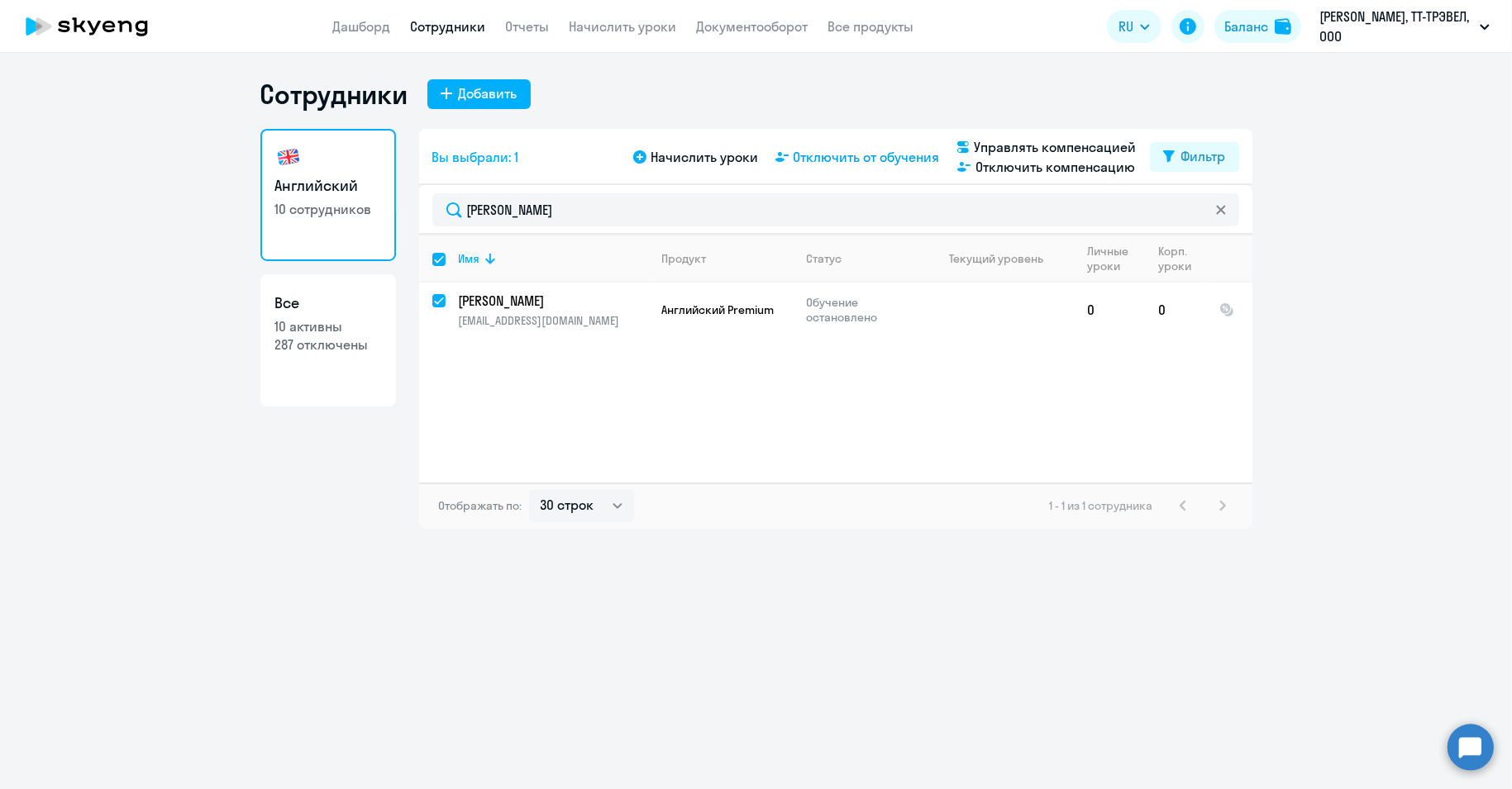
click at [886, 151] on span "Отключить от обучения" at bounding box center [867, 157] width 147 height 20
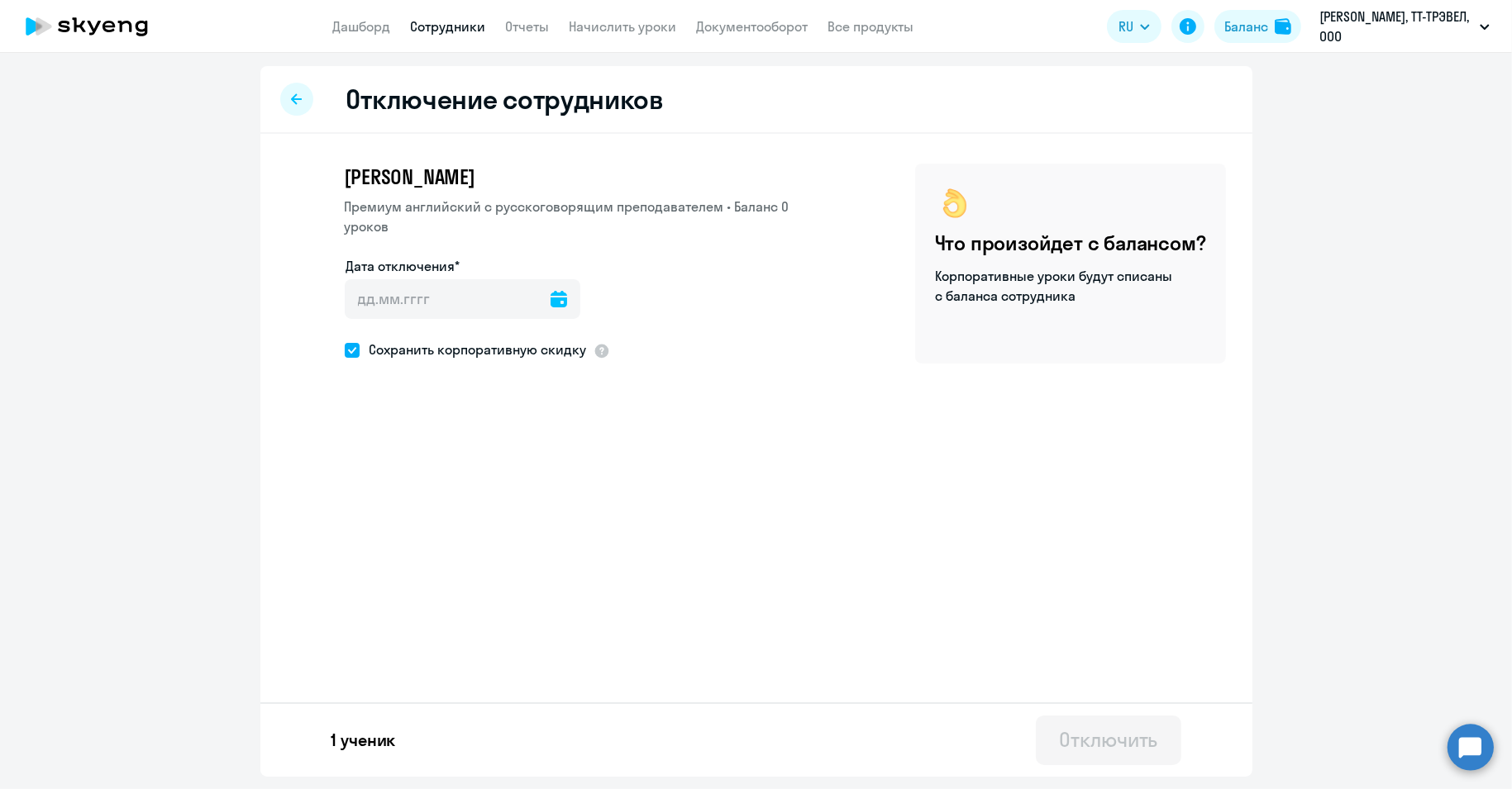
click at [550, 301] on icon at bounding box center [558, 299] width 17 height 17
click at [462, 518] on span "18" at bounding box center [467, 520] width 29 height 29
type input "[DATE]"
click at [1083, 735] on div "Отключить" at bounding box center [1108, 738] width 99 height 26
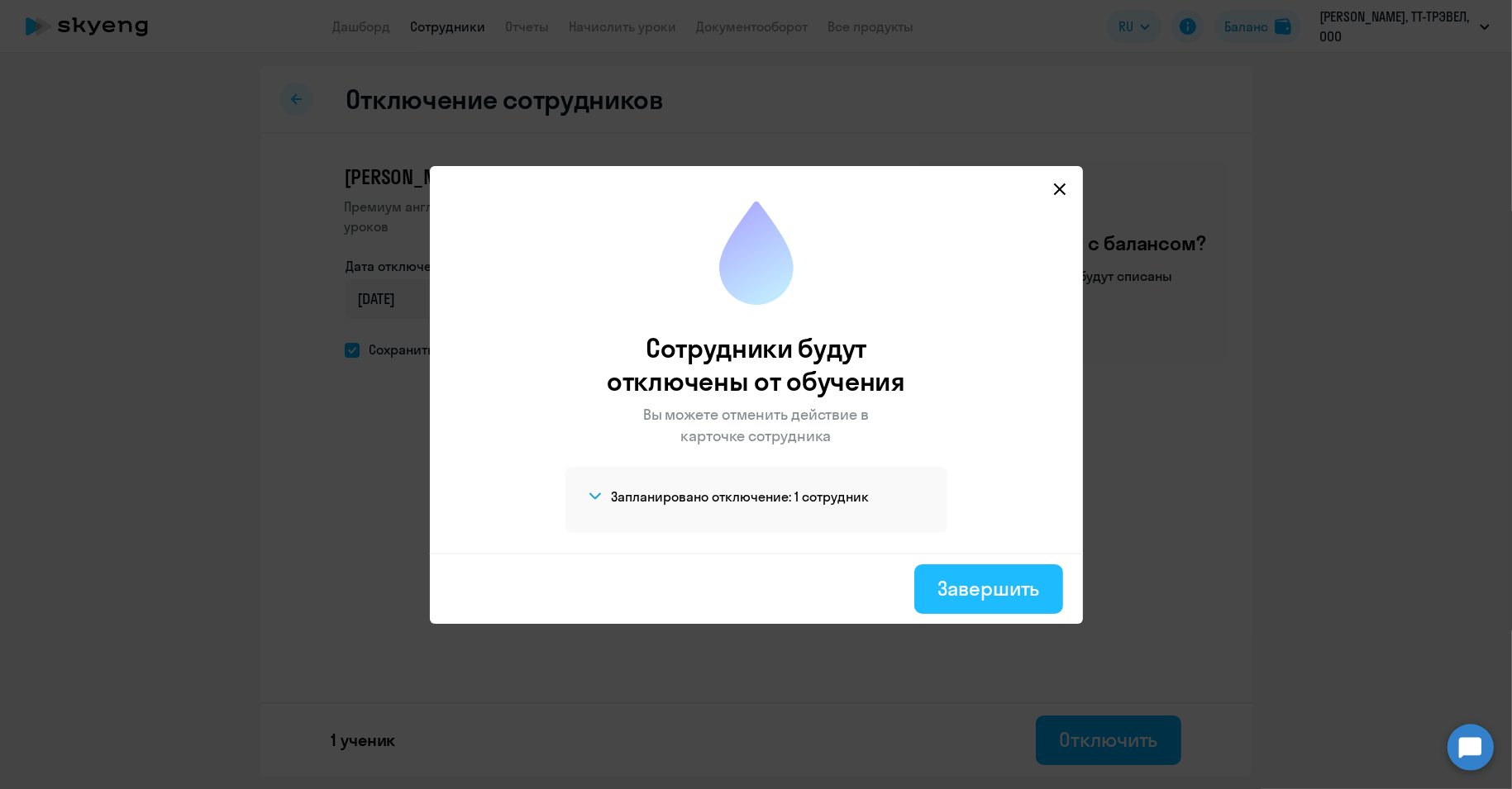
click at [1003, 585] on div "Завершить" at bounding box center [988, 588] width 102 height 26
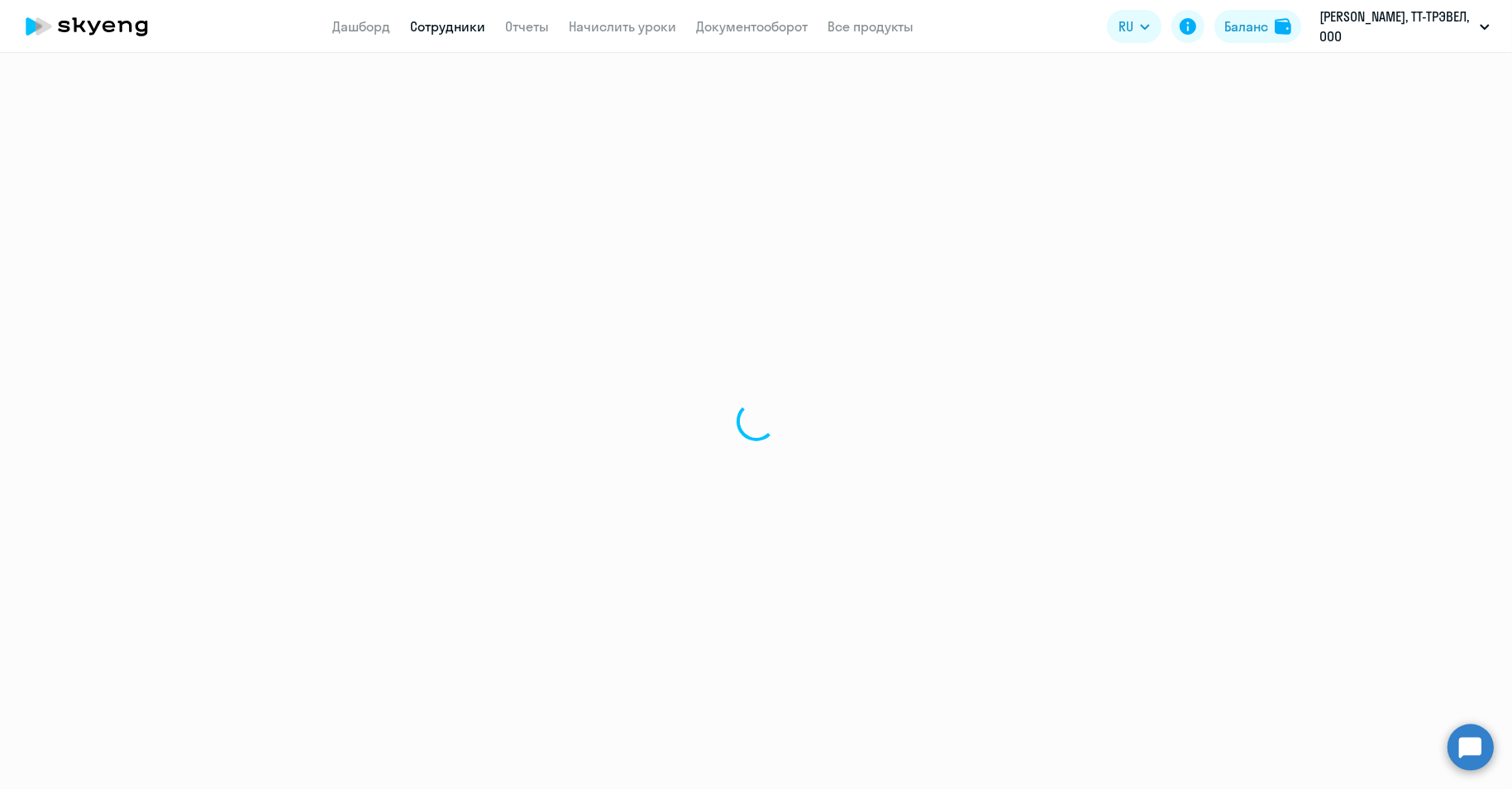
select select "30"
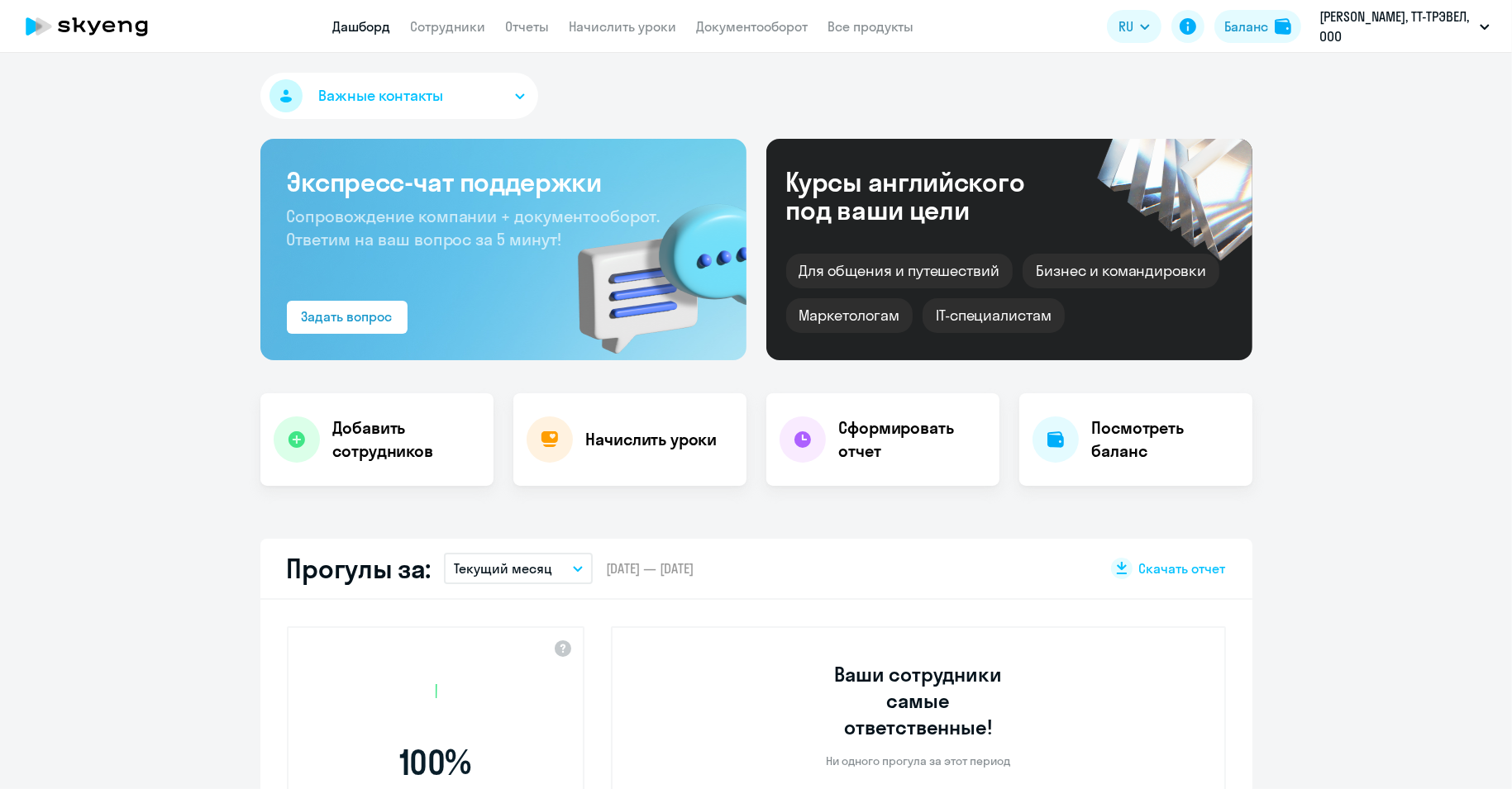
select select "30"
click at [444, 25] on link "Сотрудники" at bounding box center [448, 27] width 75 height 17
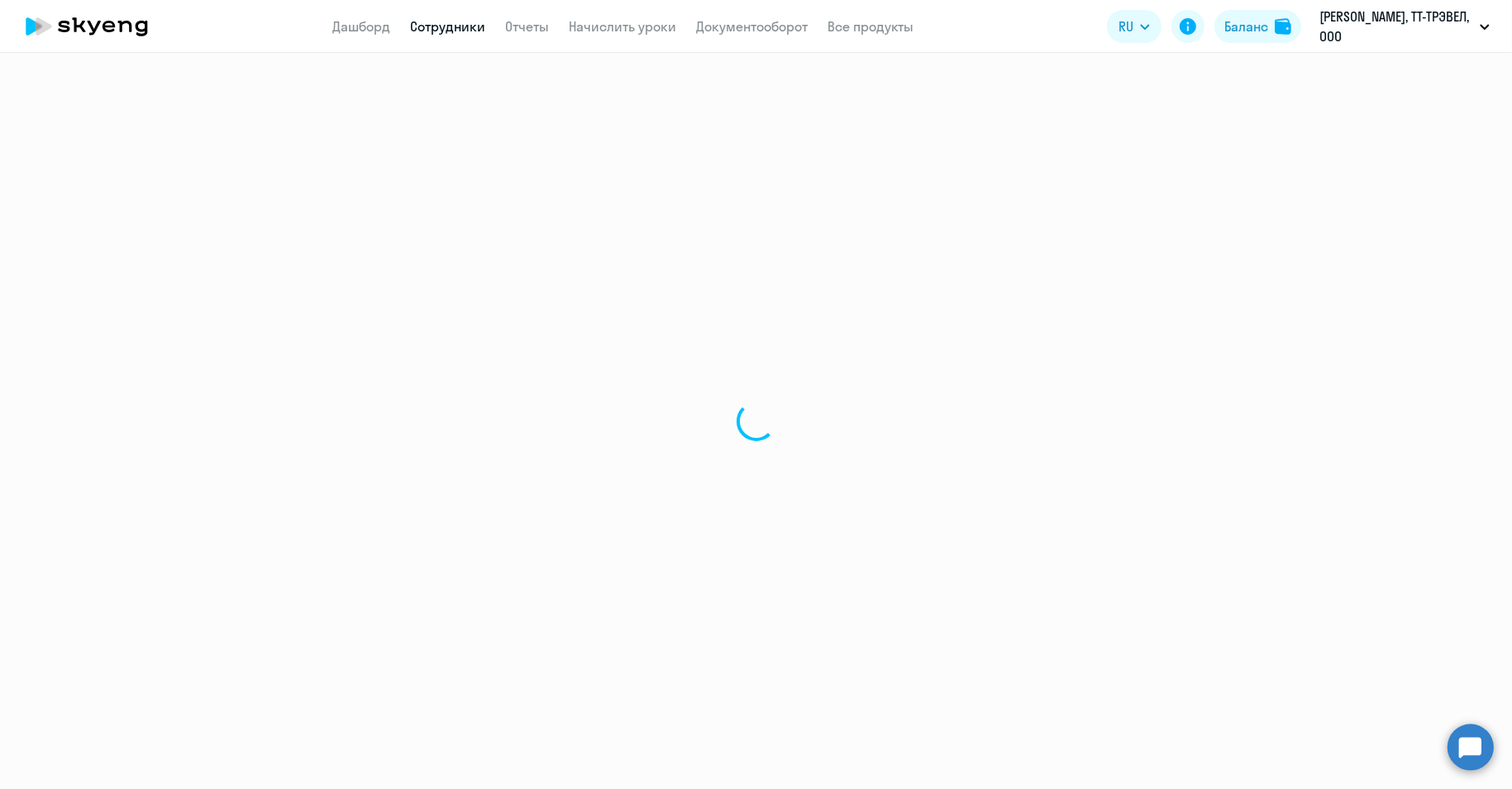
select select "30"
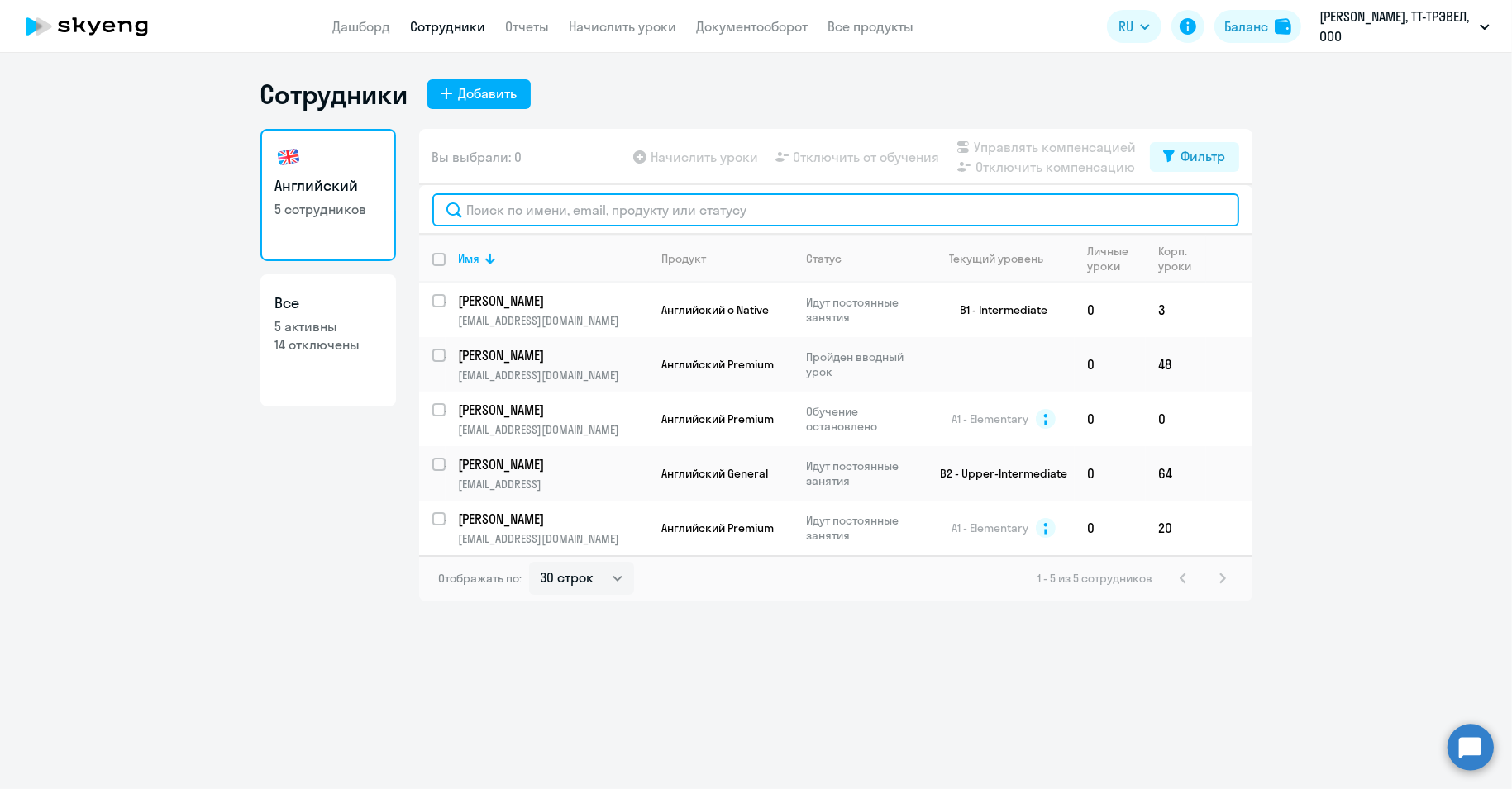
click at [536, 216] on input "text" at bounding box center [836, 210] width 807 height 33
paste input "Михайлуца"
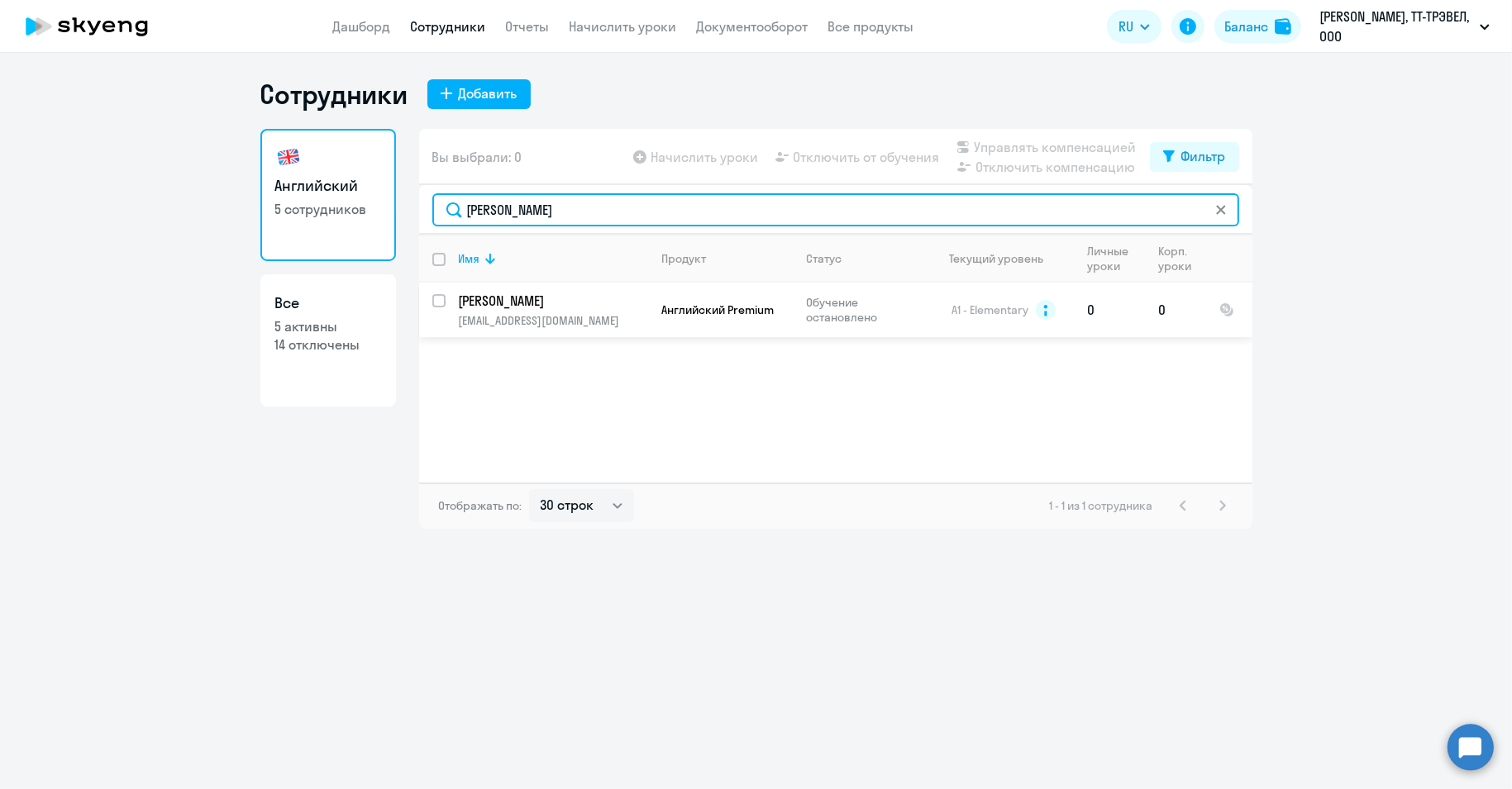
type input "Михайлуца"
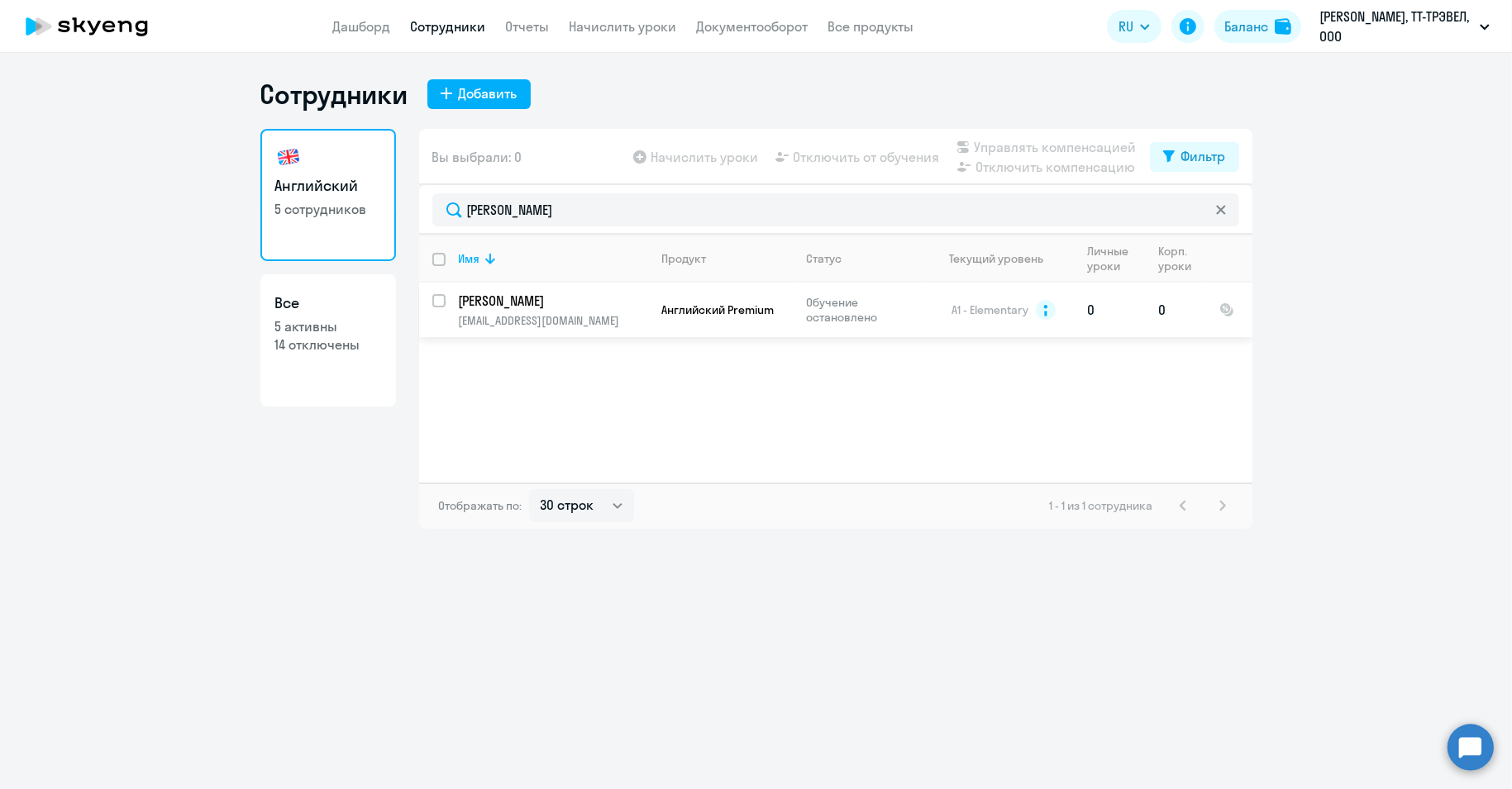
click at [441, 306] on input "select row 17189972" at bounding box center [448, 310] width 33 height 33
checkbox input "true"
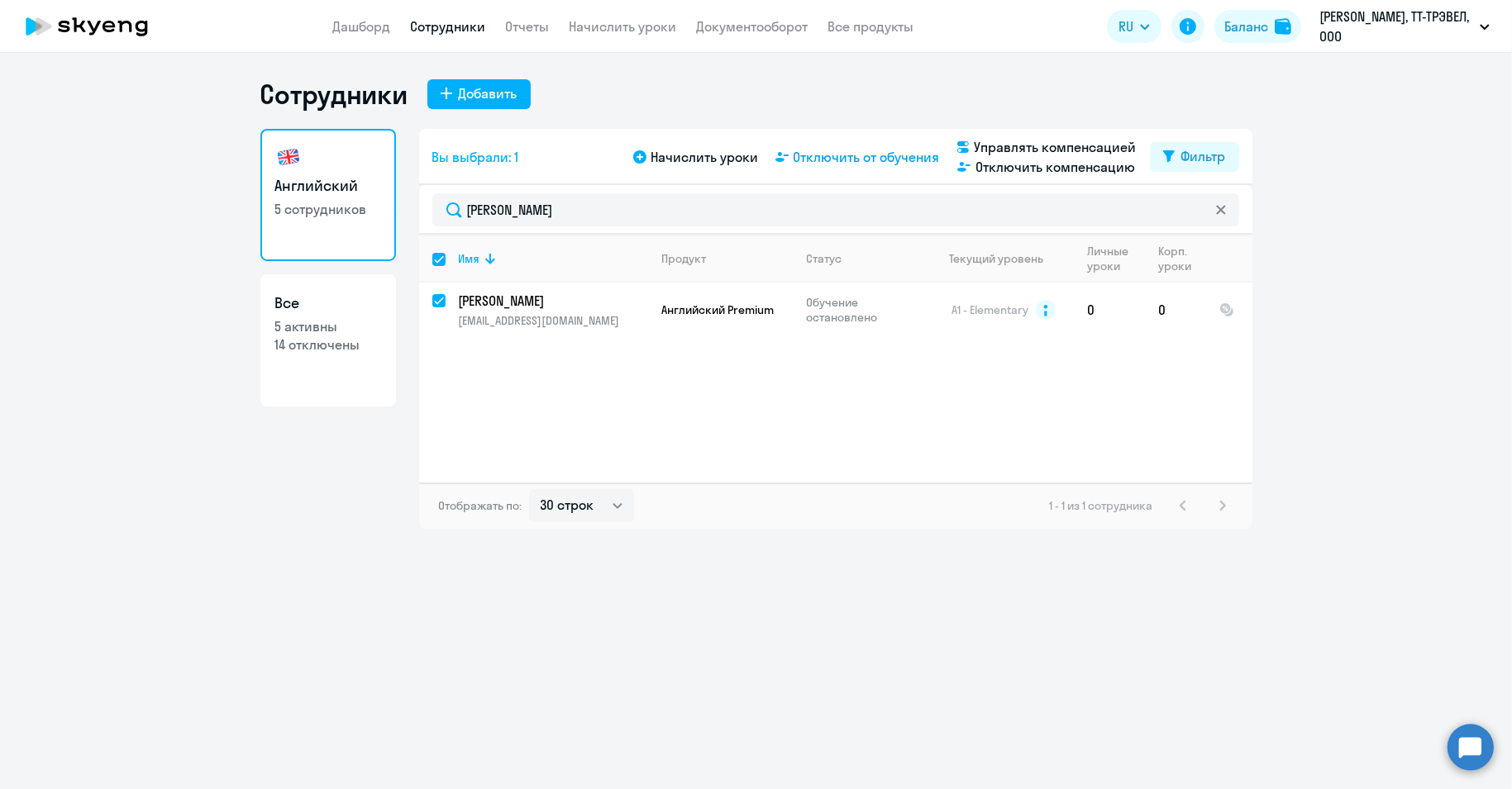
click at [840, 161] on span "Отключить от обучения" at bounding box center [867, 157] width 147 height 20
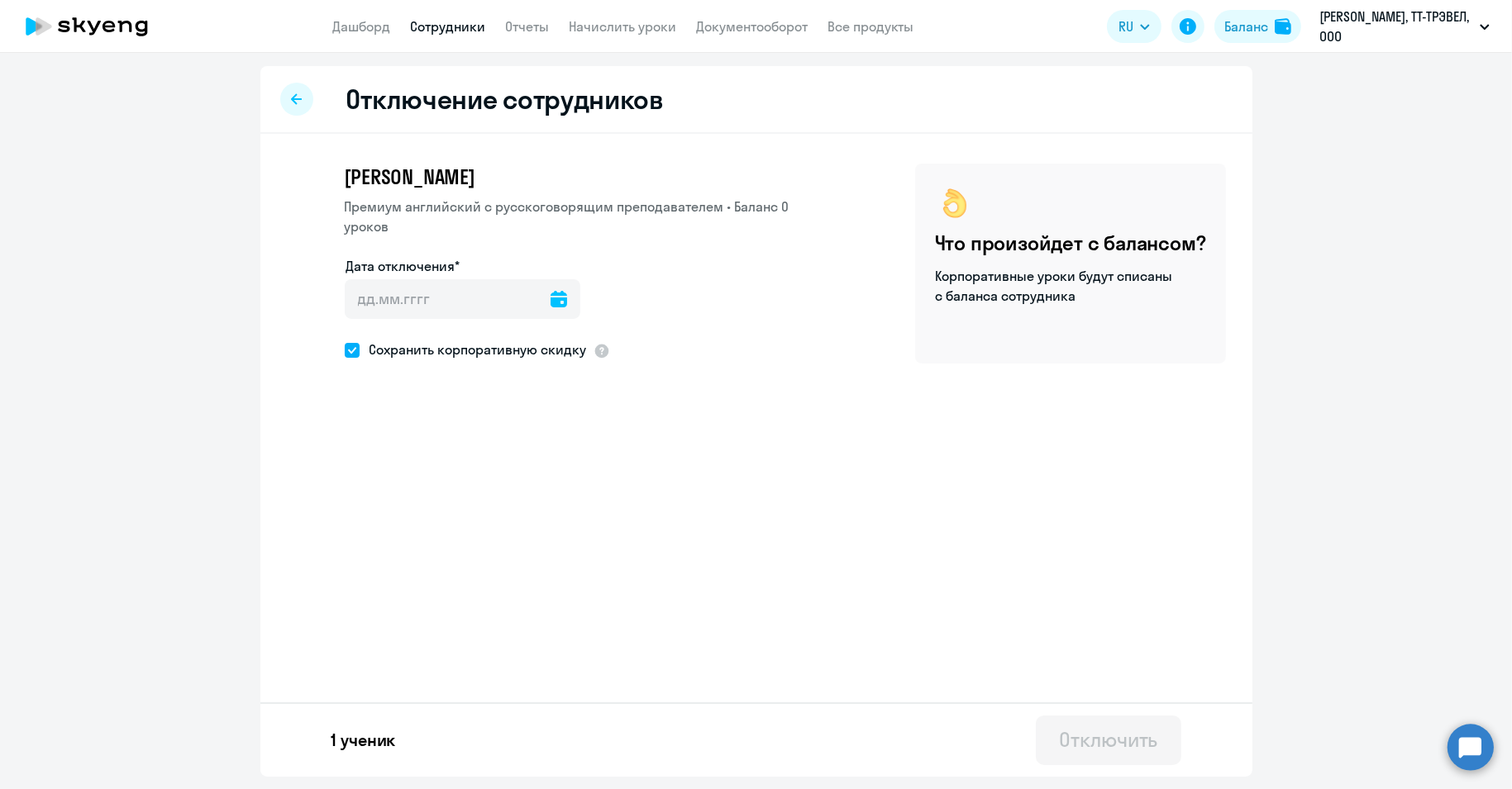
click at [550, 313] on div at bounding box center [558, 299] width 17 height 40
click at [550, 301] on icon at bounding box center [558, 299] width 17 height 17
click at [471, 515] on span "18" at bounding box center [467, 520] width 29 height 29
type input "[DATE]"
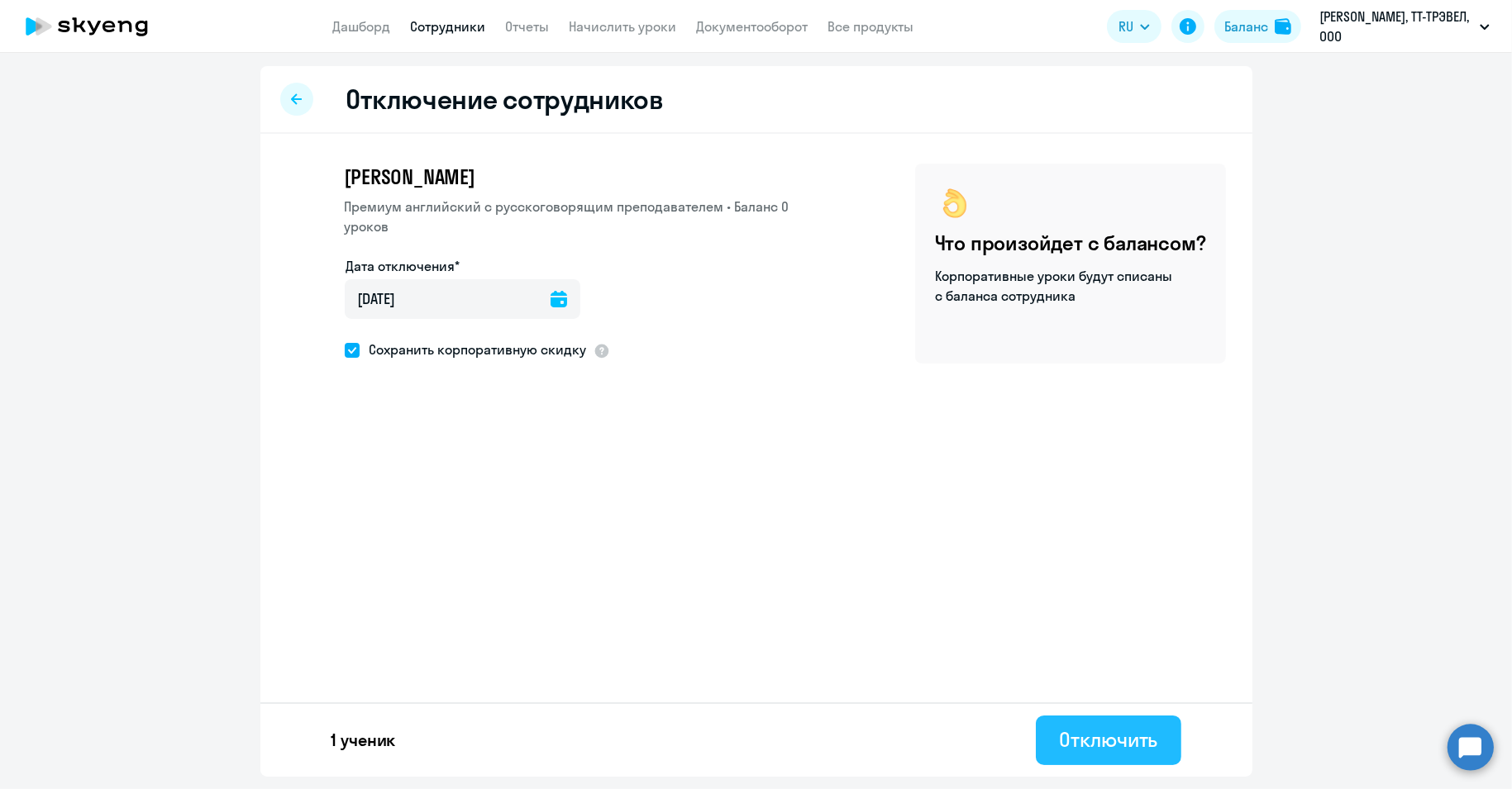
click at [1106, 738] on div "Отключить" at bounding box center [1108, 738] width 99 height 26
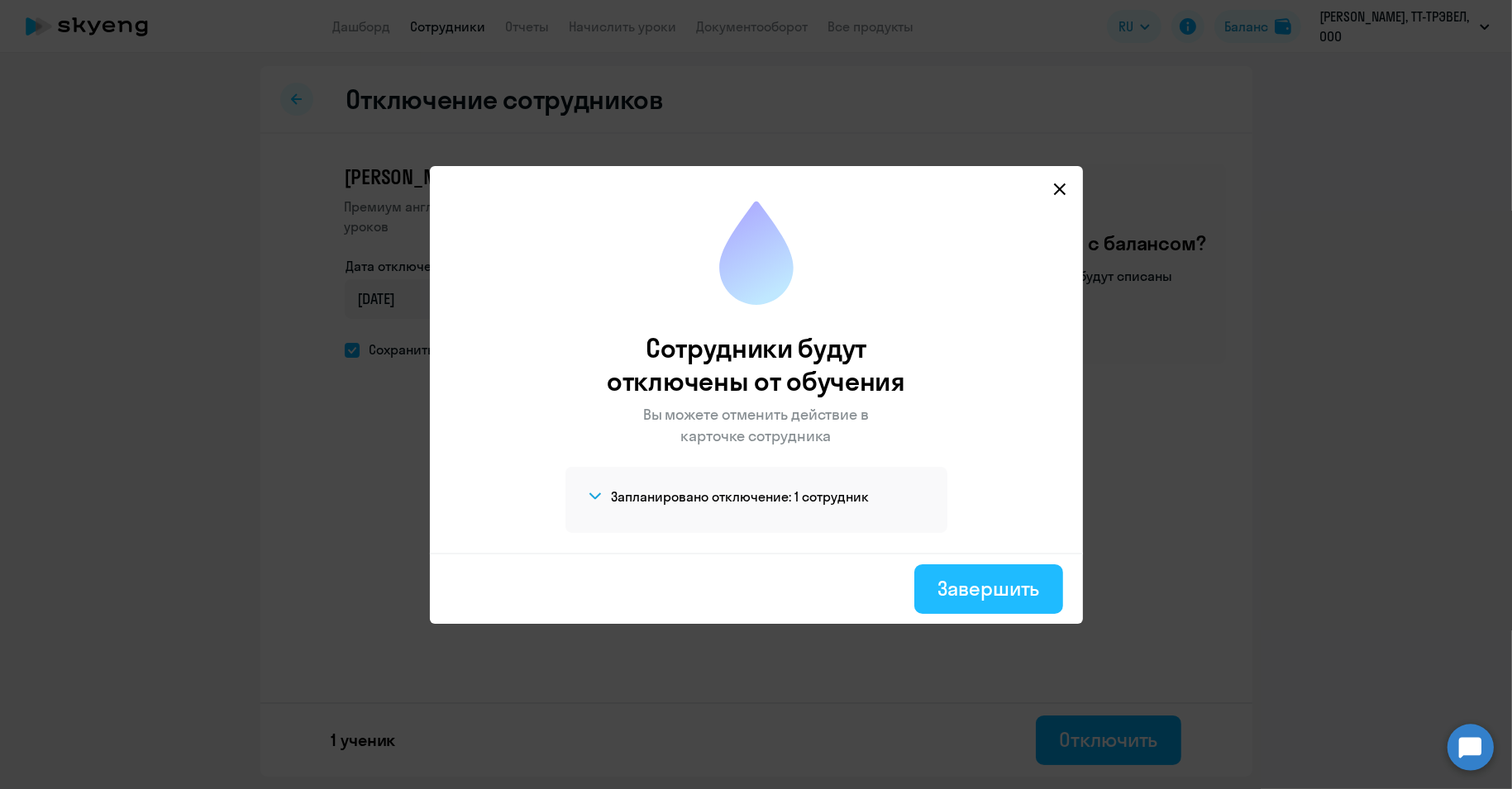
click at [985, 572] on button "Завершить" at bounding box center [988, 589] width 148 height 50
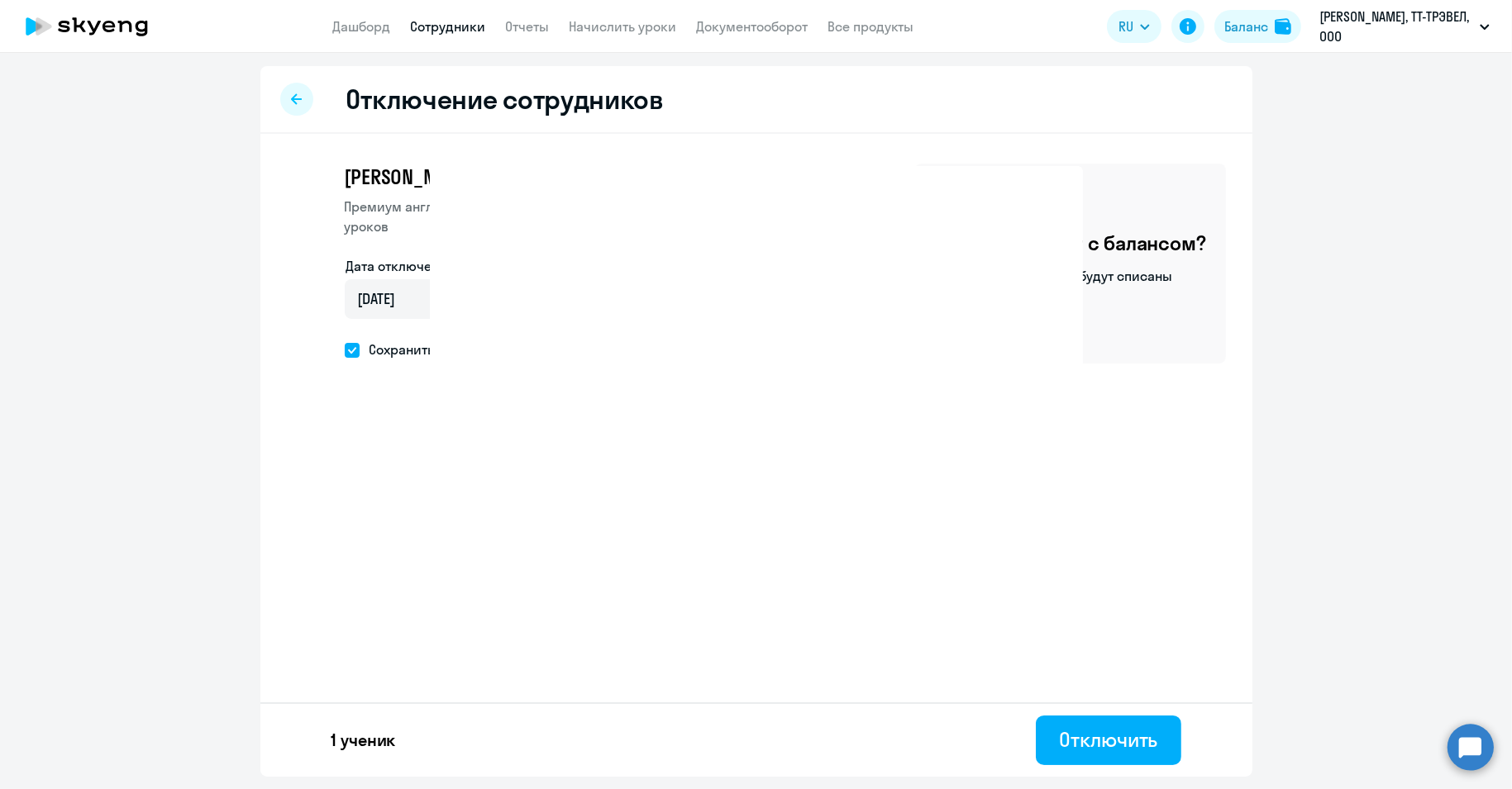
select select "30"
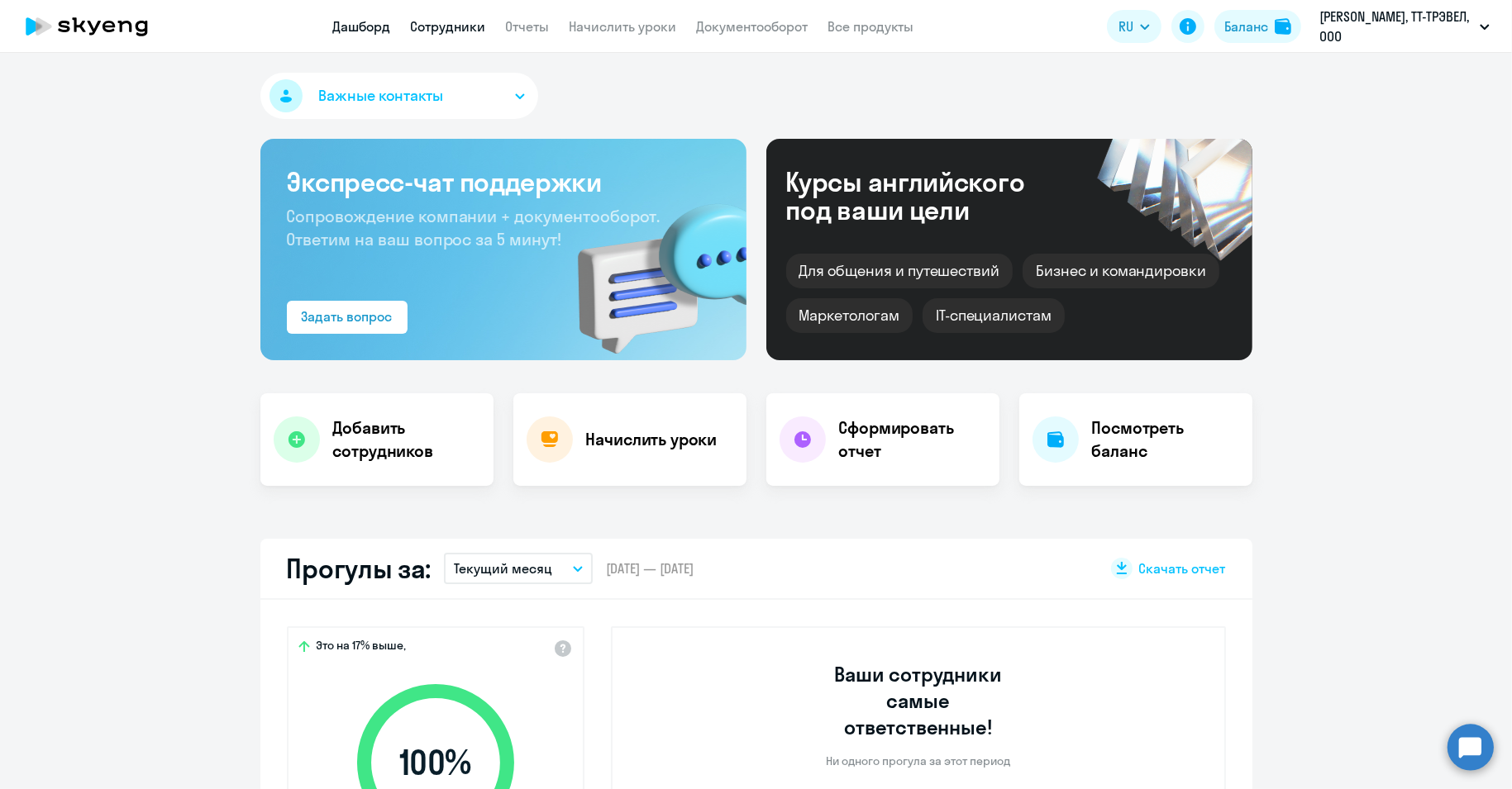
click at [430, 33] on link "Сотрудники" at bounding box center [448, 27] width 75 height 17
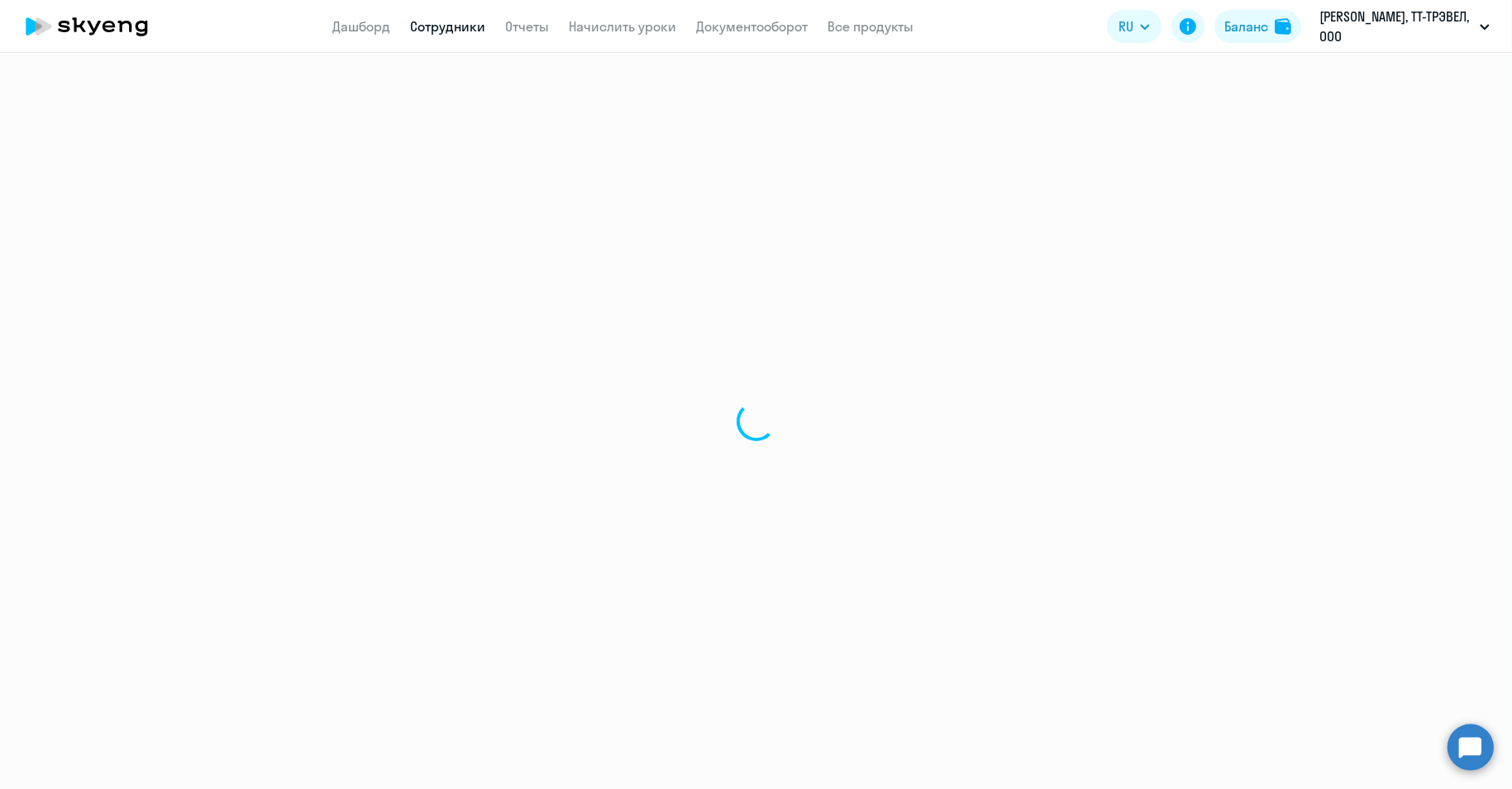
select select "30"
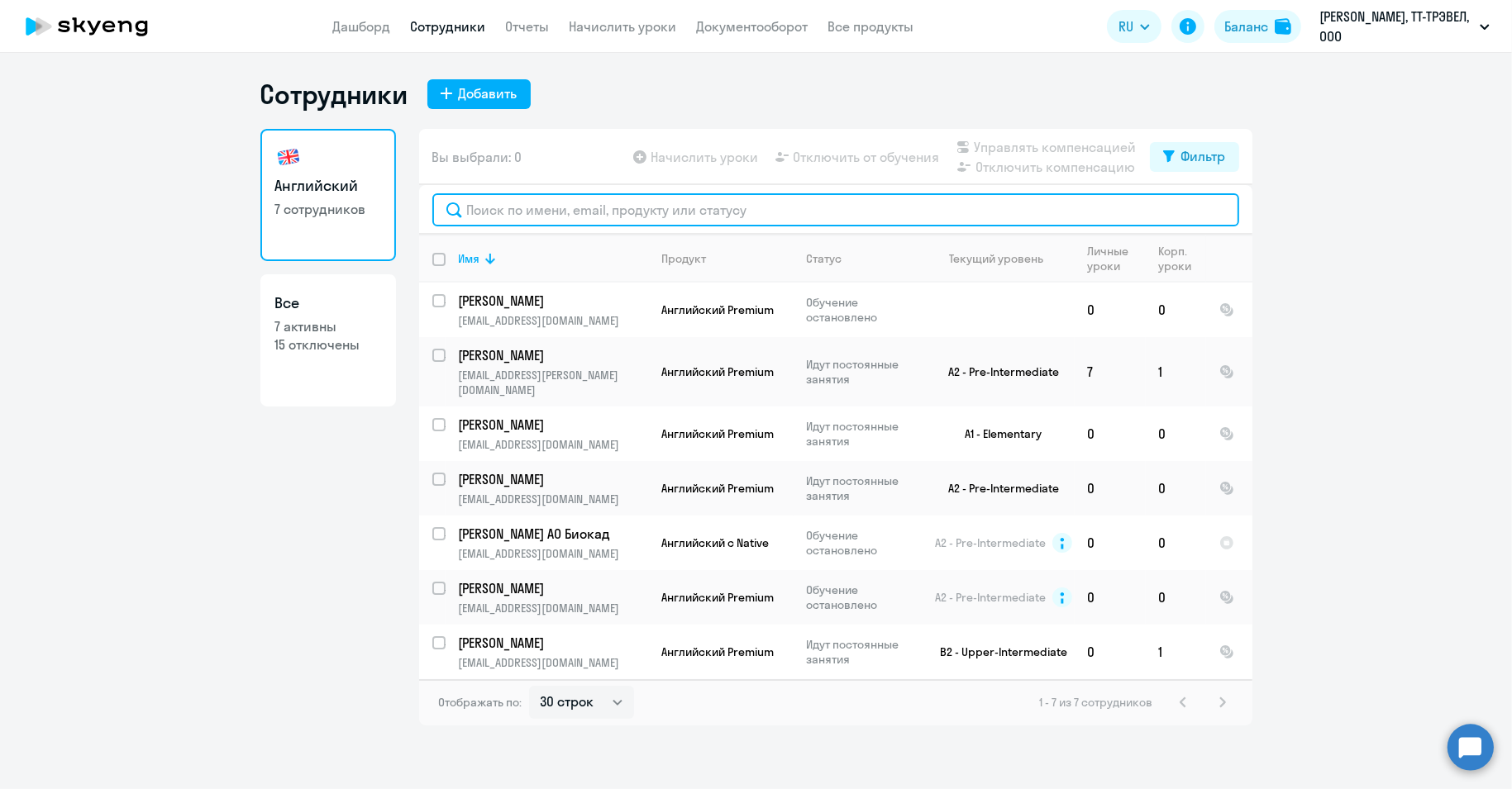
click at [505, 210] on input "text" at bounding box center [836, 210] width 807 height 33
paste input "Някина"
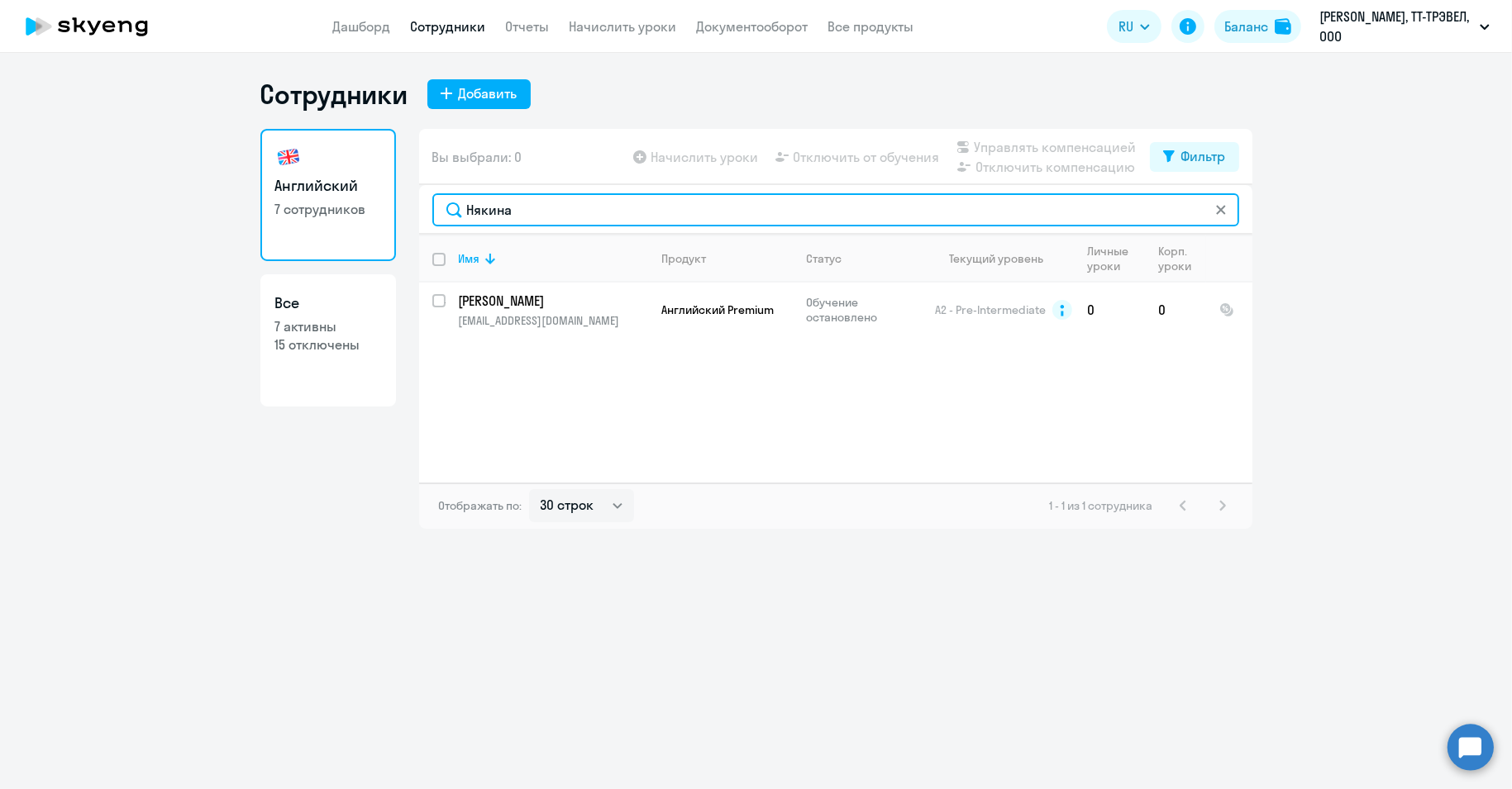
type input "Някина"
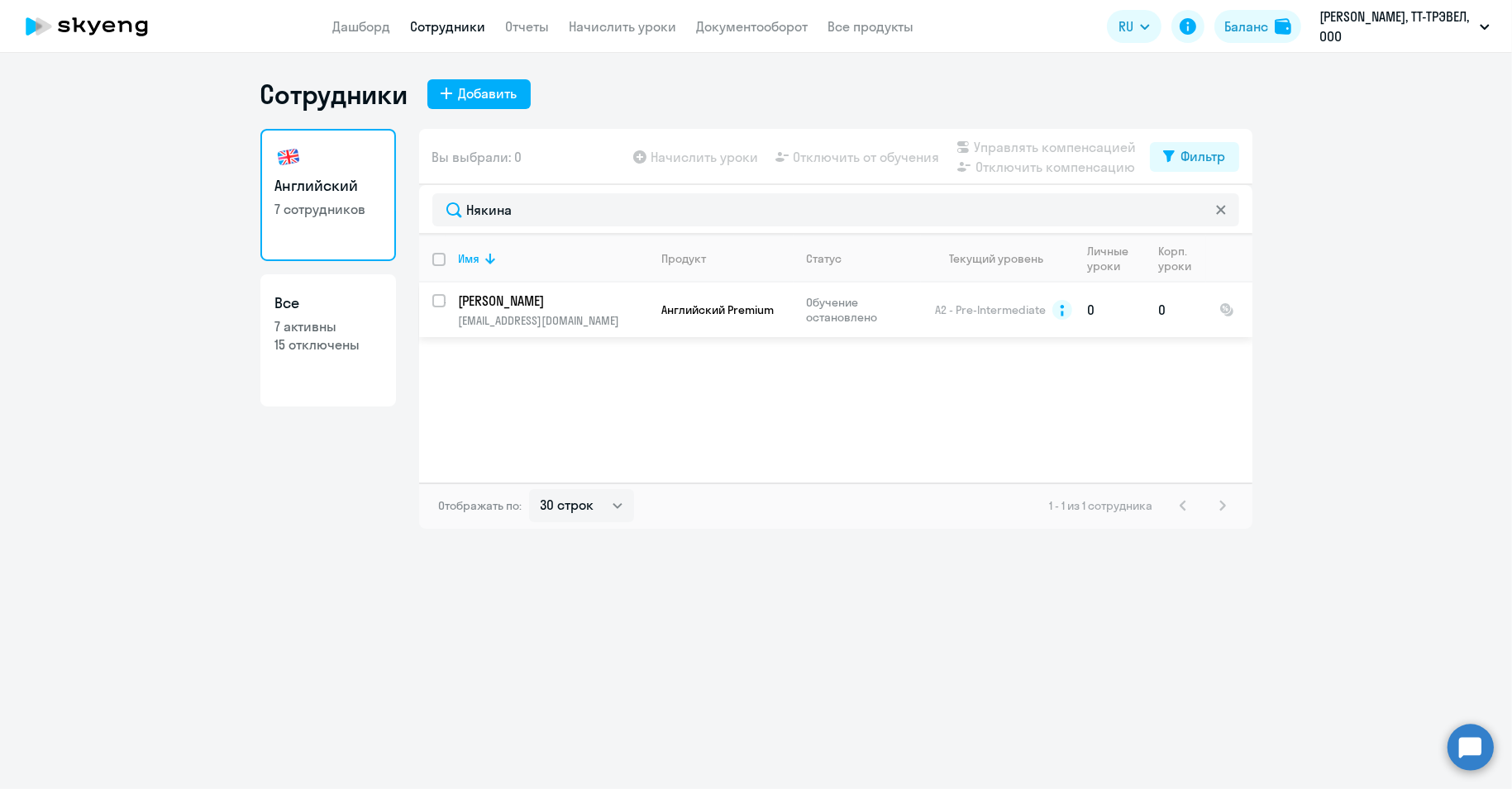
click at [438, 306] on input "select row 2097975" at bounding box center [448, 310] width 33 height 33
checkbox input "true"
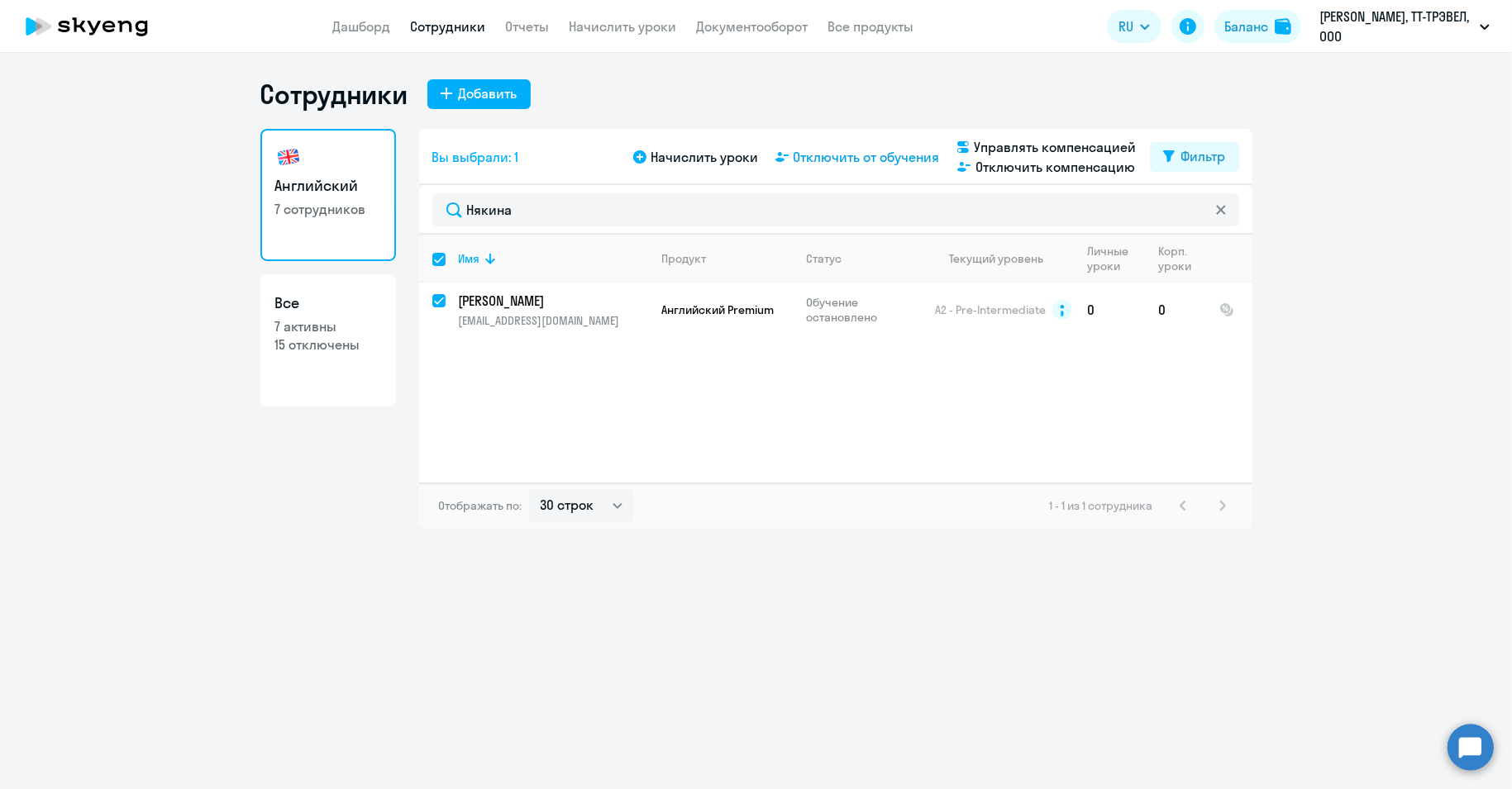
click at [859, 154] on span "Отключить от обучения" at bounding box center [867, 157] width 147 height 20
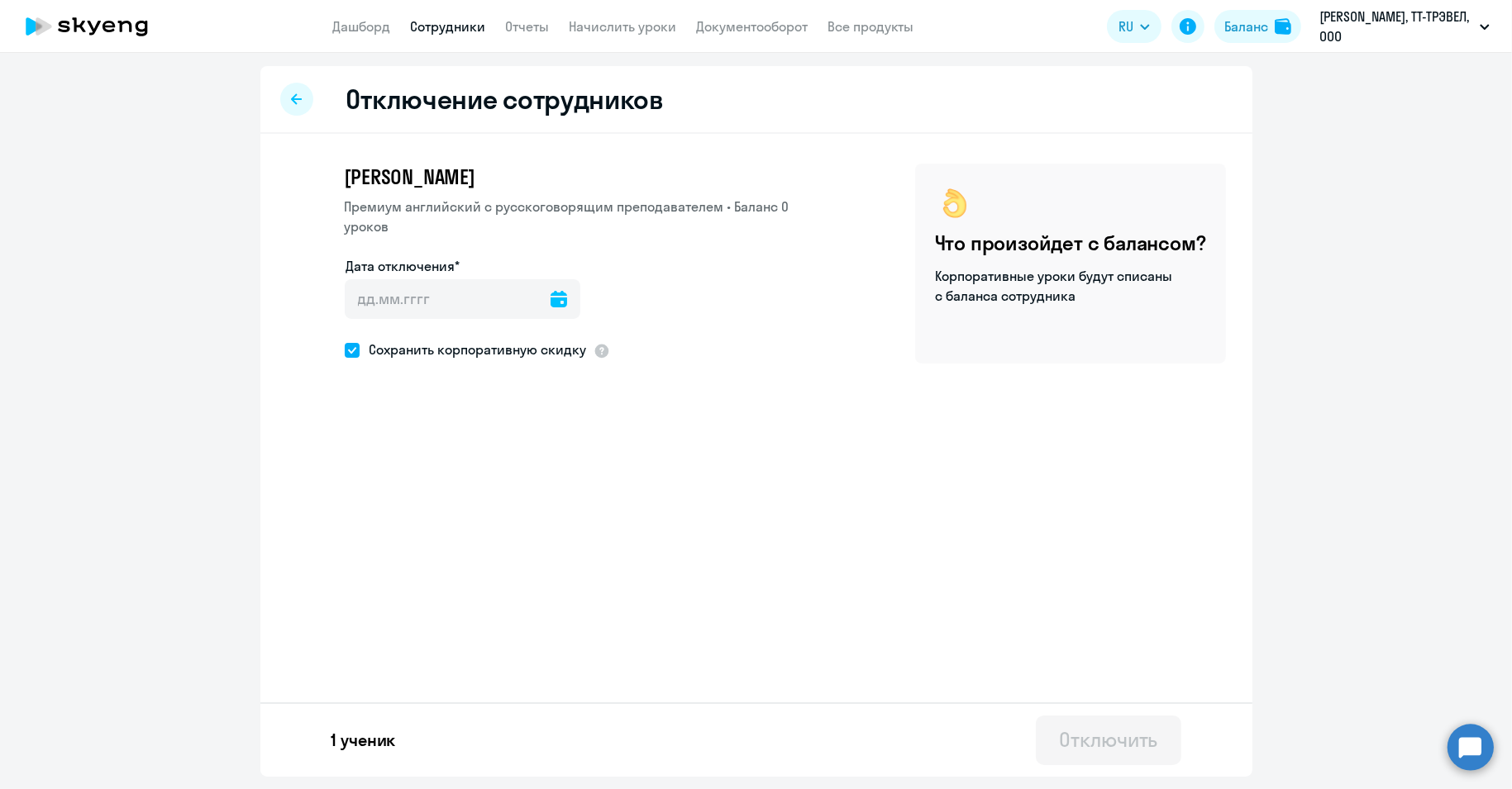
click at [550, 293] on icon at bounding box center [558, 299] width 17 height 17
click at [477, 520] on span "18" at bounding box center [467, 520] width 29 height 29
type input "[DATE]"
click at [1107, 746] on div "Отключить" at bounding box center [1108, 738] width 99 height 26
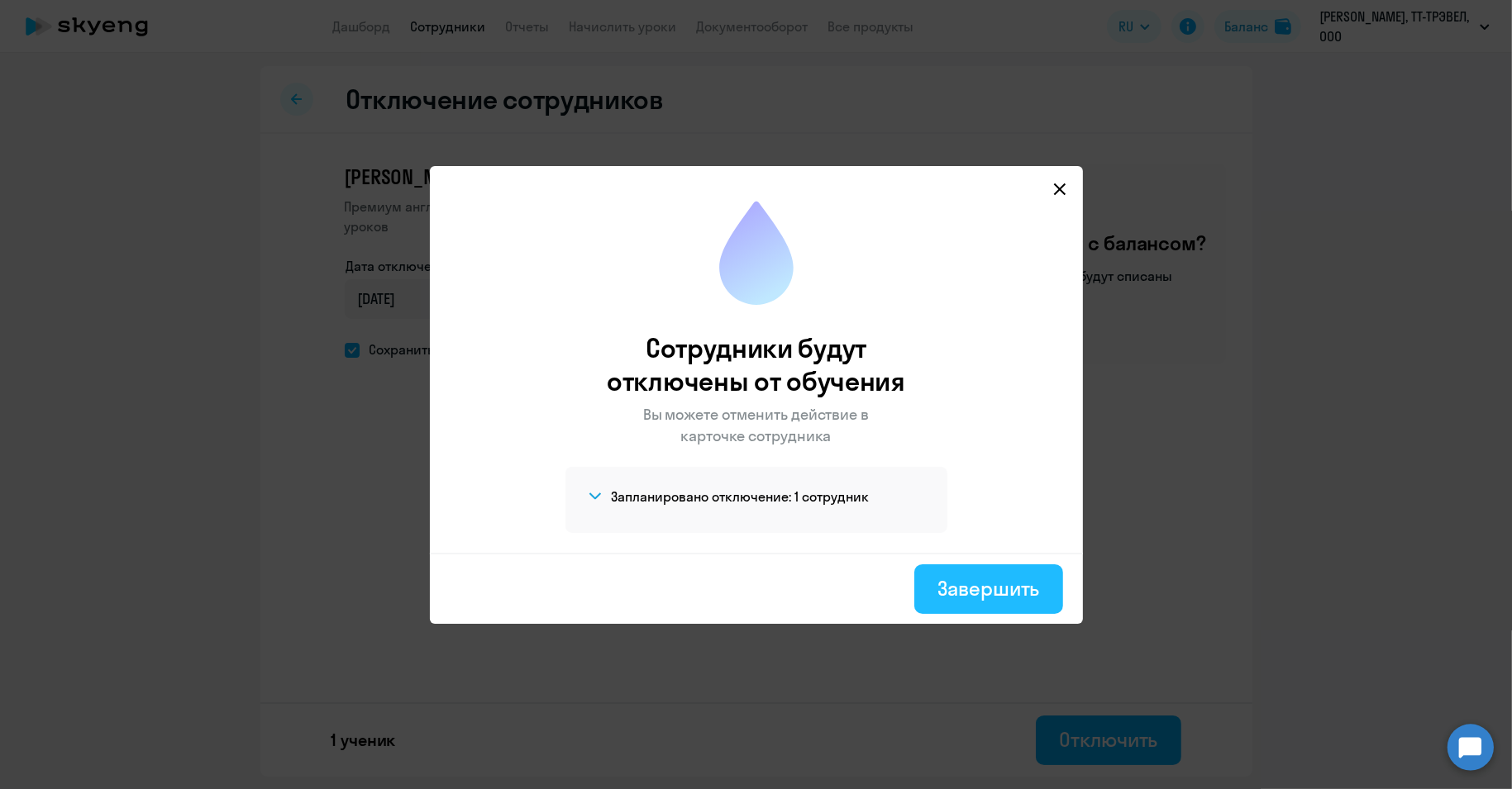
click at [1030, 603] on button "Завершить" at bounding box center [988, 589] width 148 height 50
select select "30"
